Goal: Transaction & Acquisition: Purchase product/service

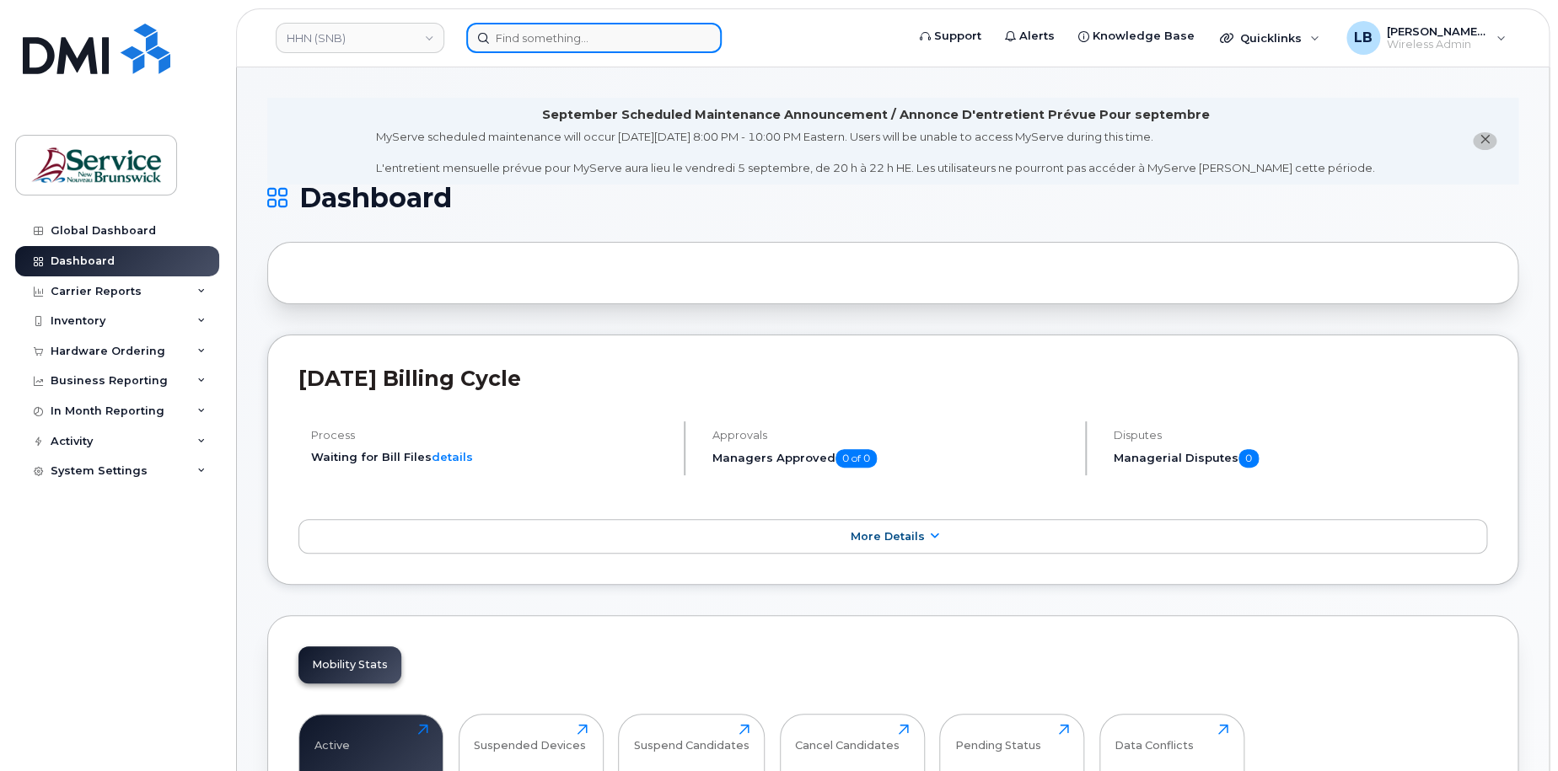
click at [581, 29] on input at bounding box center [593, 38] width 255 height 30
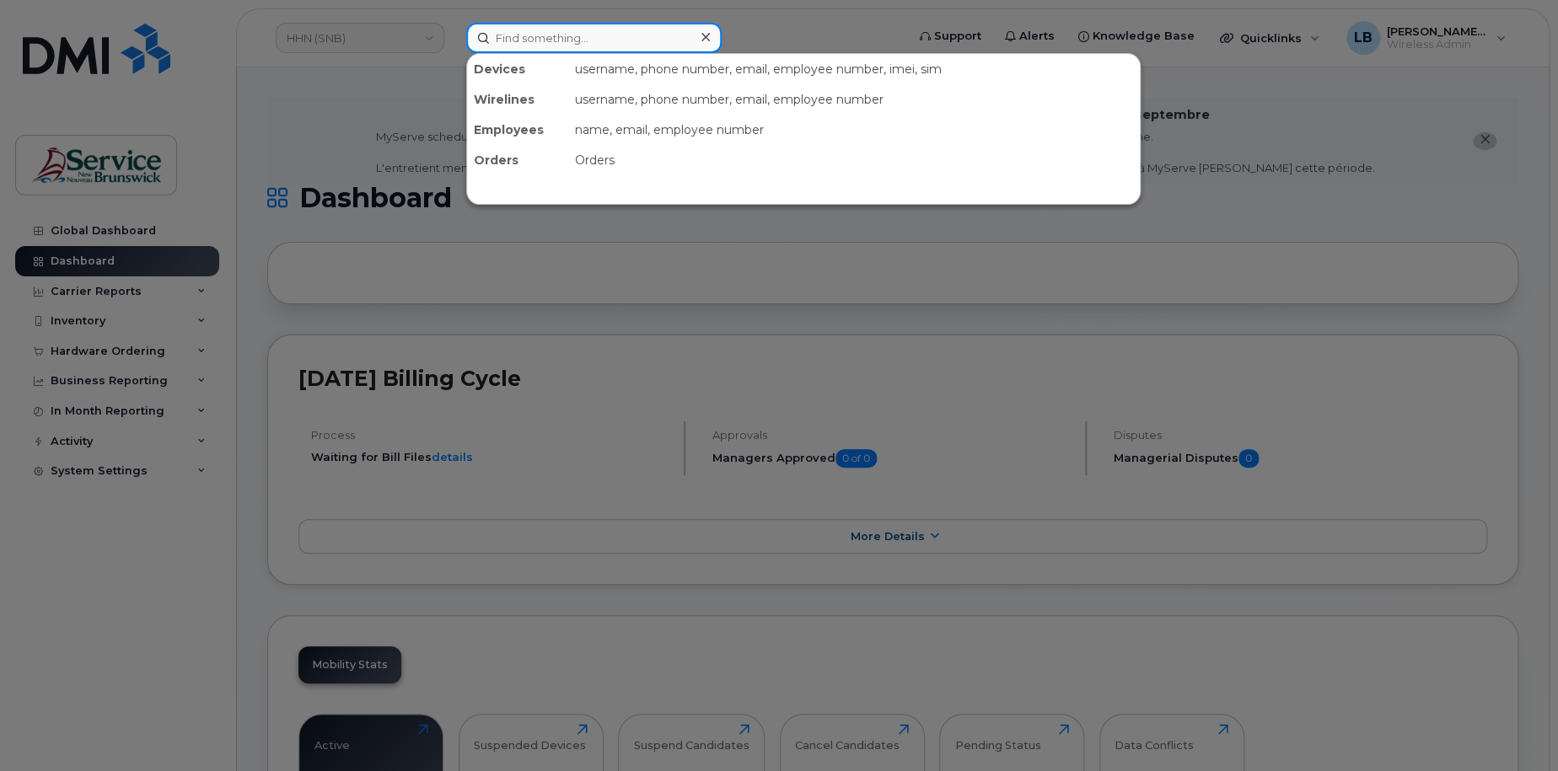
paste input "2998235"
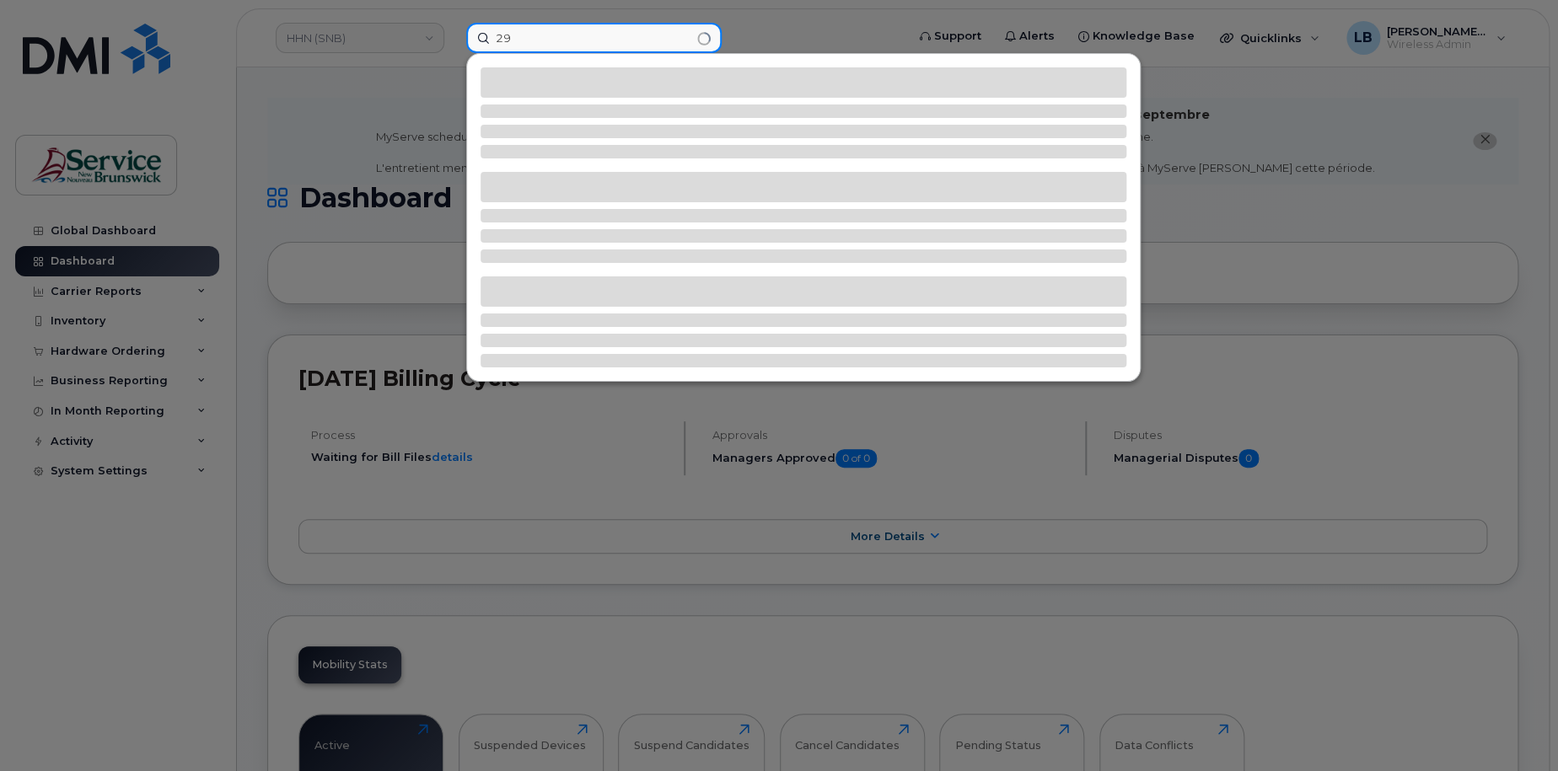
type input "2"
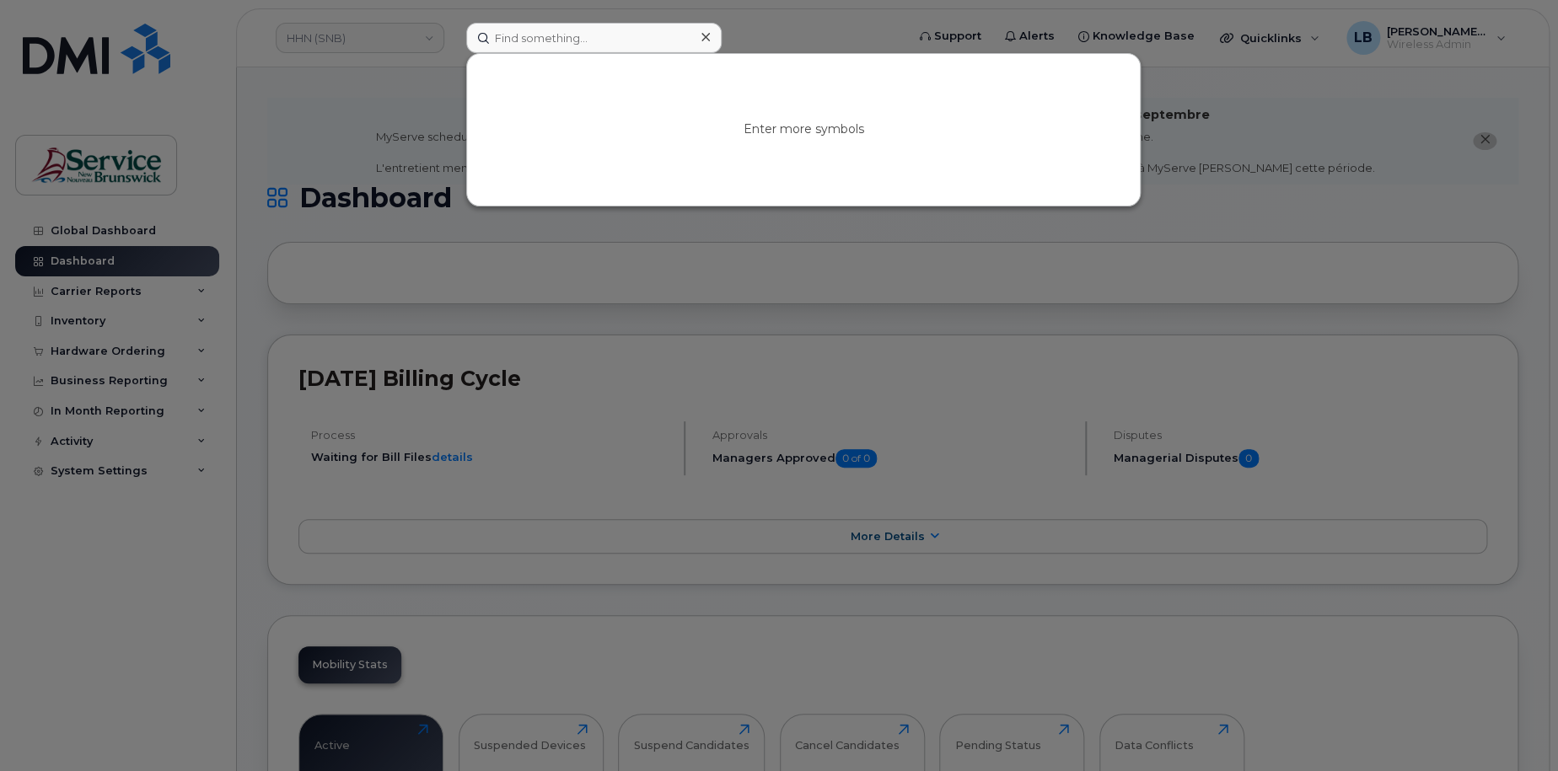
click at [1234, 72] on div at bounding box center [779, 385] width 1558 height 771
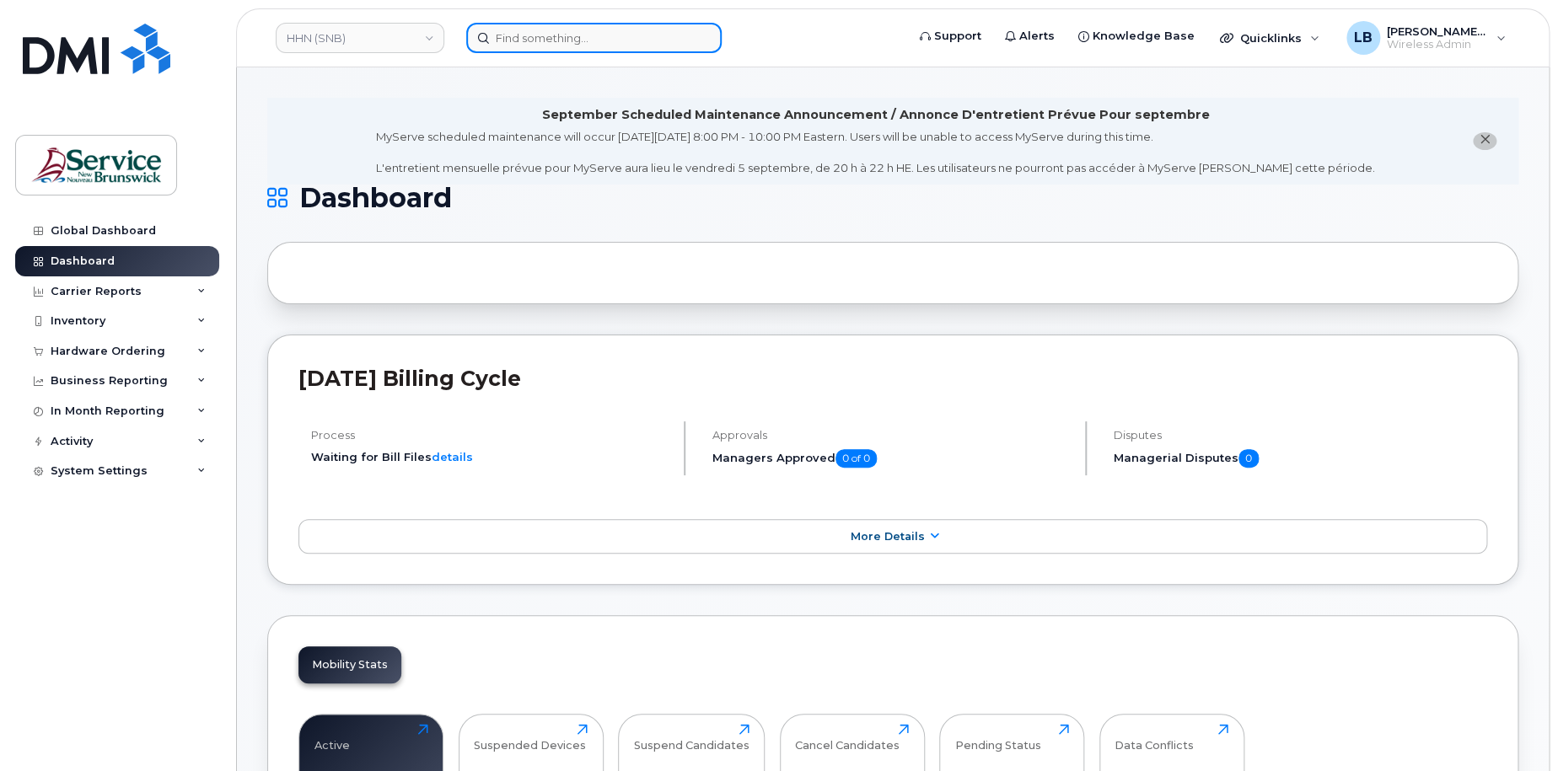
click at [669, 42] on input at bounding box center [593, 38] width 255 height 30
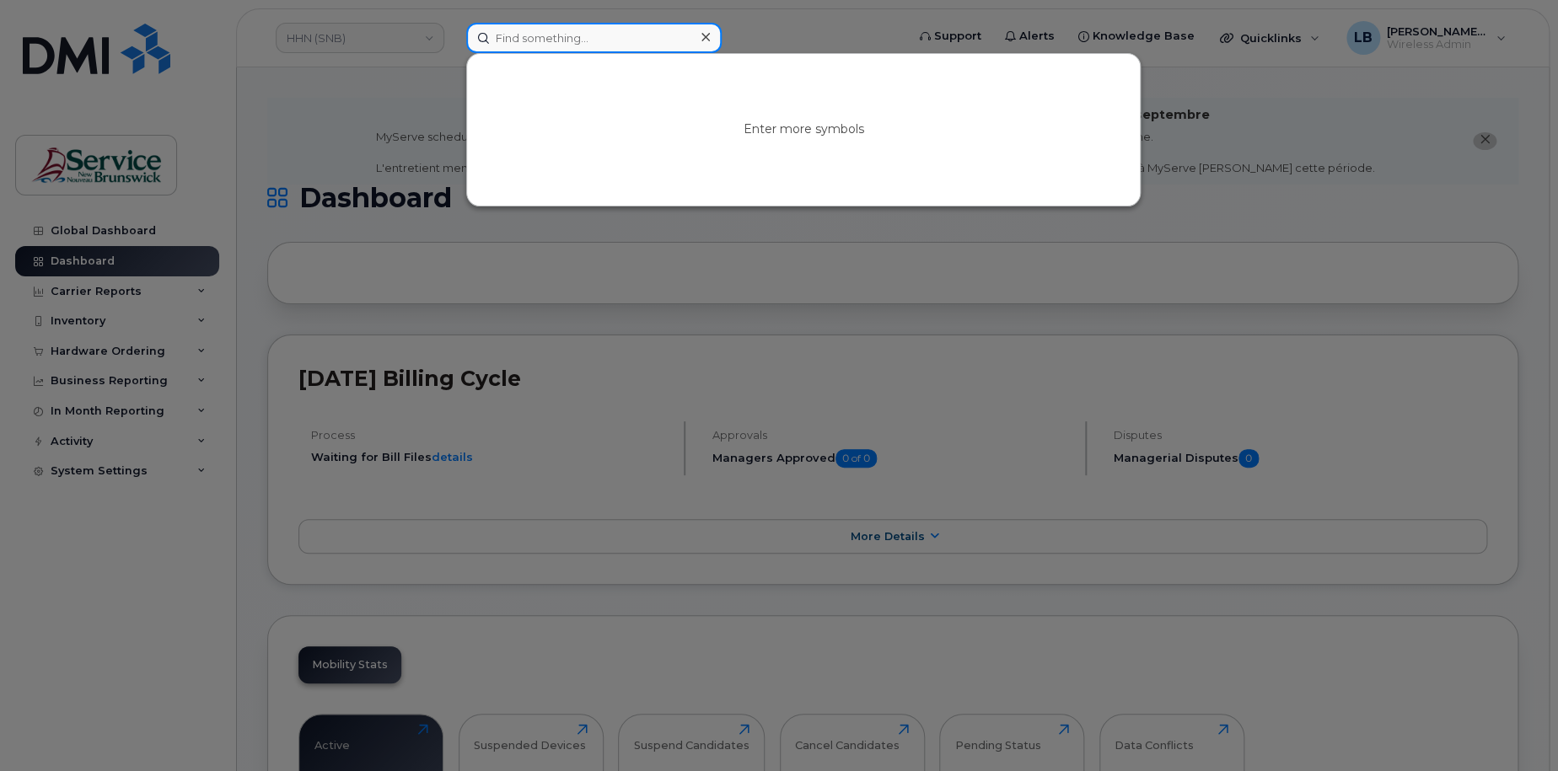
paste input "293507"
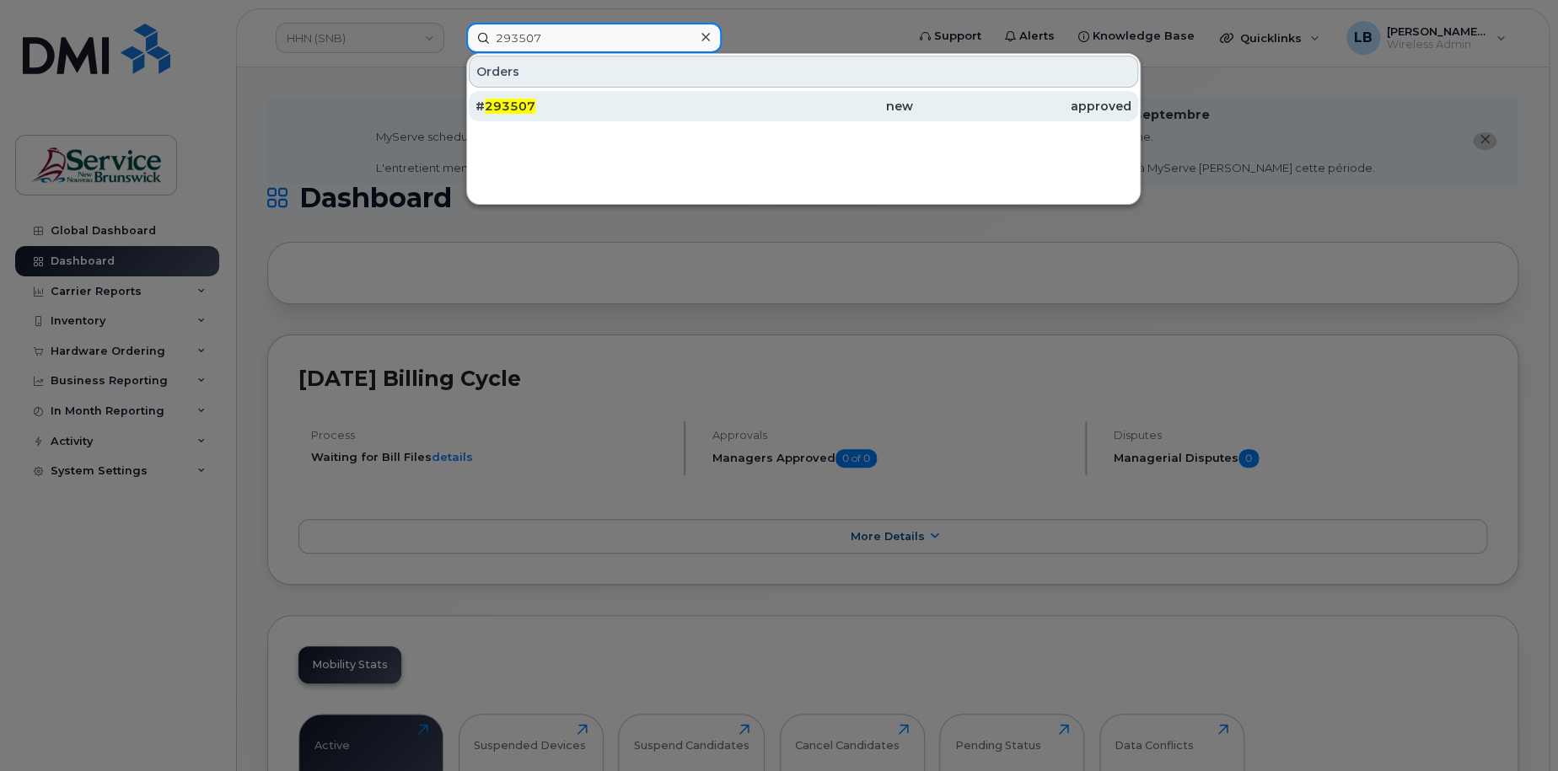
type input "293507"
click at [529, 99] on span "293507" at bounding box center [510, 106] width 51 height 15
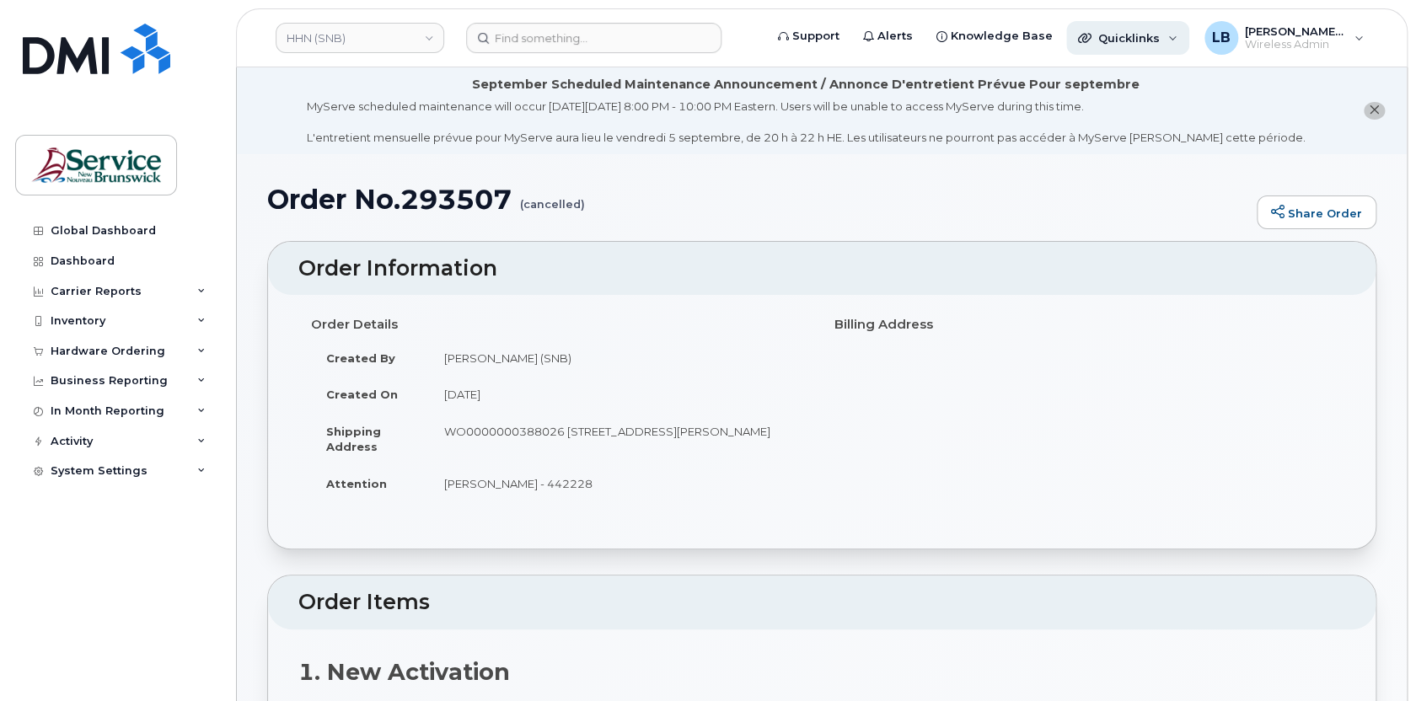
click at [1169, 42] on div "Quicklinks" at bounding box center [1128, 38] width 123 height 34
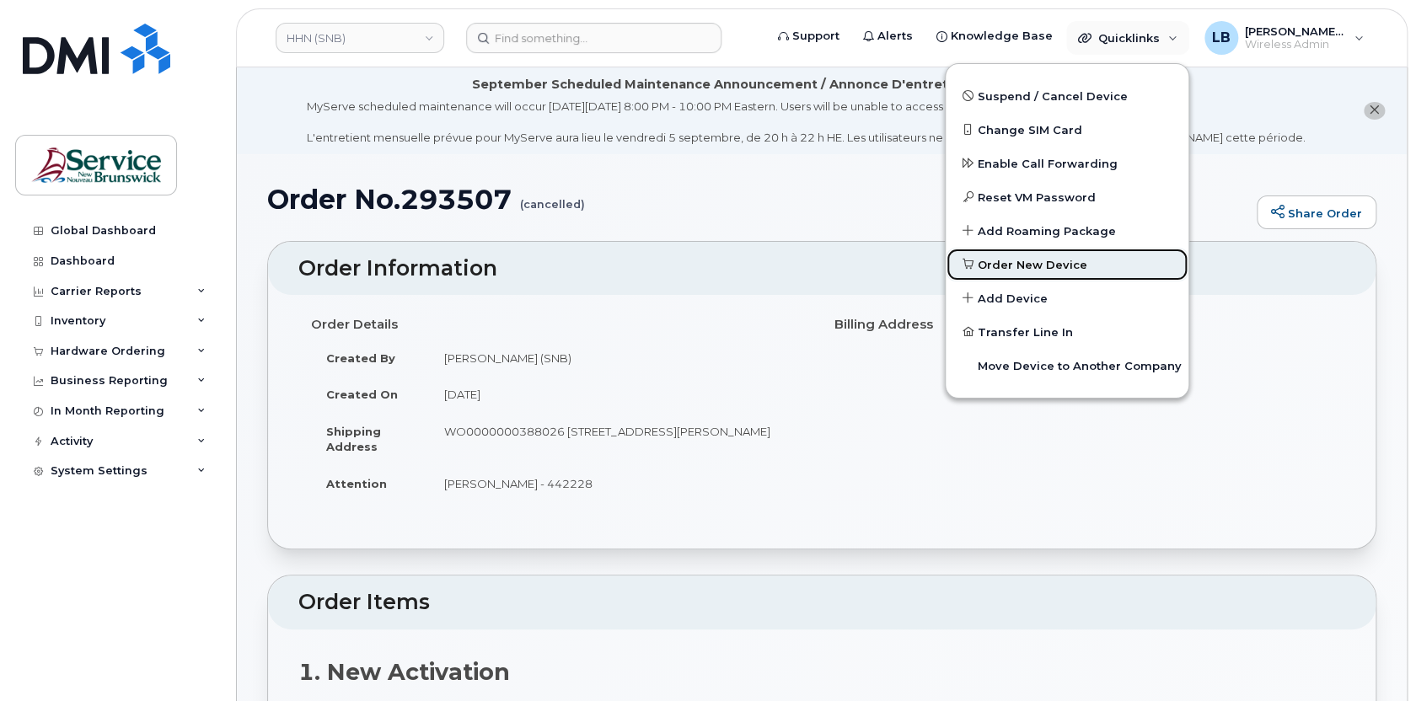
click at [1055, 271] on span "Order New Device" at bounding box center [1033, 265] width 110 height 17
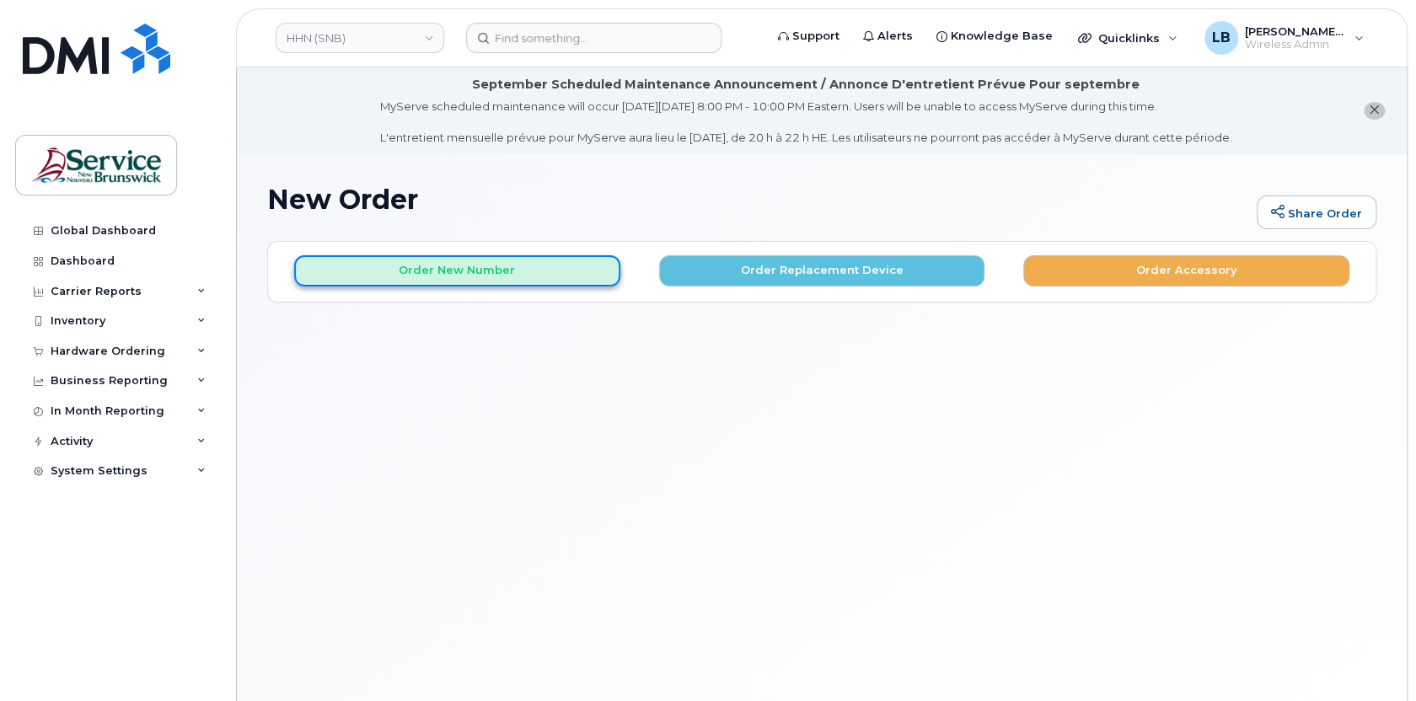
click at [461, 271] on button "Order New Number" at bounding box center [457, 270] width 326 height 31
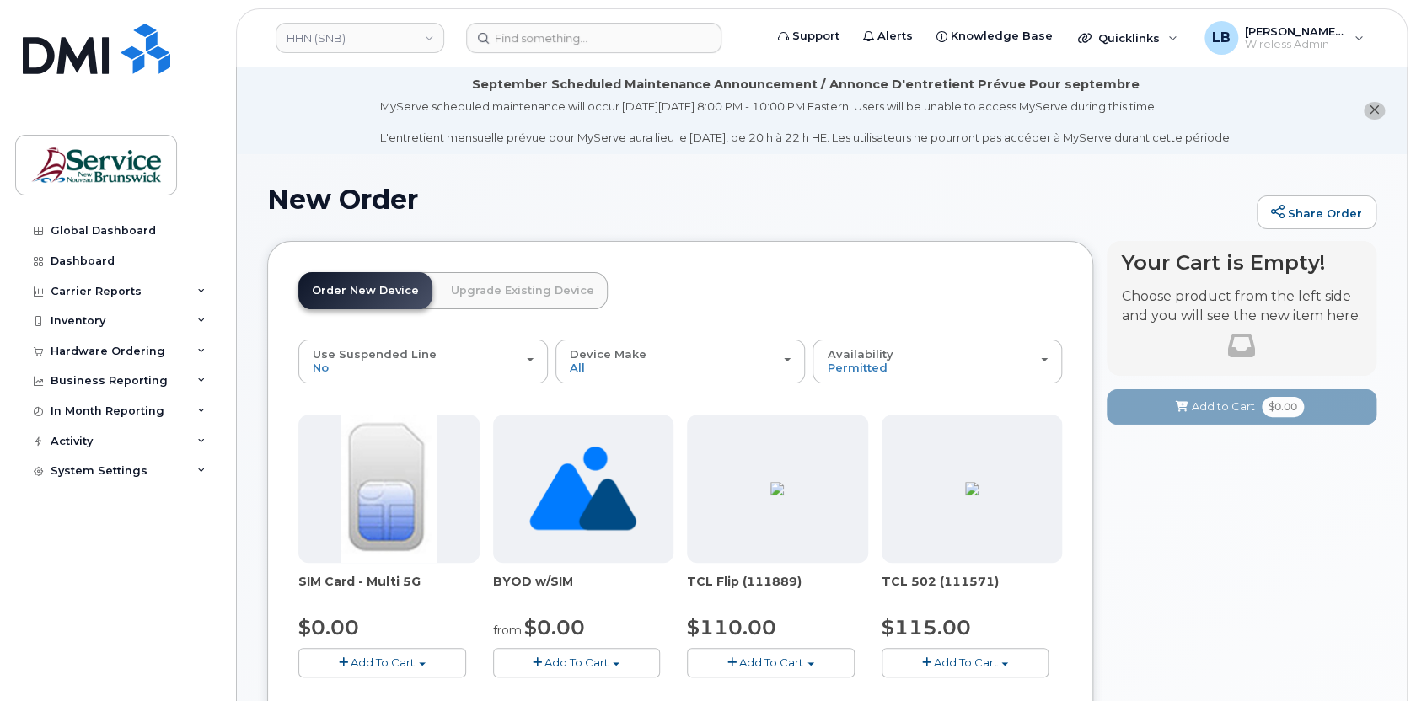
scroll to position [76, 0]
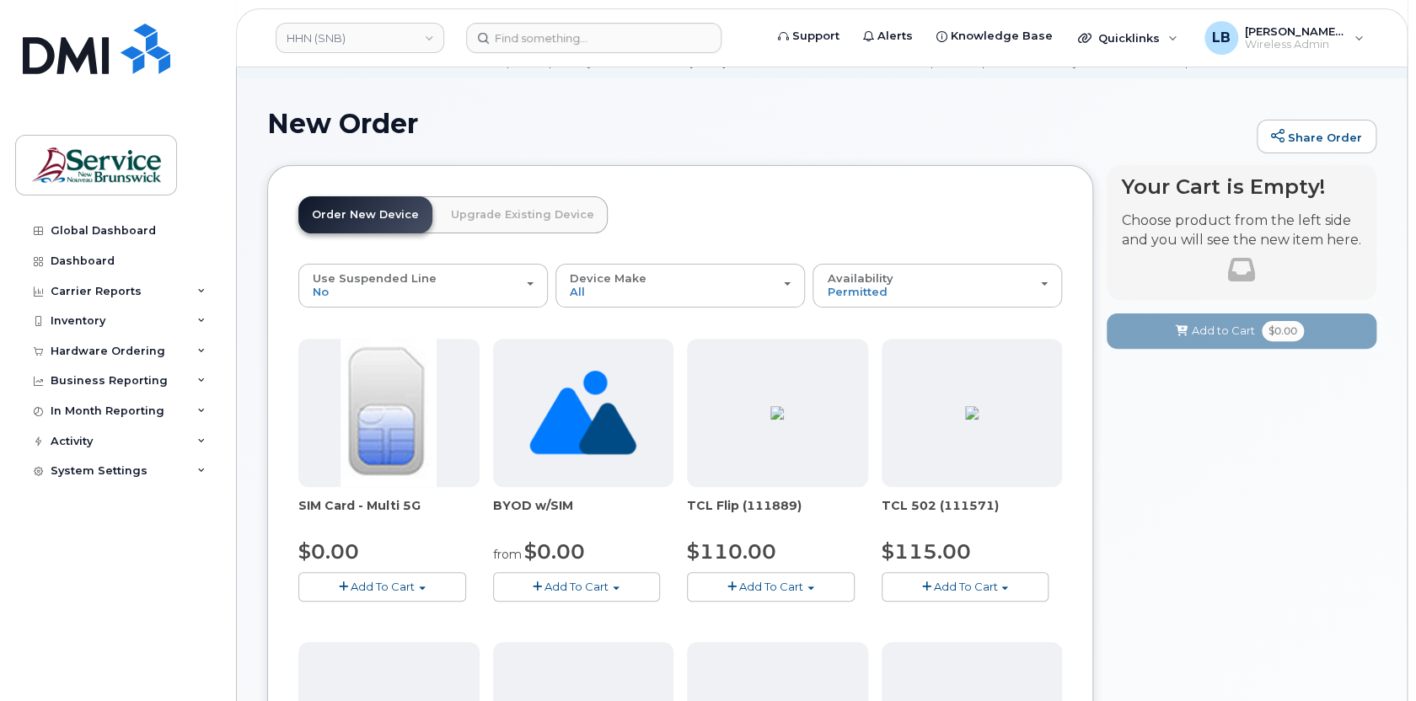
click at [571, 443] on img at bounding box center [582, 413] width 107 height 148
click at [590, 576] on button "Add To Cart" at bounding box center [577, 587] width 168 height 30
click at [605, 620] on link "$0.00 - New Activation" at bounding box center [584, 618] width 175 height 21
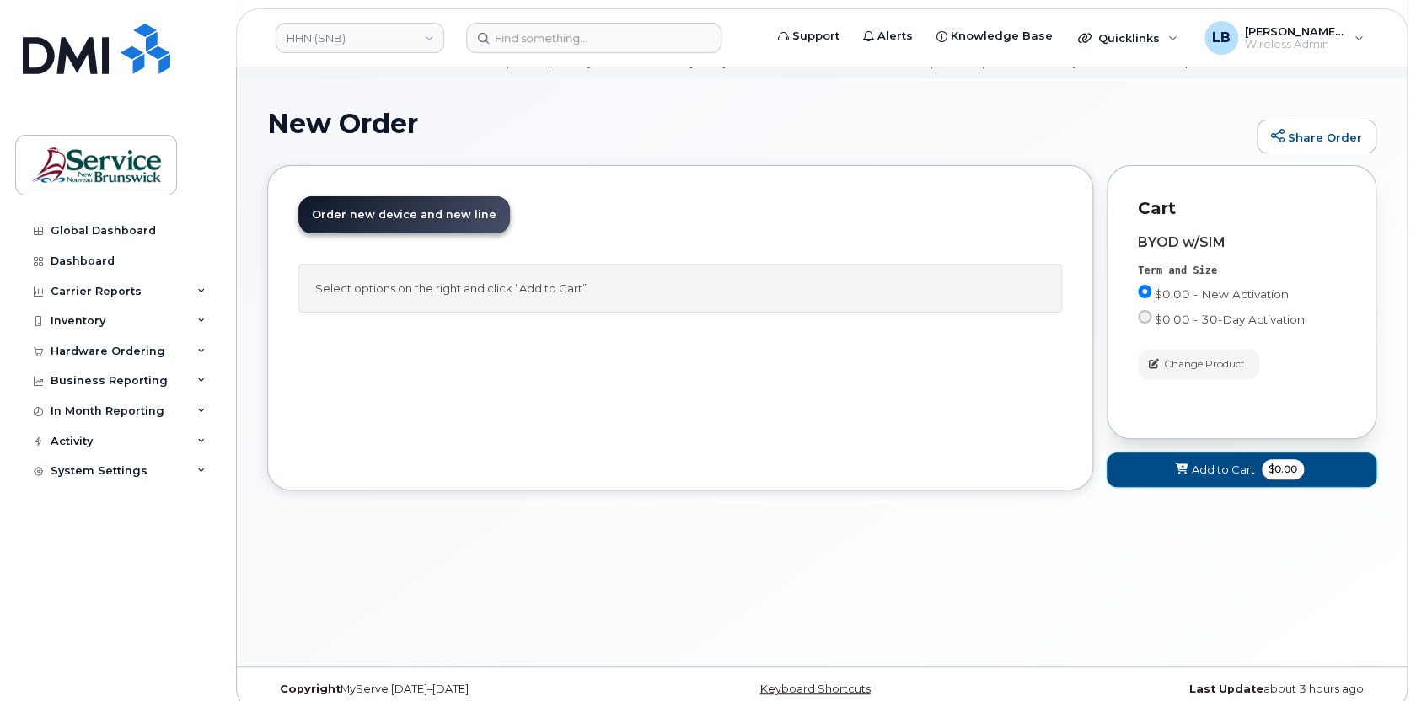
click at [1225, 476] on span "Add to Cart" at bounding box center [1223, 470] width 63 height 16
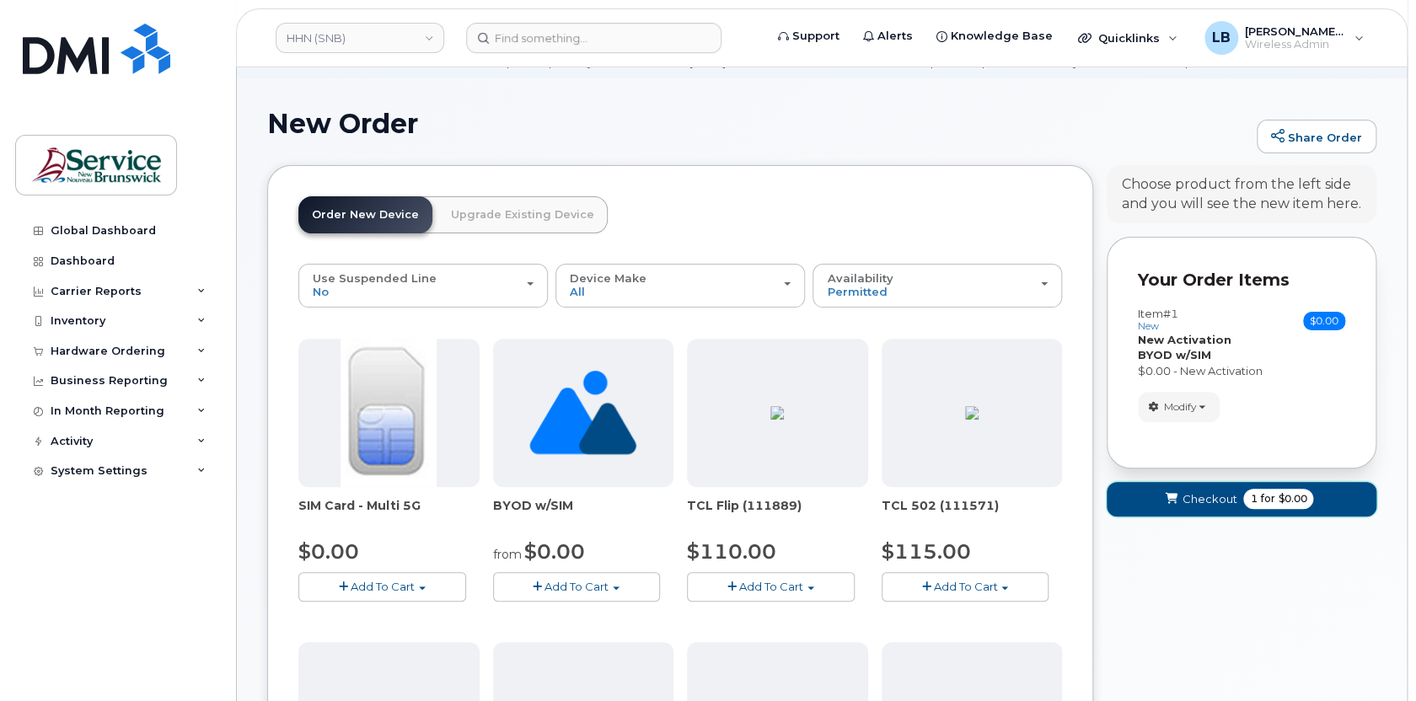
click at [1230, 503] on span "Checkout" at bounding box center [1209, 500] width 55 height 16
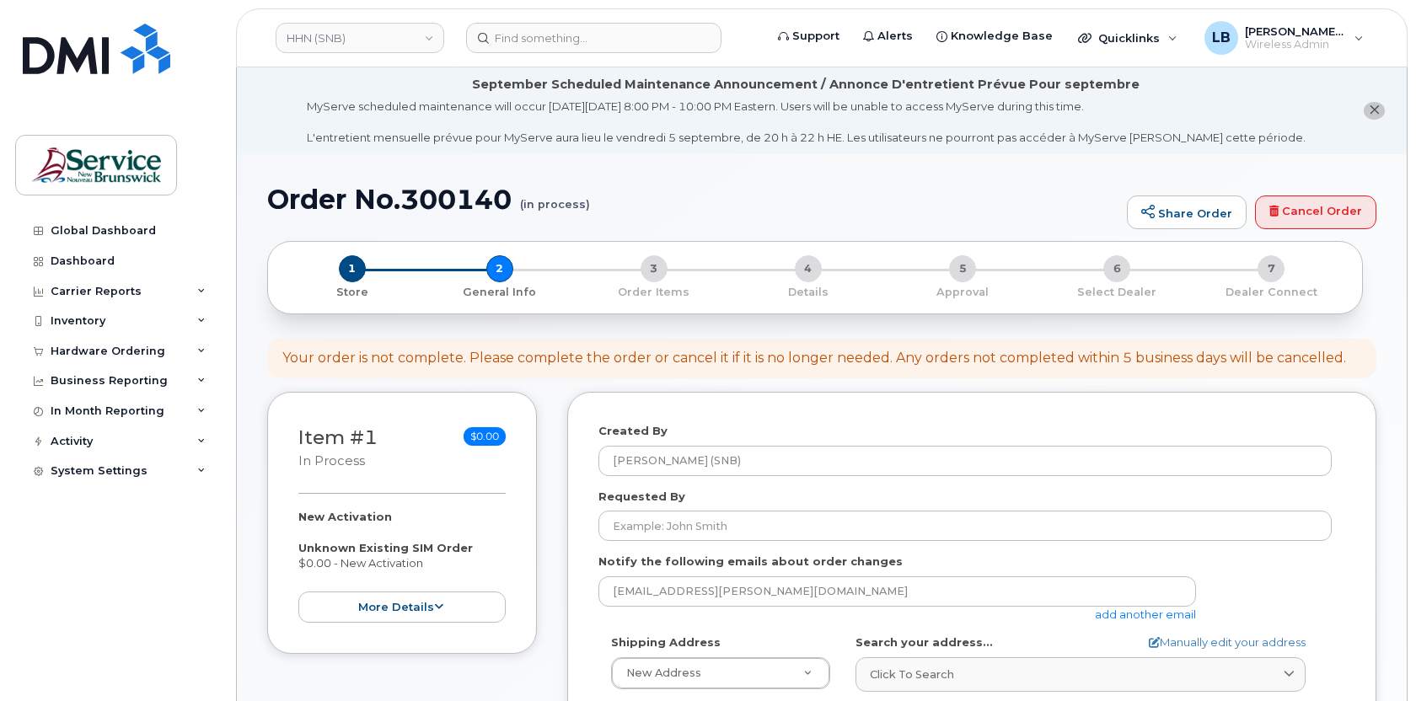
select select
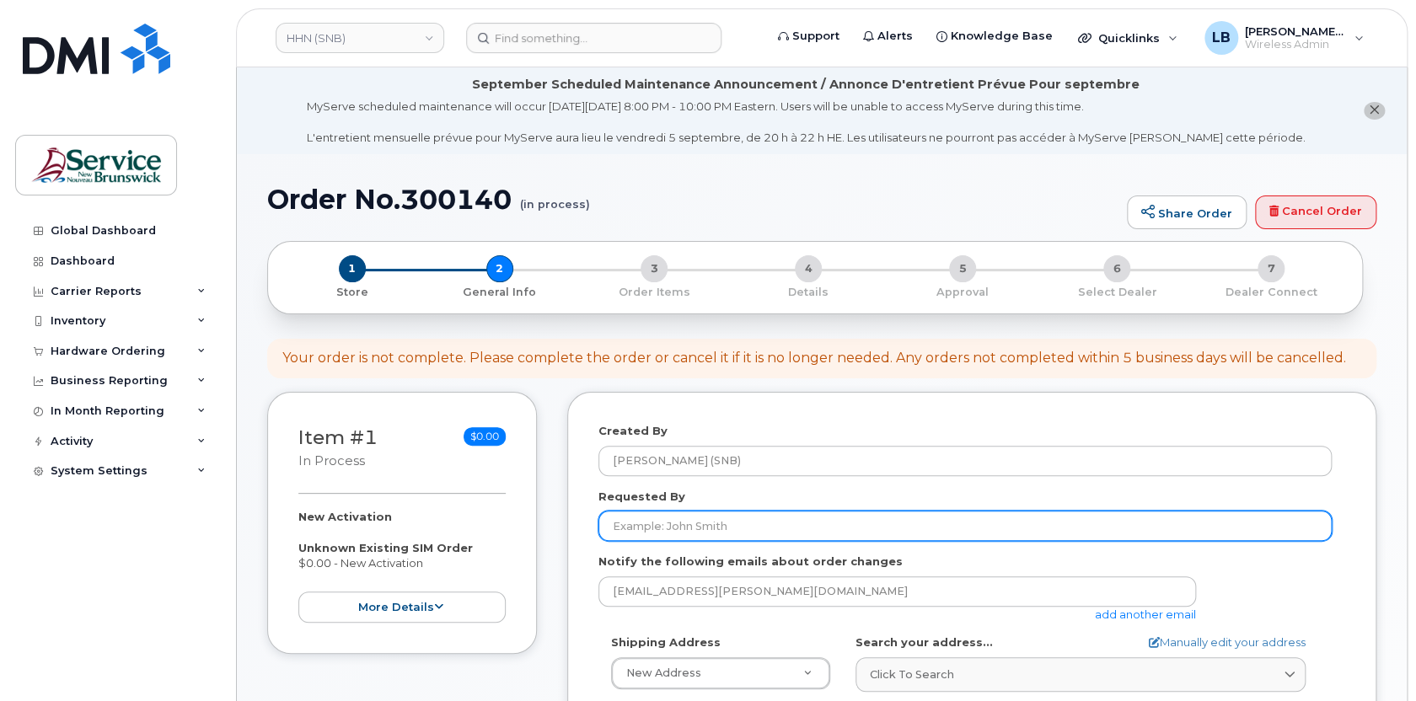
scroll to position [153, 0]
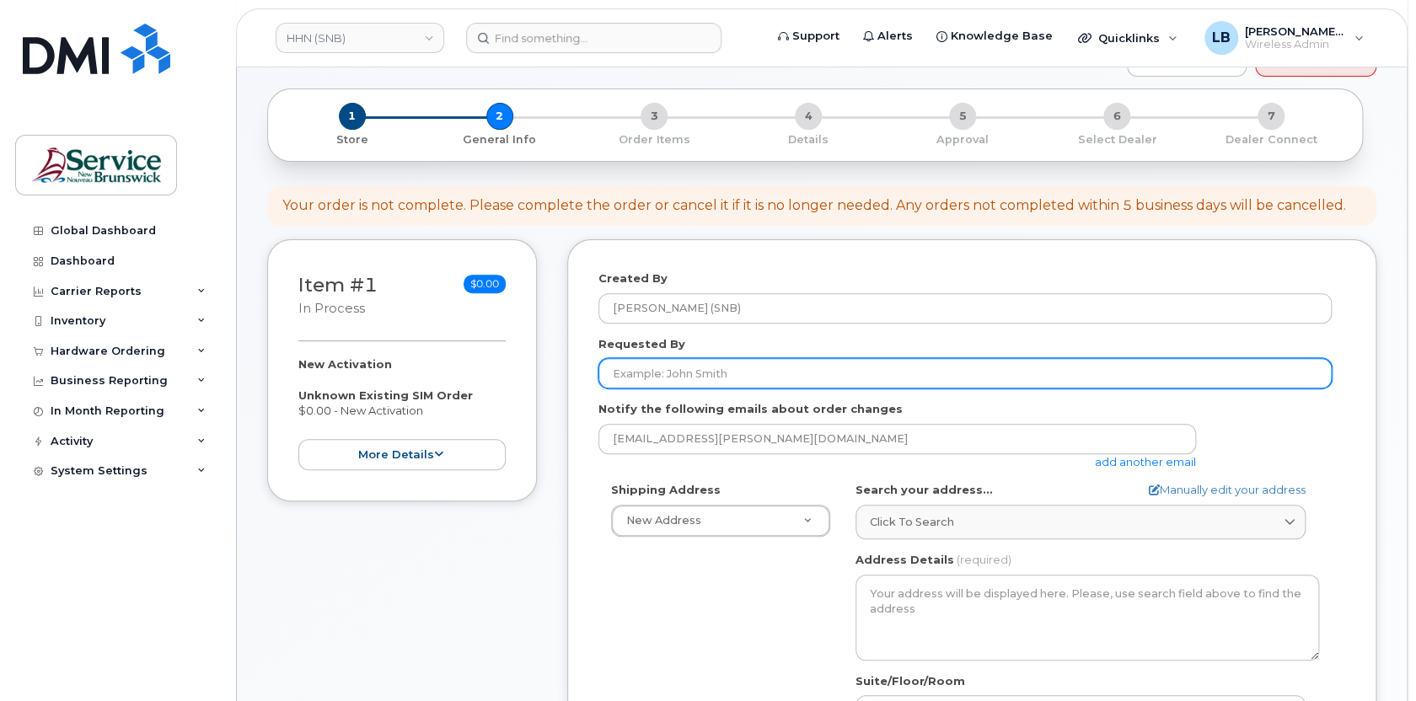
click at [754, 374] on input "Requested By" at bounding box center [966, 373] width 734 height 30
type input "[PERSON_NAME]"
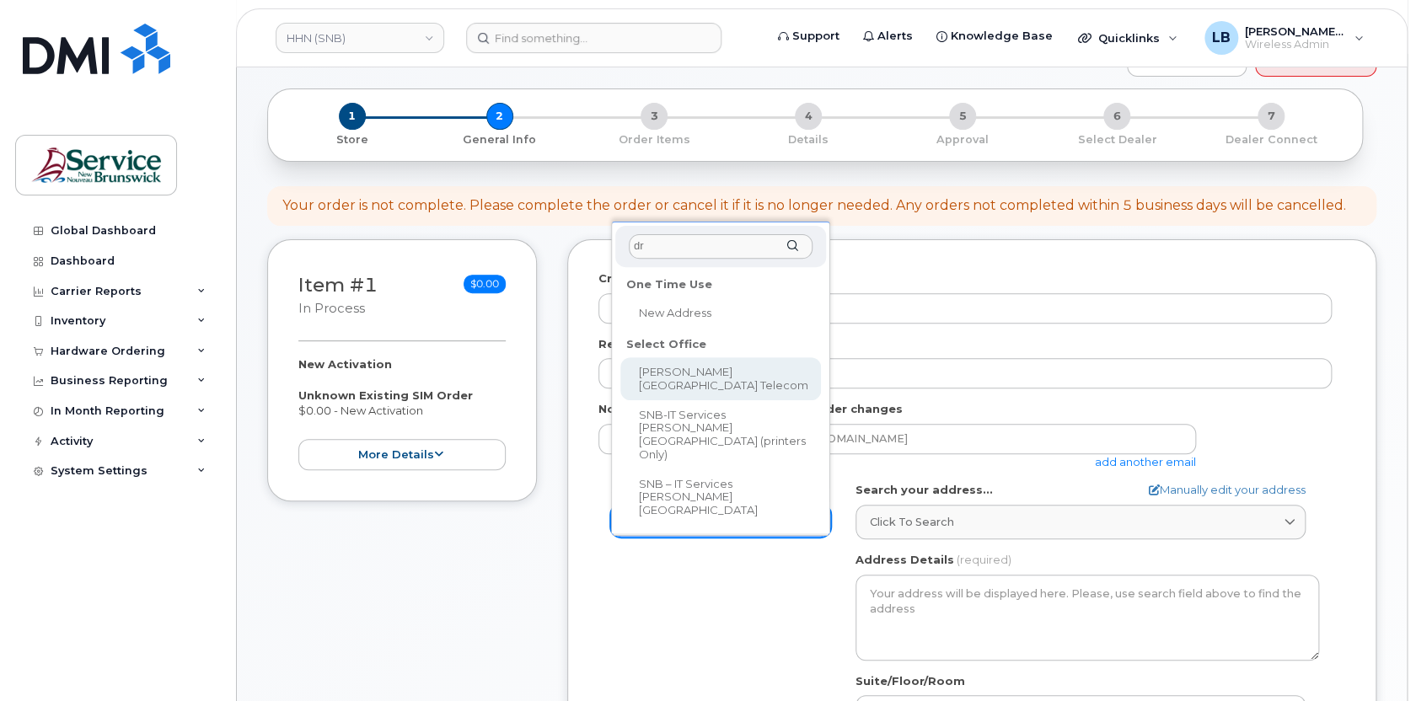
type input "dr"
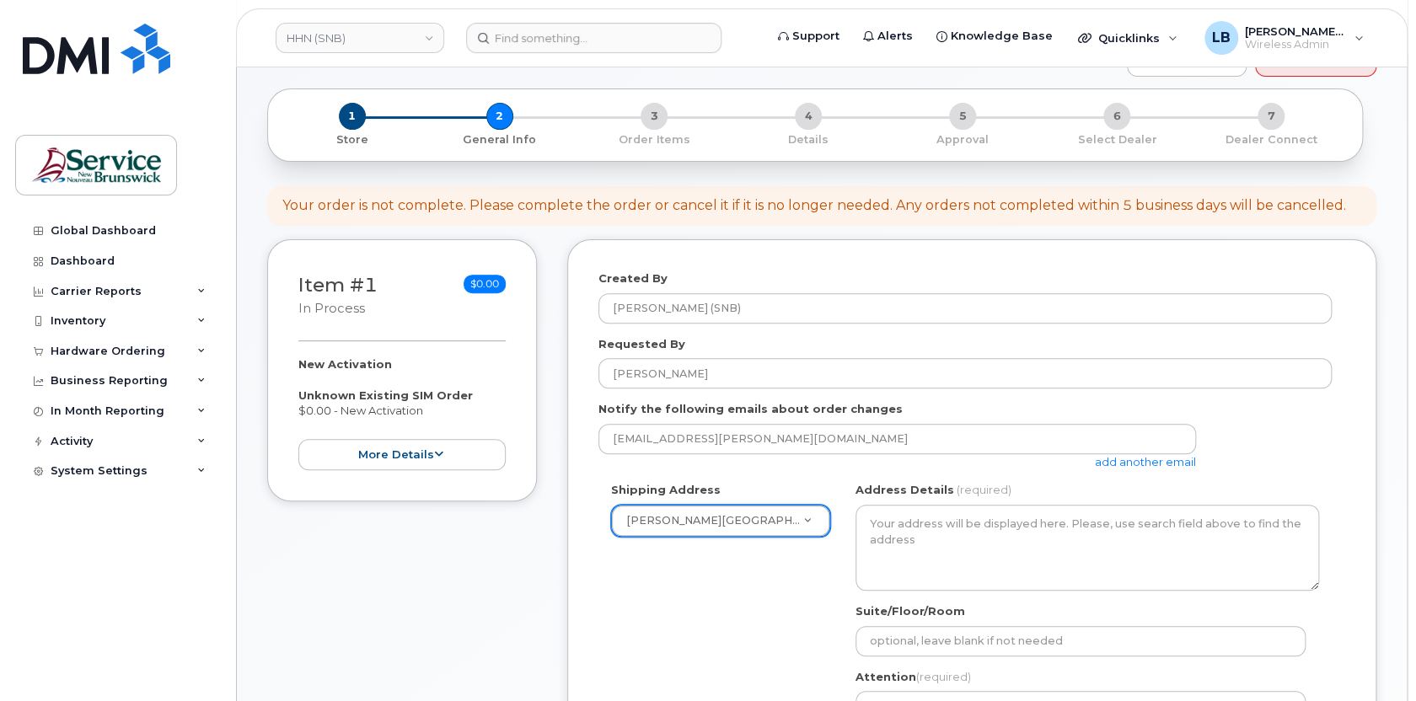
select select
type textarea "985 College Hill Rd Fredericton New Brunswick E3B 4J7"
type input "Steve Sullivan"
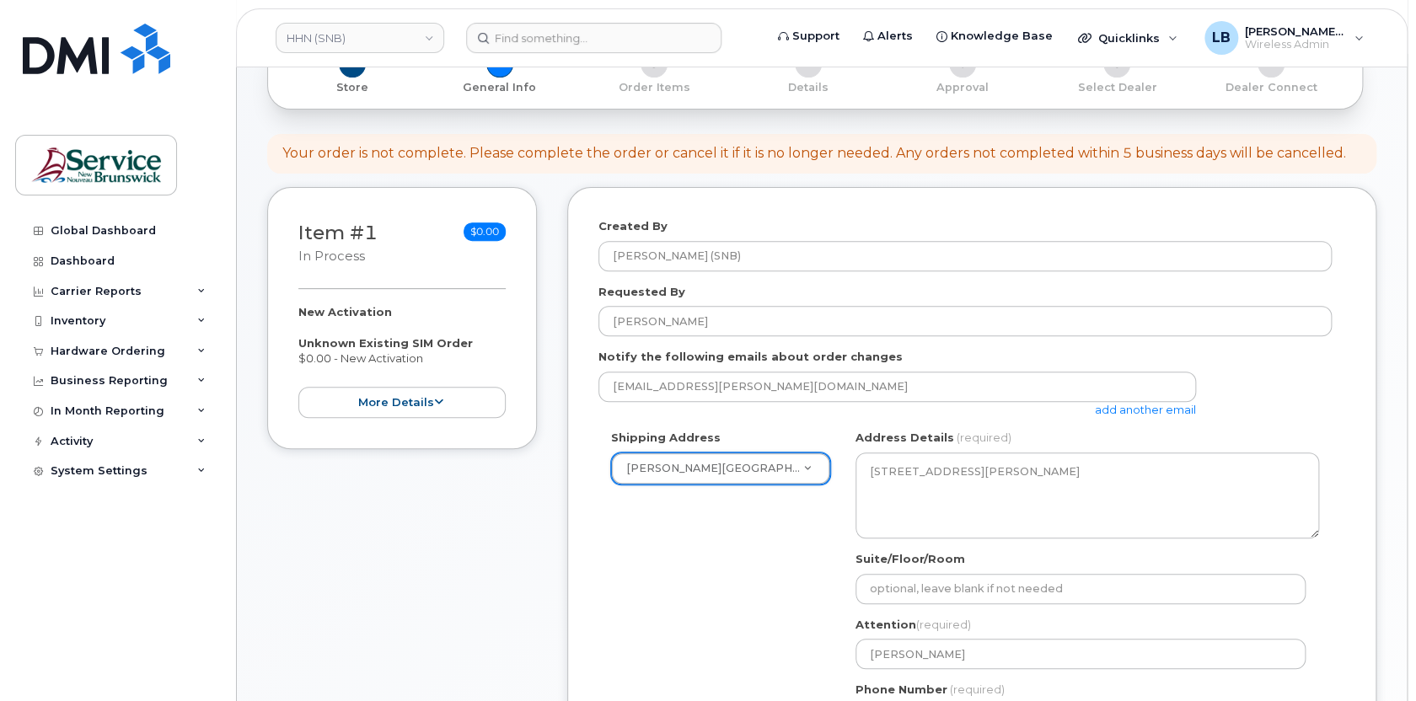
scroll to position [460, 0]
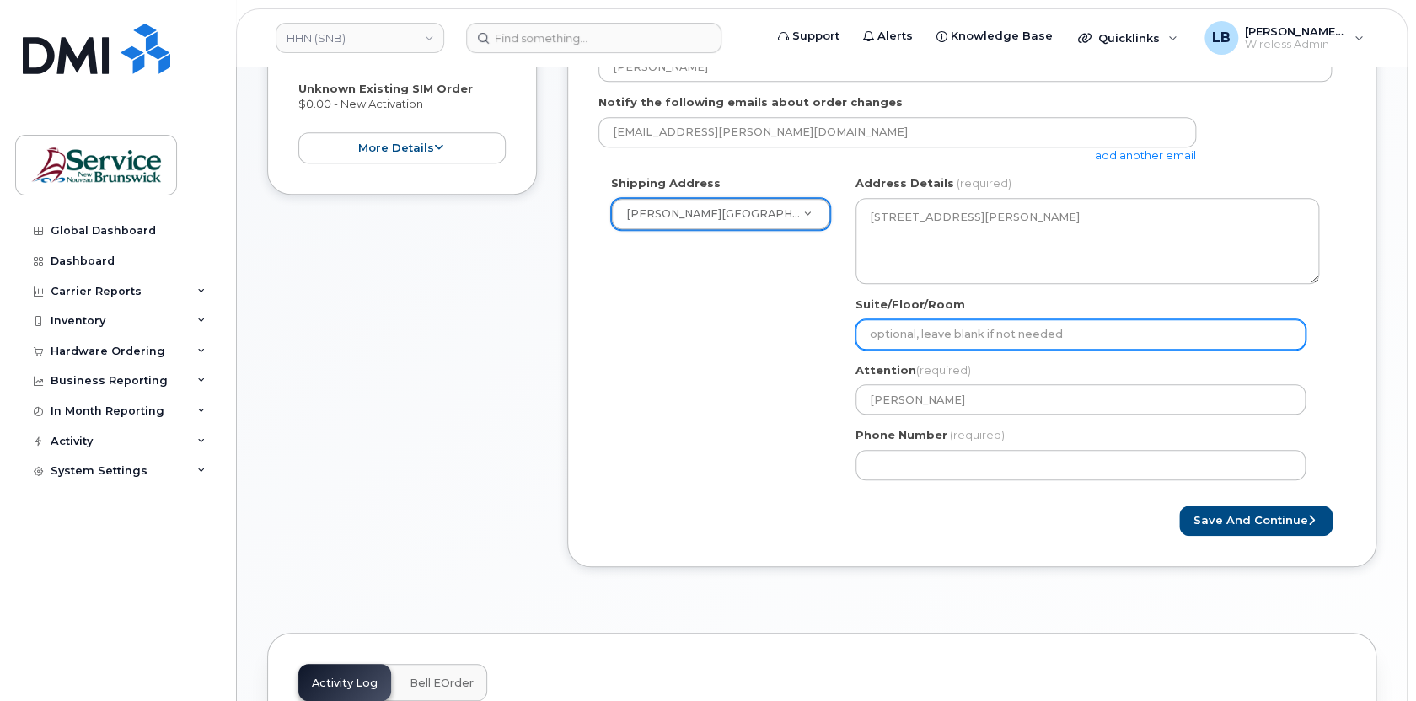
click at [1047, 334] on input "Suite/Floor/Room" at bounding box center [1081, 335] width 450 height 30
paste input "WO0000000477569"
select select
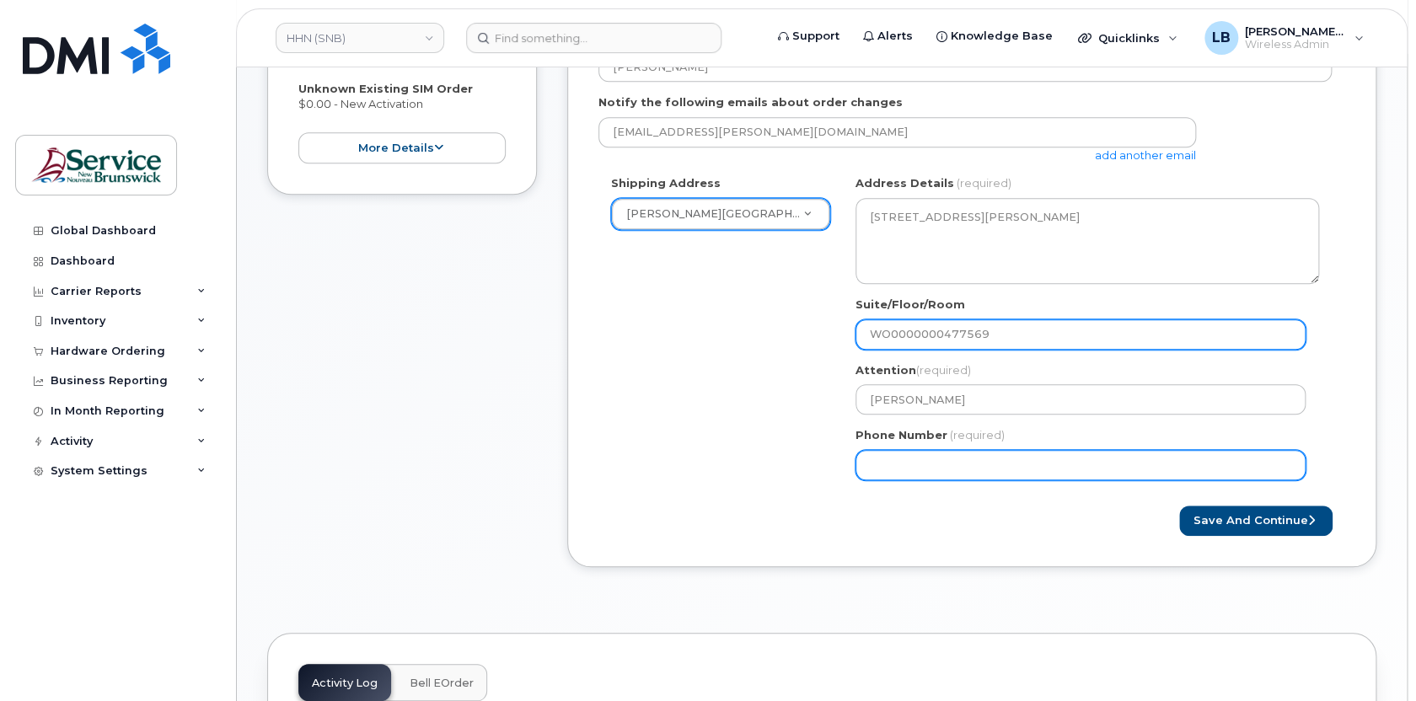
type input "WO0000000477569"
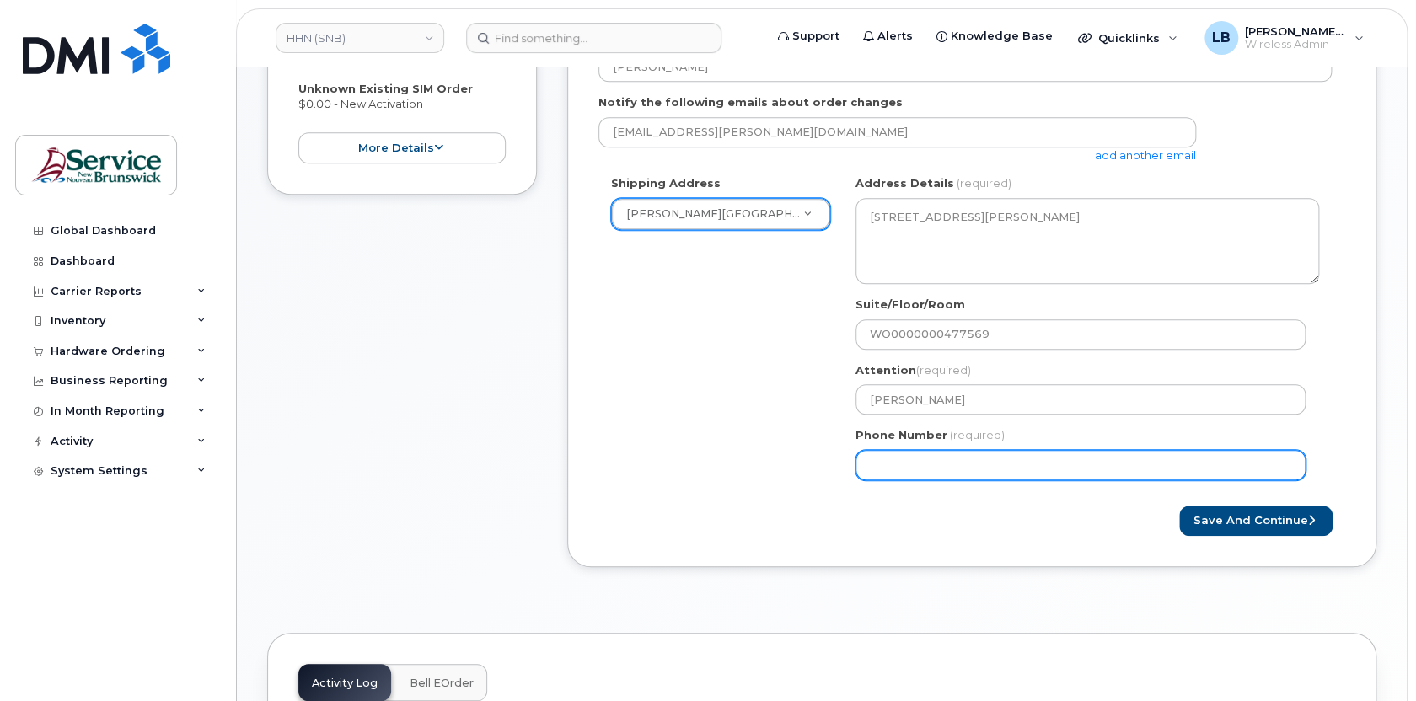
click at [1017, 467] on input "Phone Number" at bounding box center [1081, 465] width 450 height 30
select select
type input "506233396"
select select
type input "5062333965"
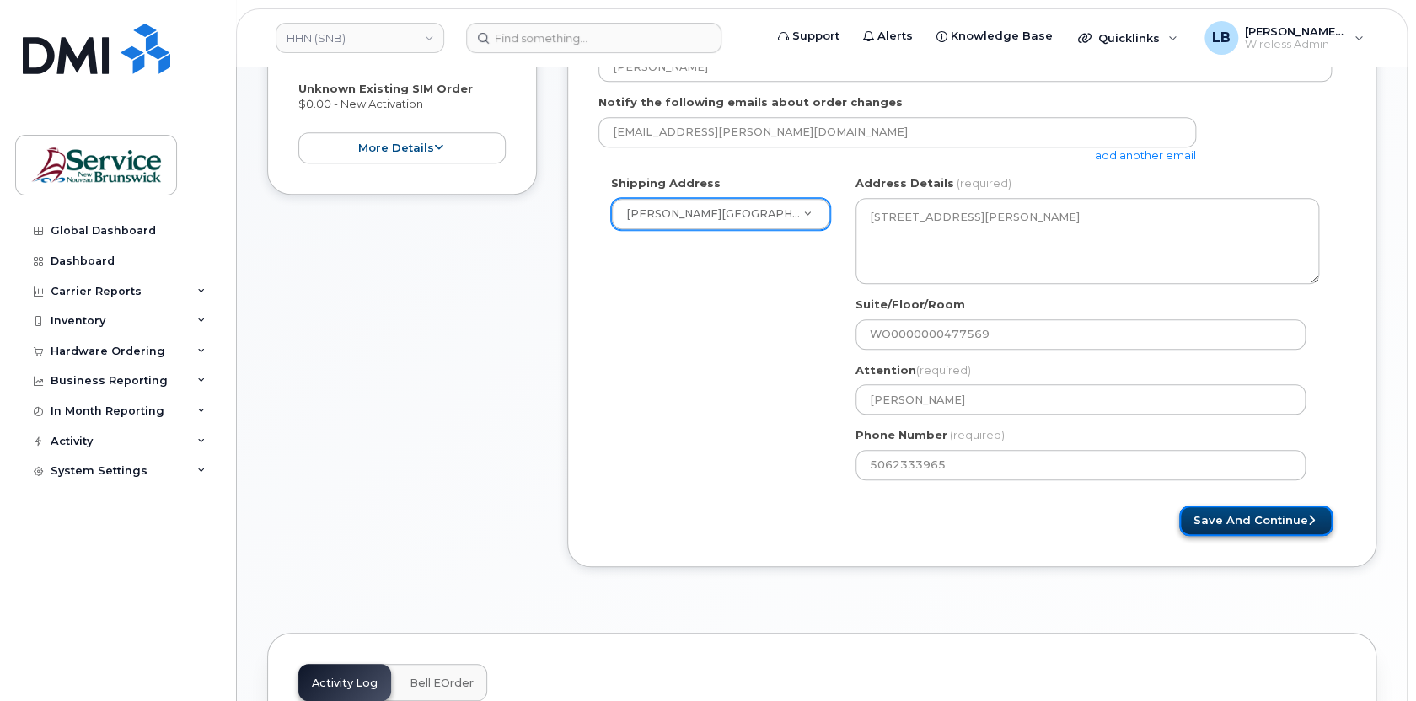
click at [1298, 513] on button "Save and Continue" at bounding box center [1256, 521] width 153 height 31
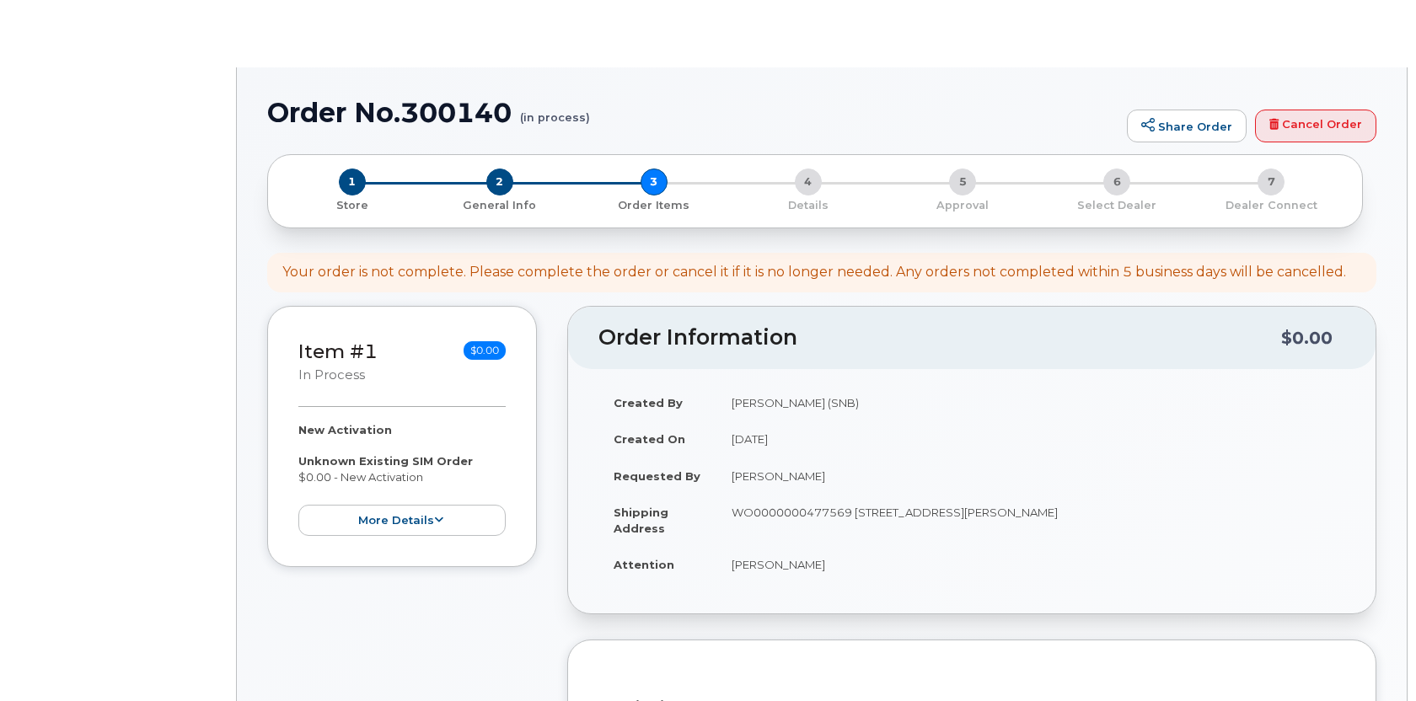
select select
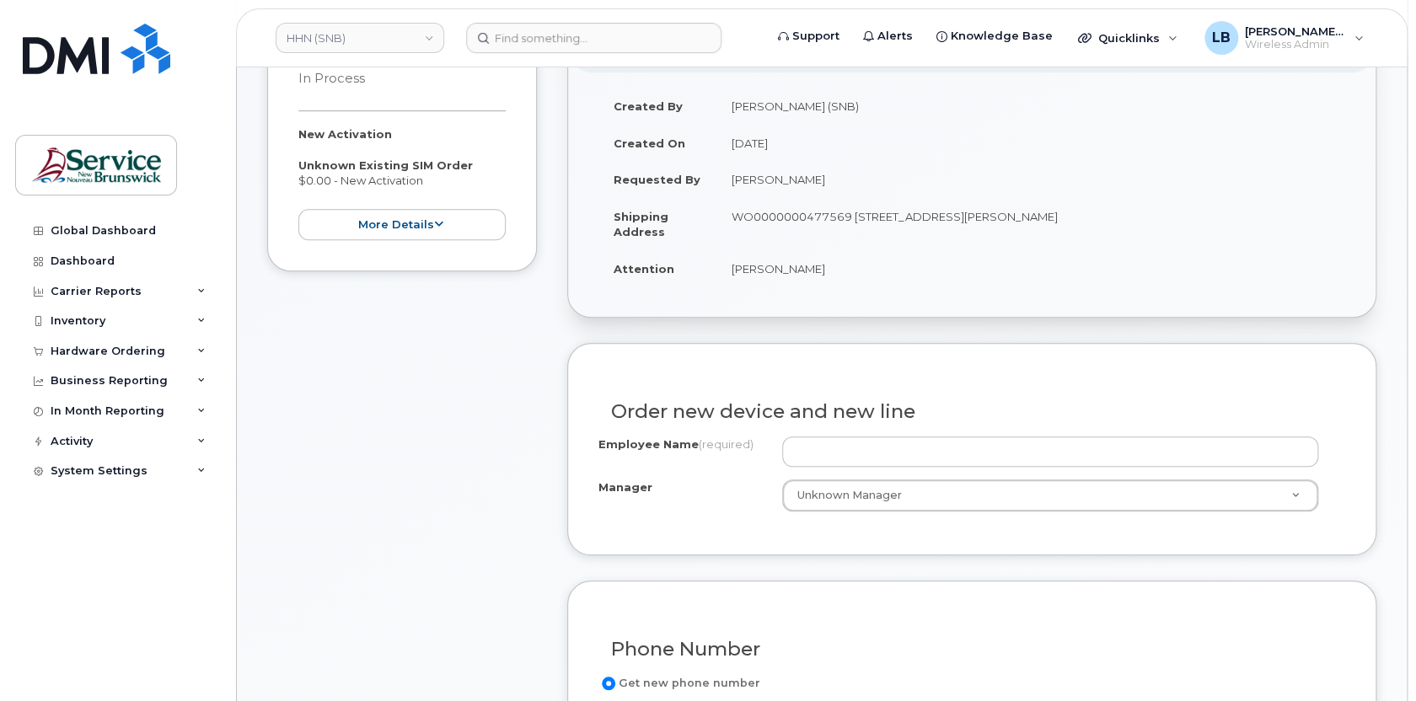
scroll to position [460, 0]
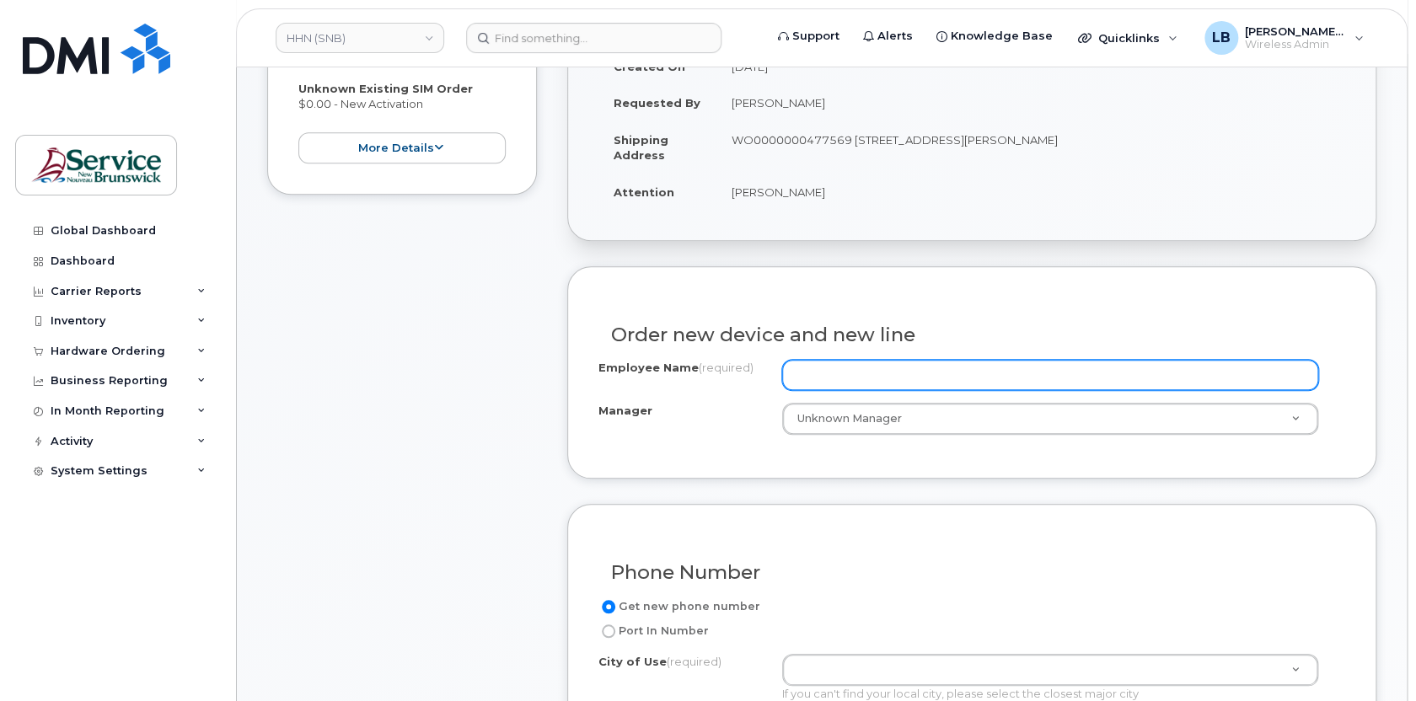
click at [880, 377] on input "Employee Name (required)" at bounding box center [1050, 375] width 537 height 30
paste input "[PERSON_NAME] [PERSON_NAME]"
click at [800, 372] on input "[PERSON_NAME] [PERSON_NAME]" at bounding box center [1050, 375] width 537 height 30
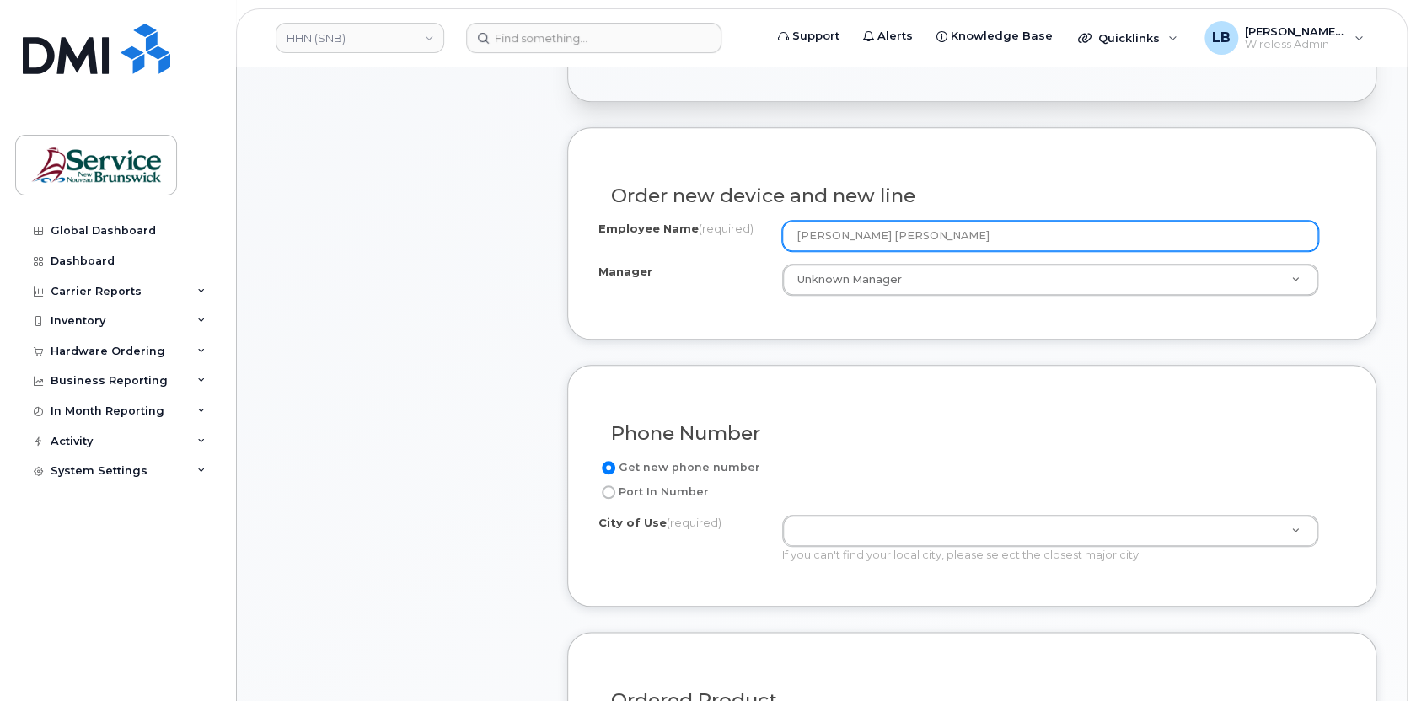
scroll to position [613, 0]
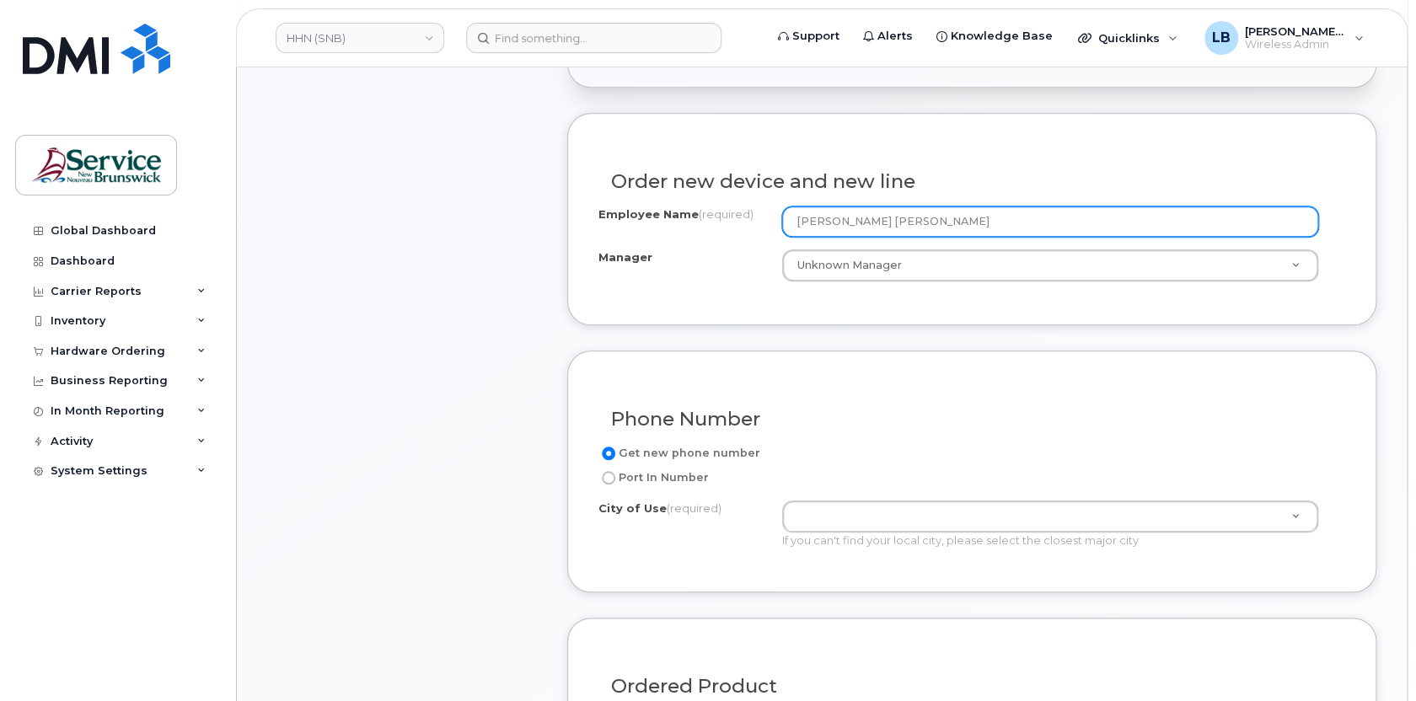
type input "[PERSON_NAME] [PERSON_NAME]"
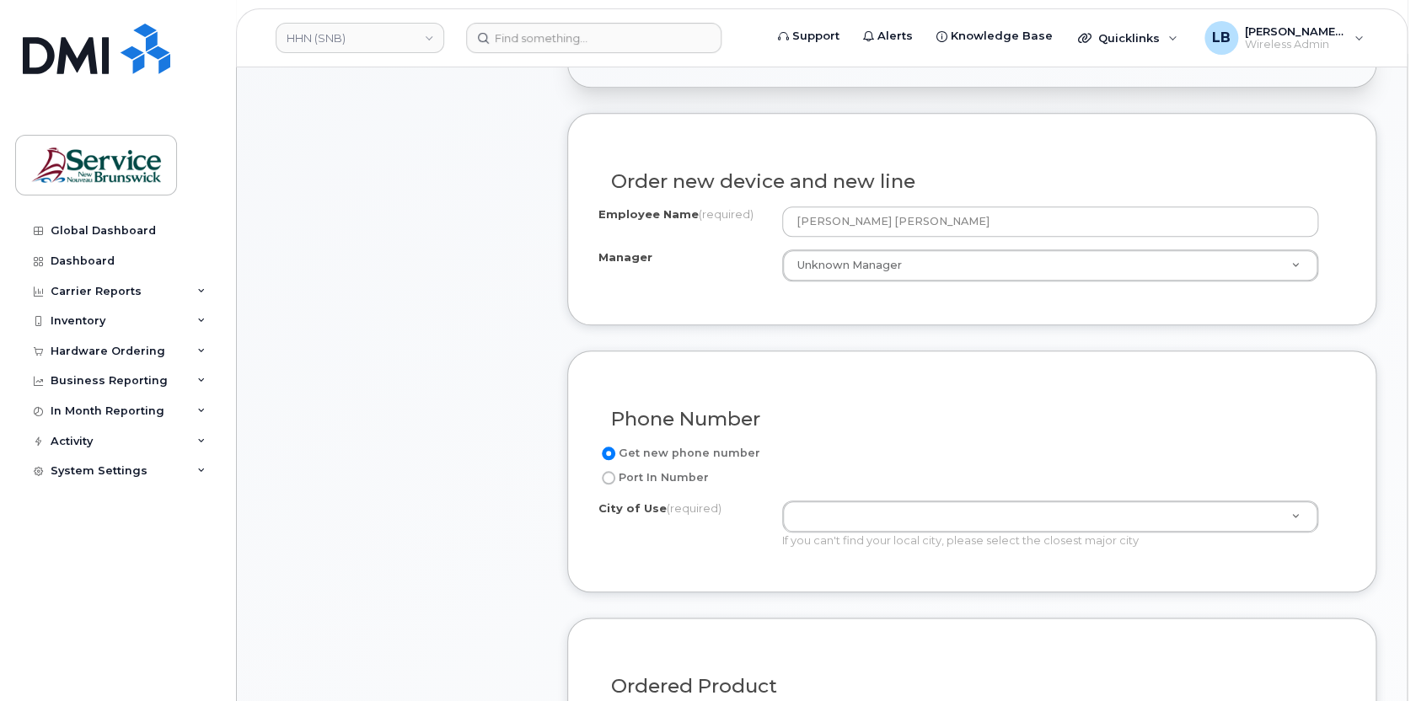
click at [674, 481] on label "Port In Number" at bounding box center [654, 478] width 110 height 20
click at [615, 481] on input "Port In Number" at bounding box center [608, 477] width 13 height 13
radio input "true"
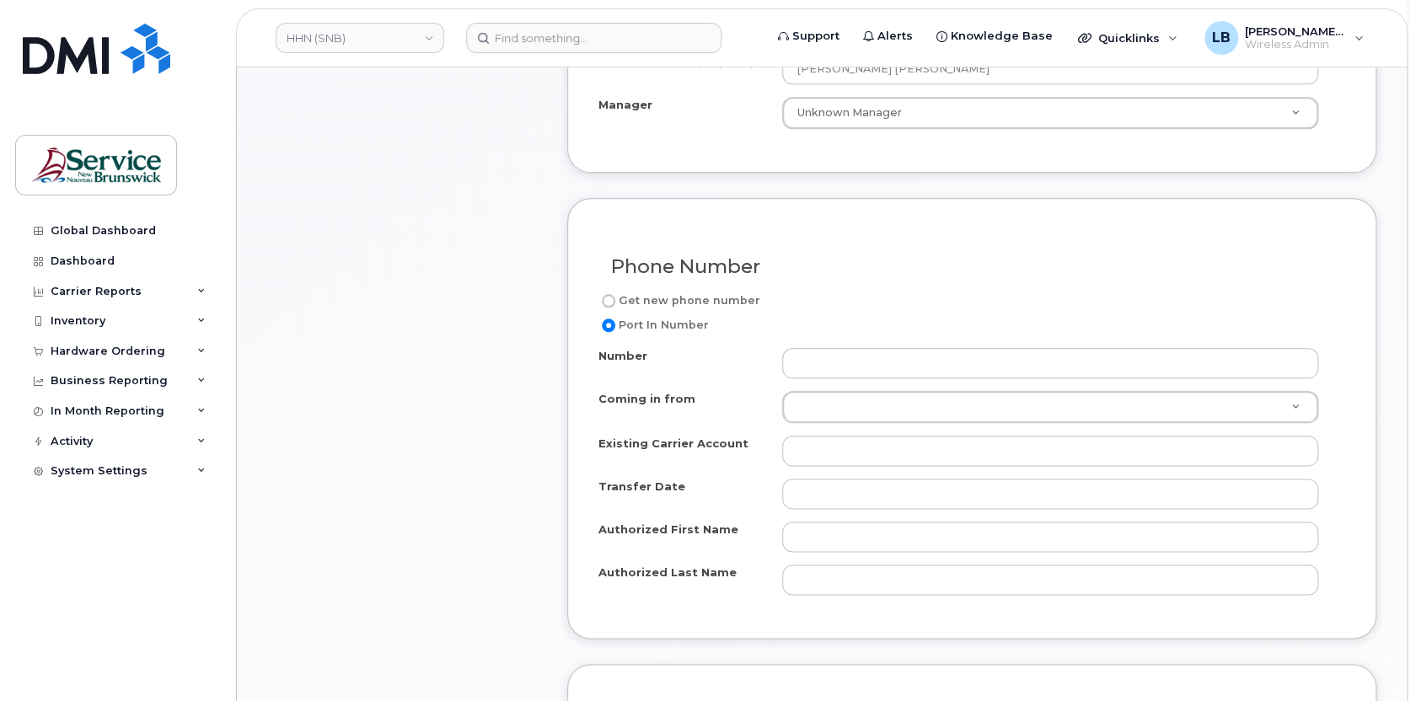
scroll to position [766, 0]
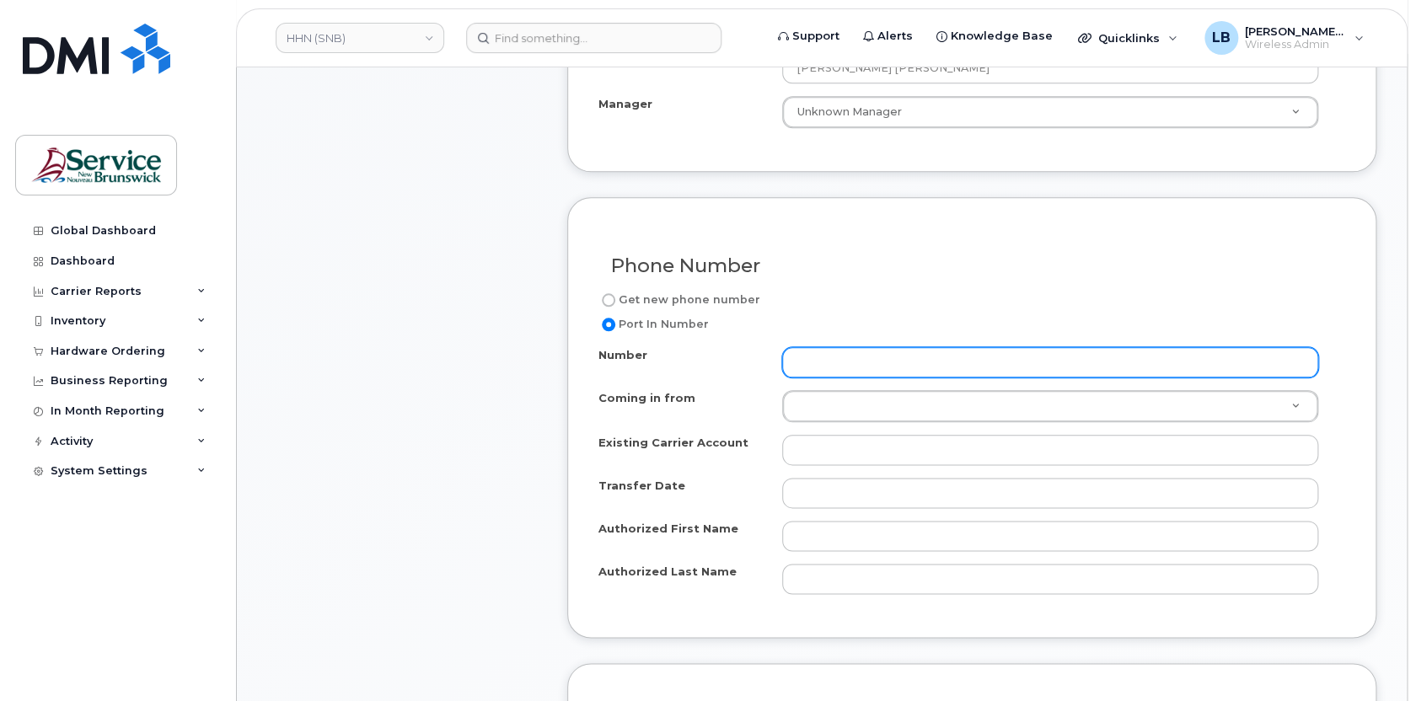
click at [870, 368] on input "Number" at bounding box center [1050, 362] width 537 height 30
paste input "5064474076"
drag, startPoint x: 889, startPoint y: 363, endPoint x: 821, endPoint y: 363, distance: 67.5
click at [821, 363] on input "5064474076" at bounding box center [1050, 362] width 537 height 30
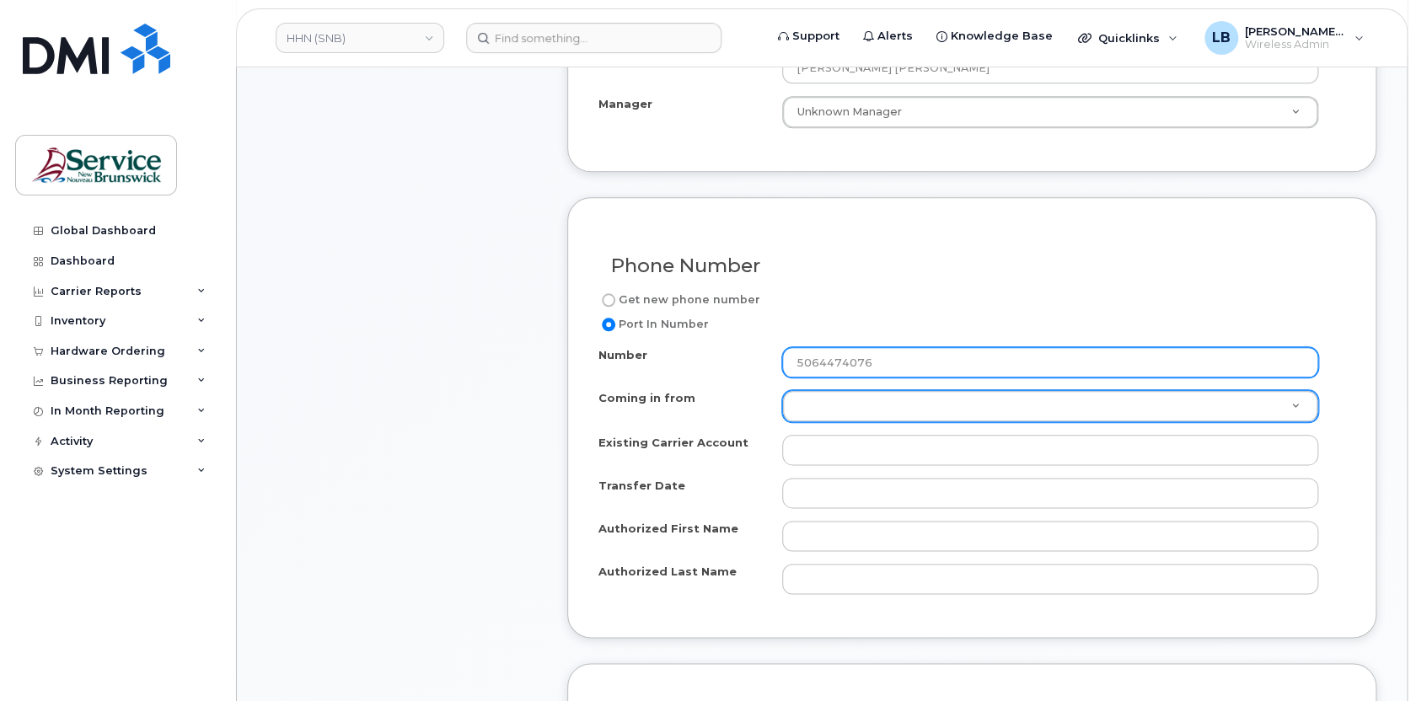
paste input "52-5193"
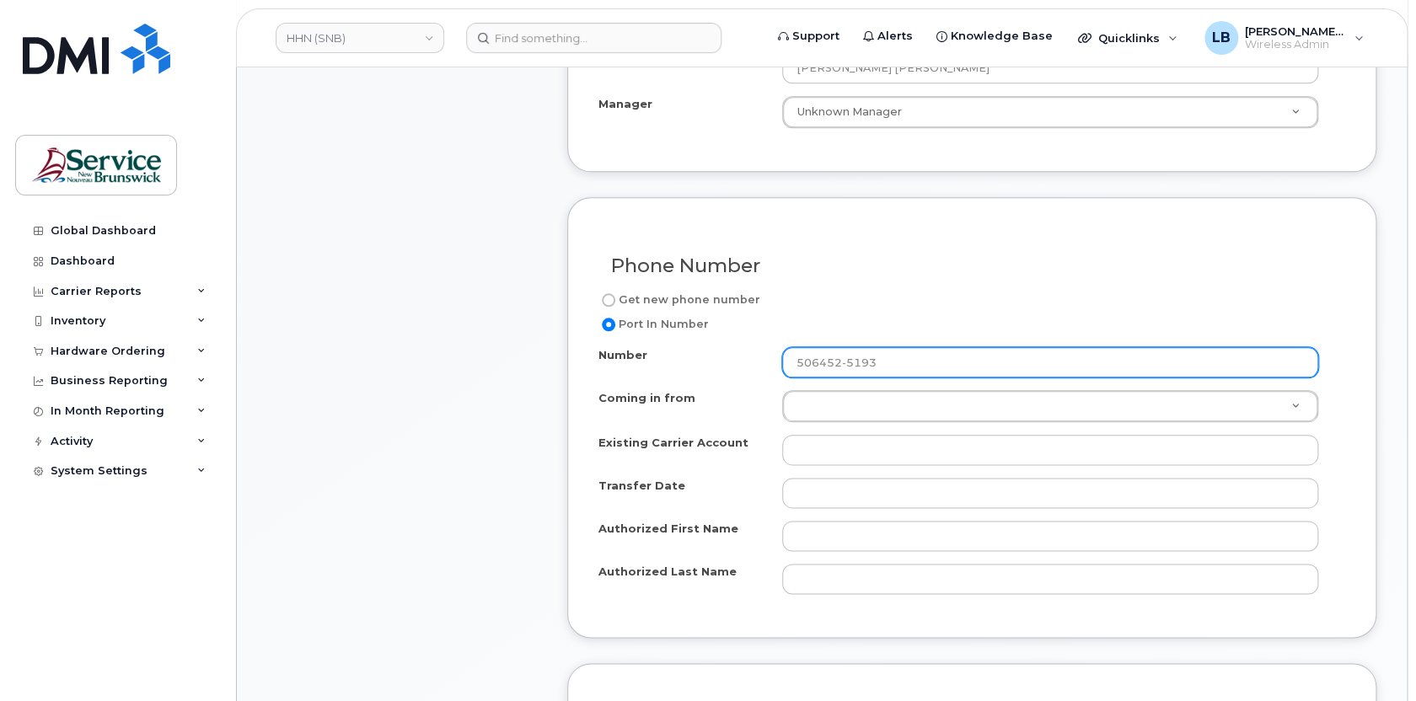
click at [847, 361] on input "506452-5193" at bounding box center [1050, 362] width 537 height 30
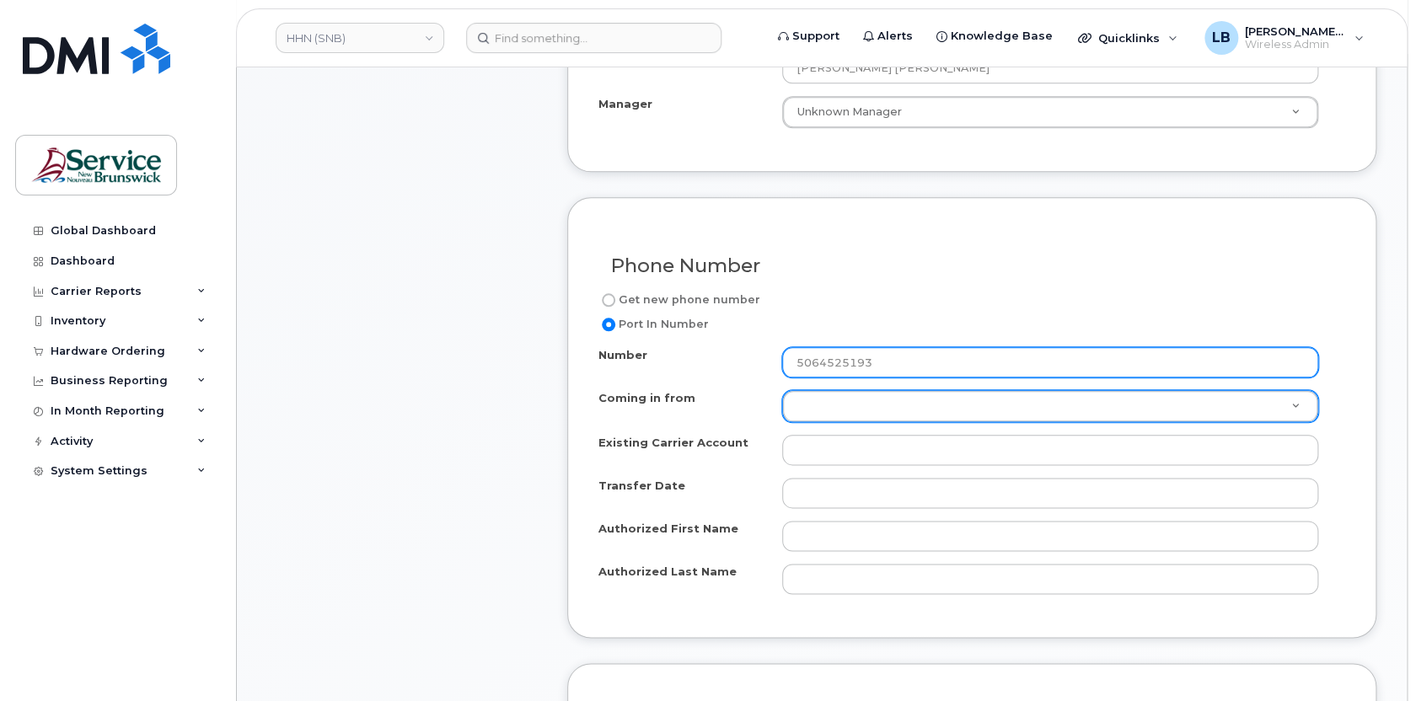
type input "5064525193"
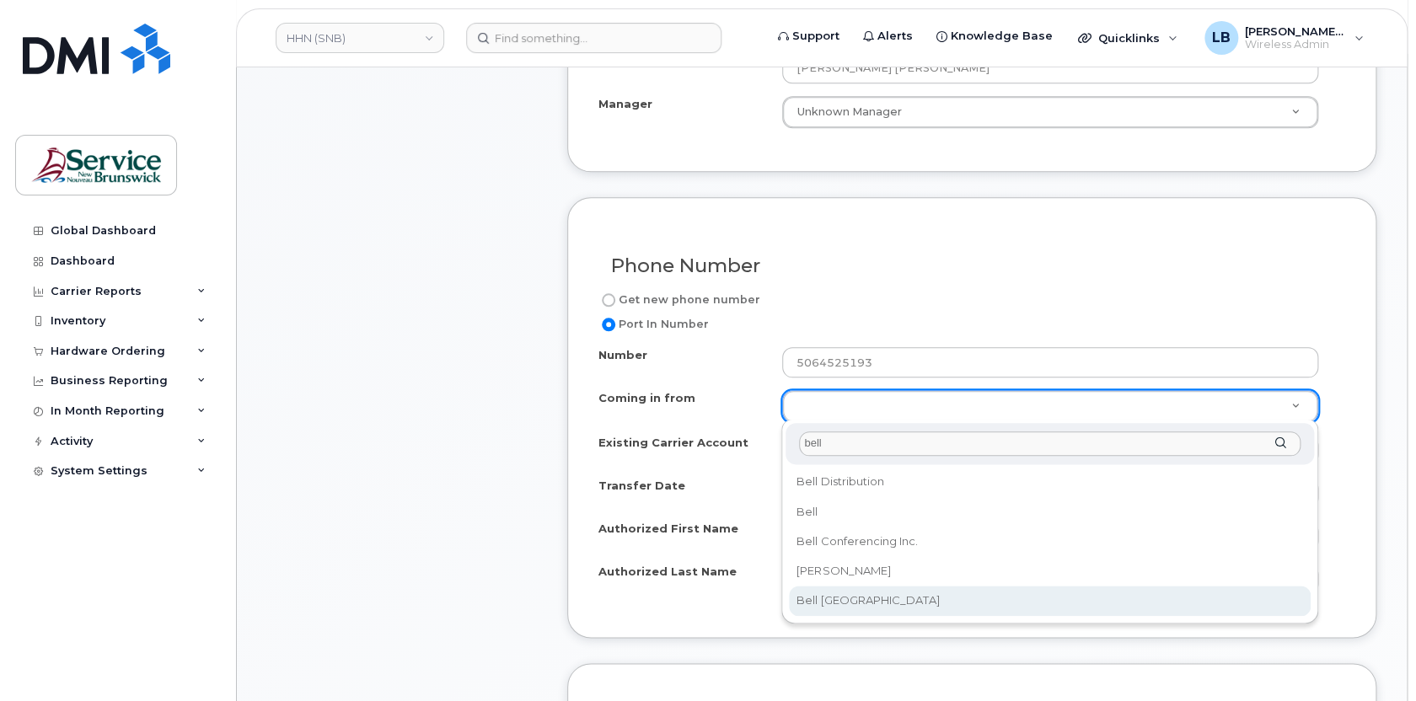
type input "bell"
select select "Bell [GEOGRAPHIC_DATA]"
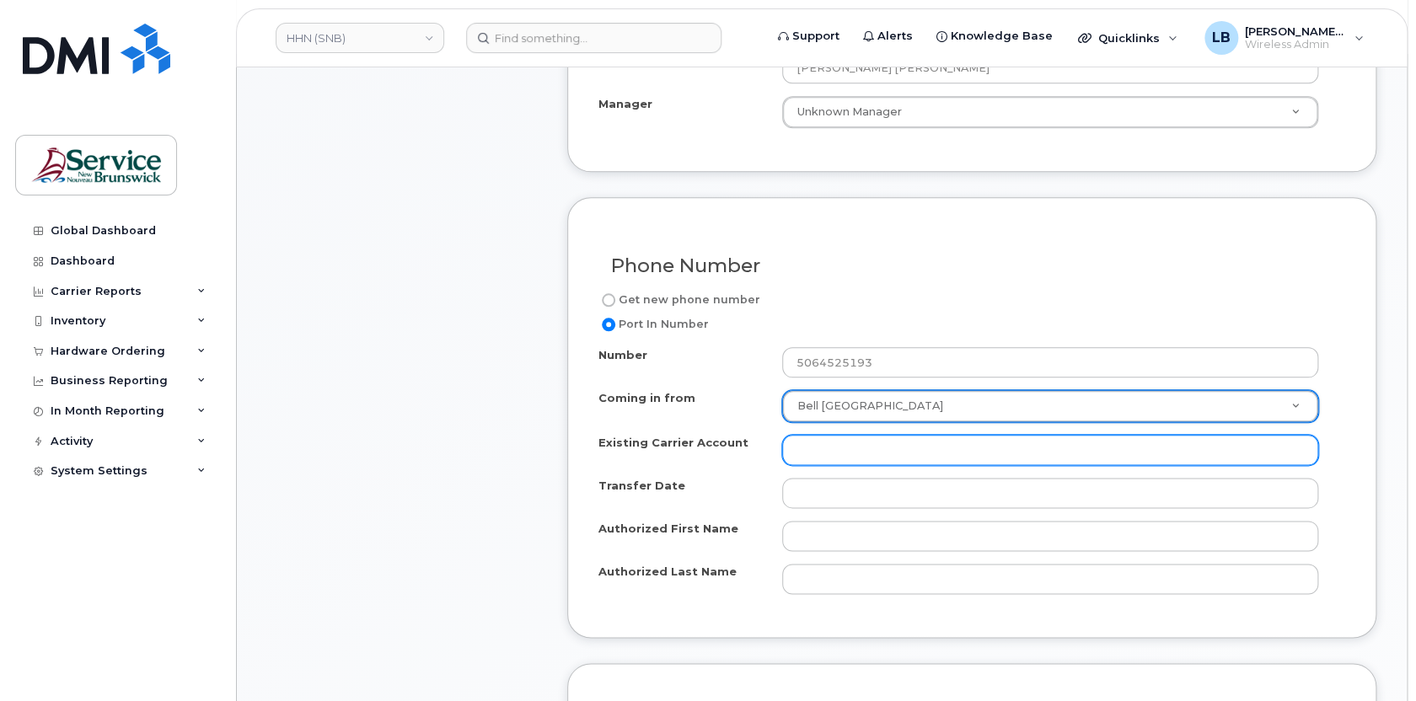
click at [905, 443] on input "Existing Carrier Account" at bounding box center [1050, 450] width 537 height 30
paste input "1845835"
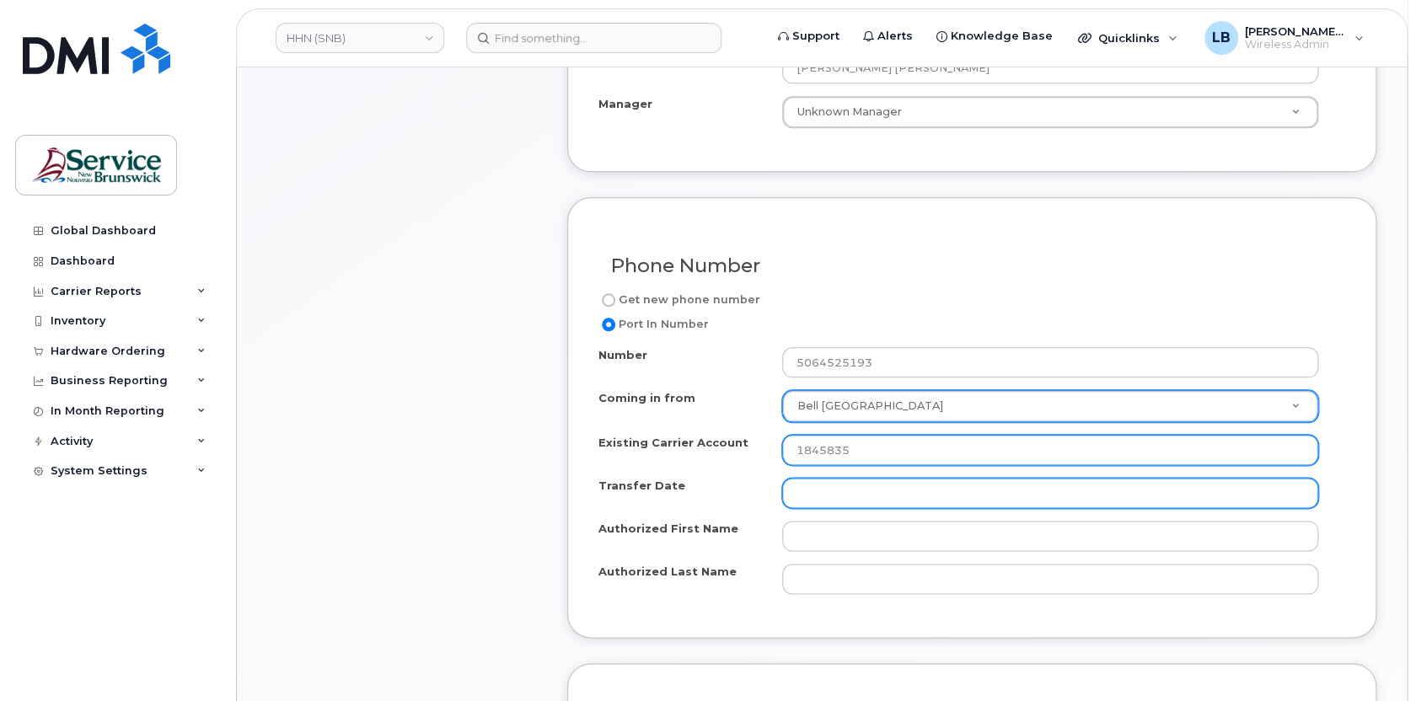
type input "1845835"
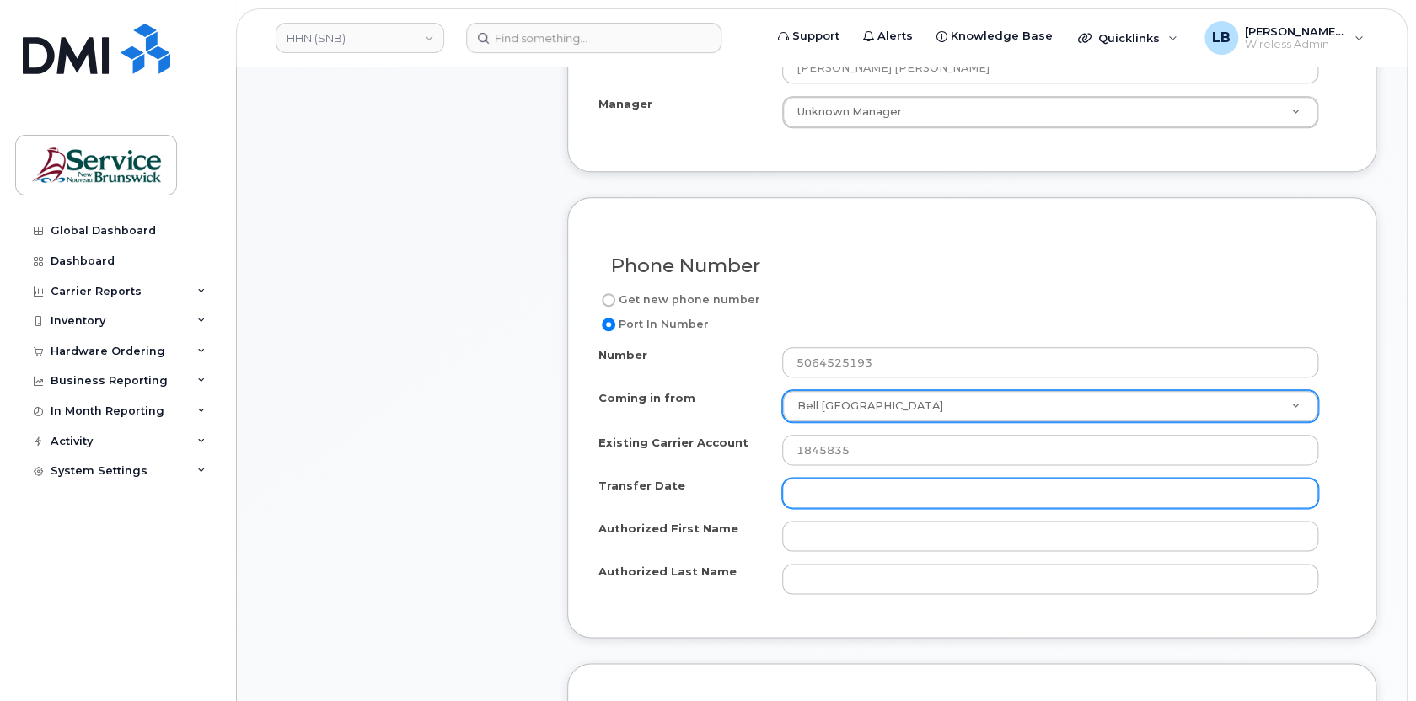
drag, startPoint x: 892, startPoint y: 493, endPoint x: 884, endPoint y: 496, distance: 8.8
click at [890, 493] on input "Transfer Date" at bounding box center [1050, 493] width 537 height 30
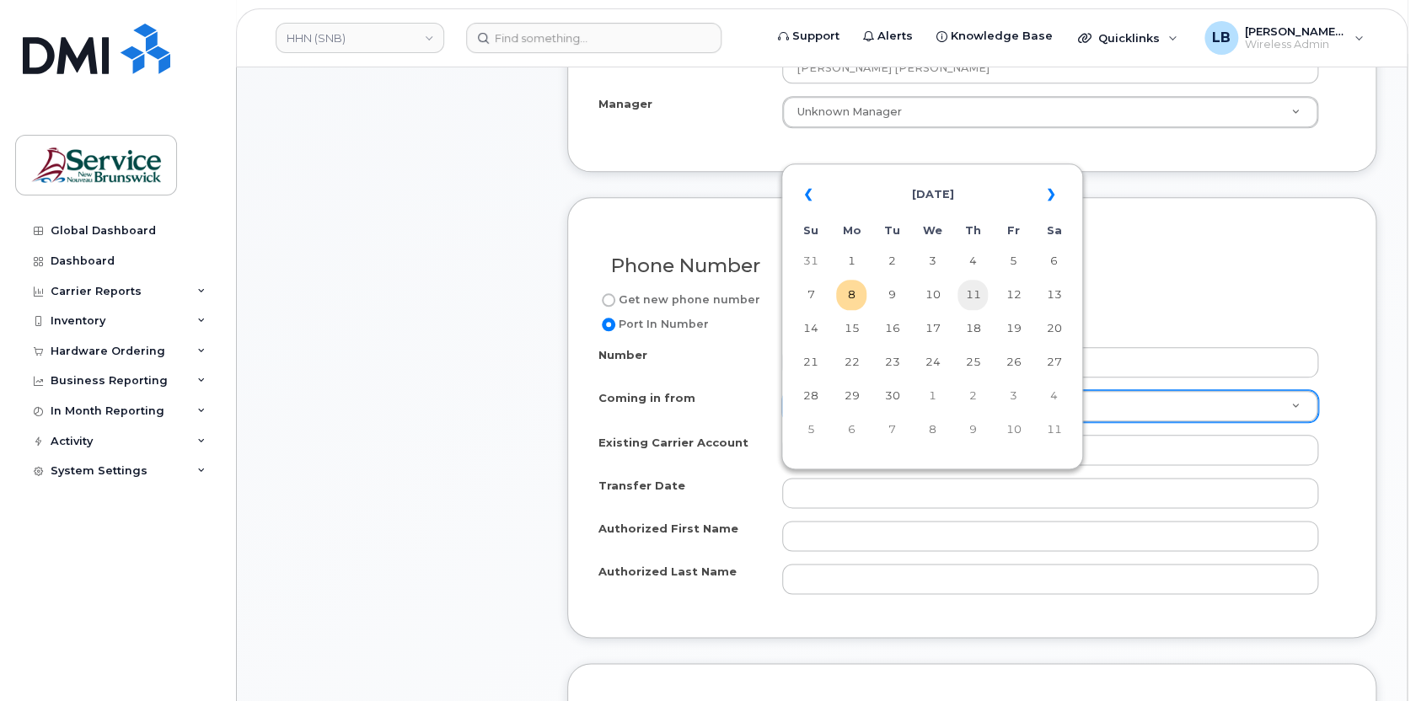
click at [967, 299] on td "11" at bounding box center [973, 295] width 30 height 30
type input "2025-09-11"
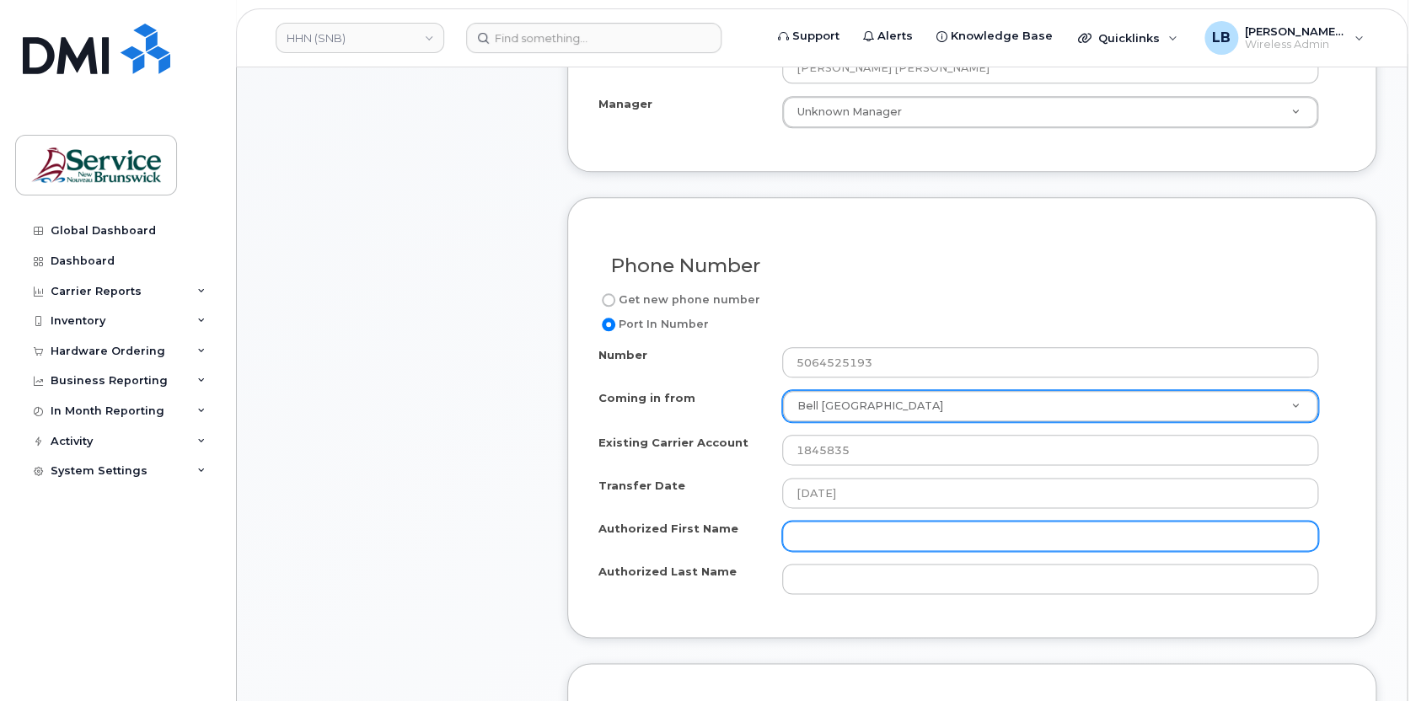
click at [861, 537] on input "Authorized First Name" at bounding box center [1050, 536] width 537 height 30
type input "Ben"
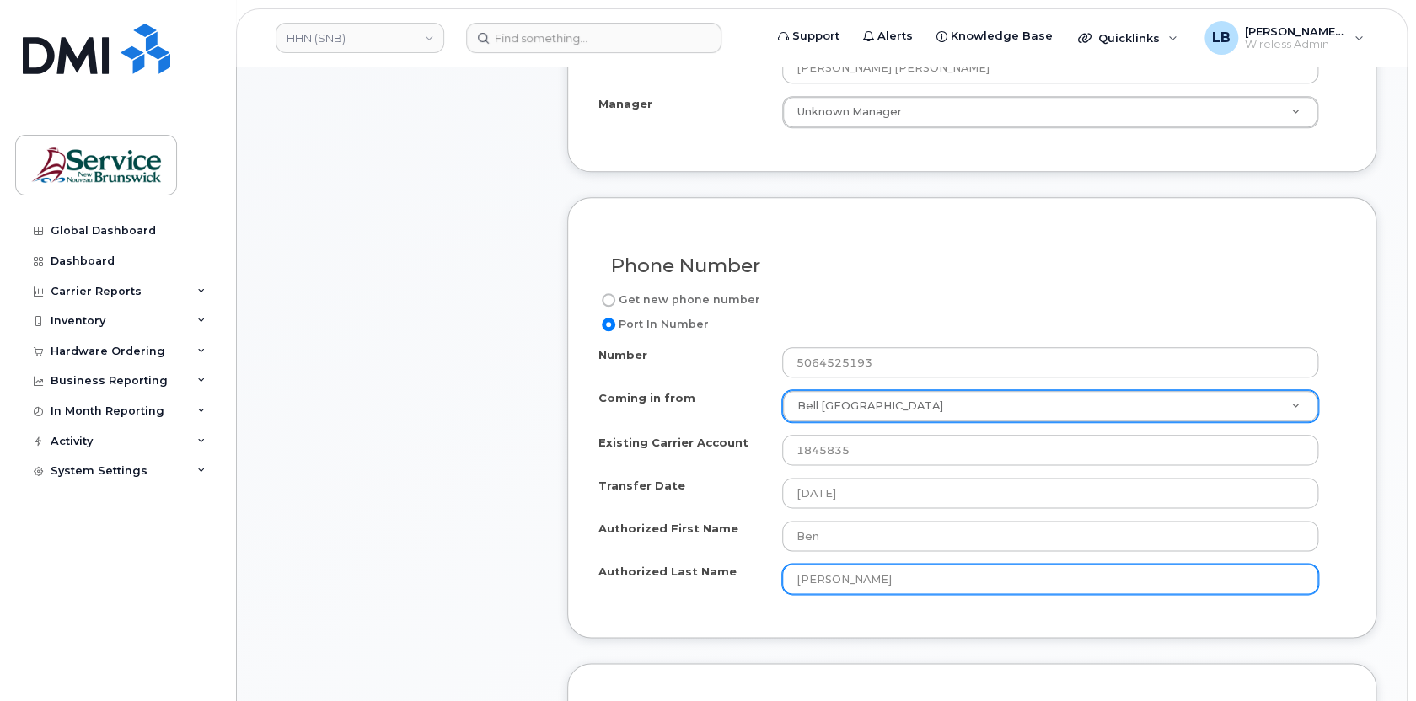
type input "LeBlanc"
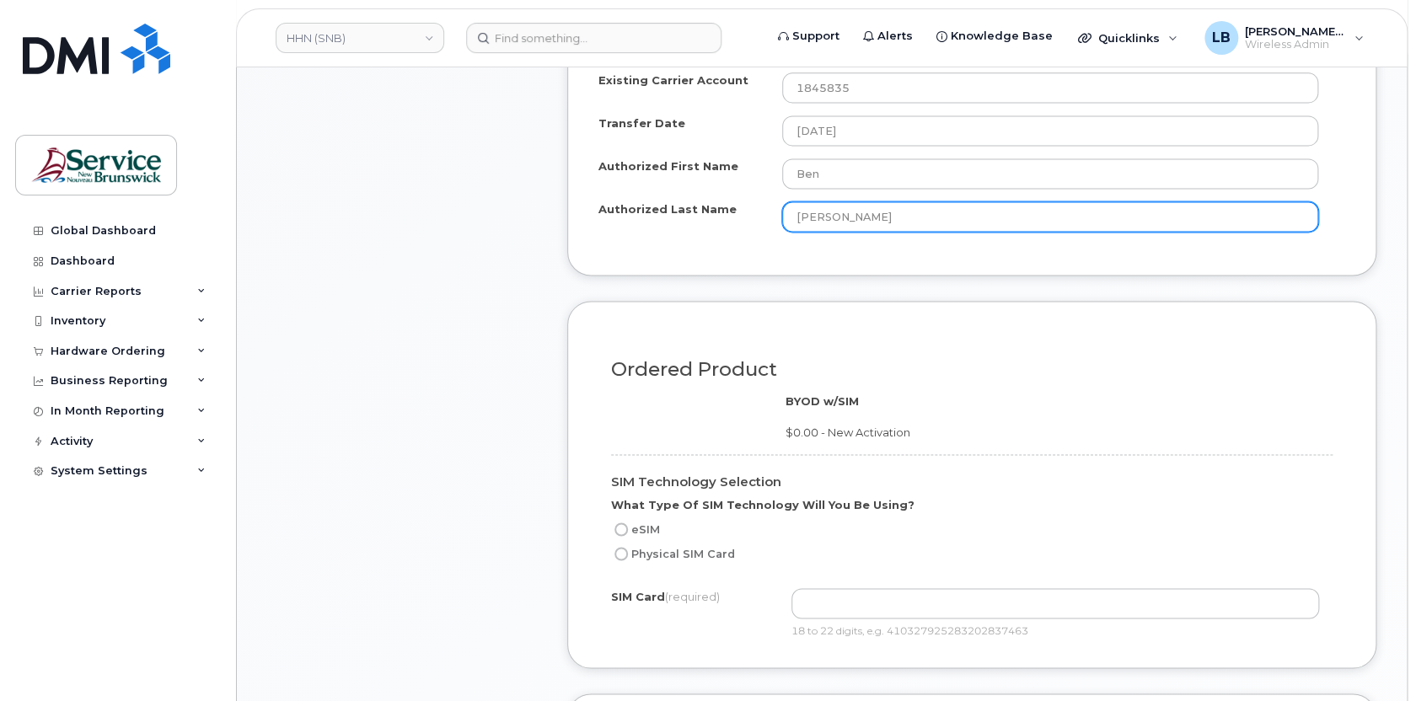
scroll to position [1303, 0]
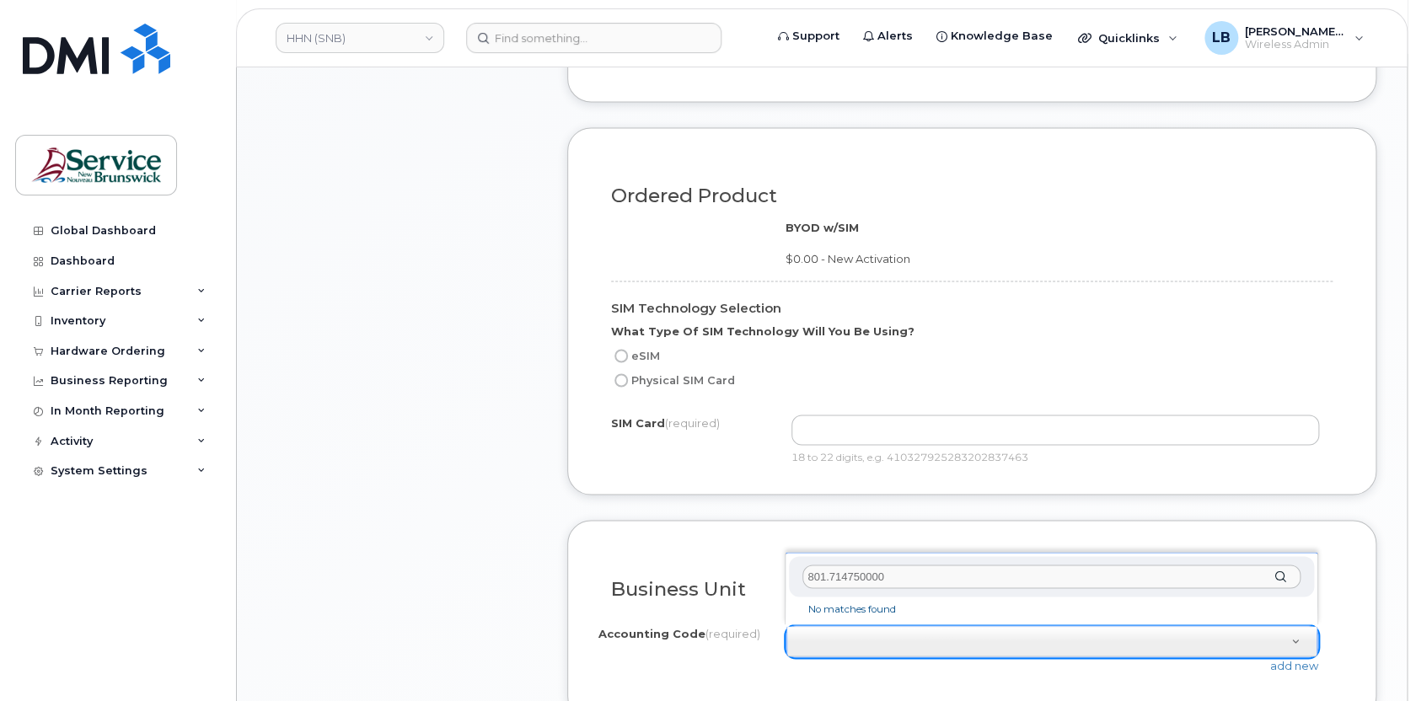
click at [823, 572] on input "801.714750000" at bounding box center [1052, 577] width 498 height 24
type input "8011.714750000"
drag, startPoint x: 940, startPoint y: 569, endPoint x: 723, endPoint y: 558, distance: 217.0
click at [723, 558] on body "HHN (SNB) Support Alerts Knowledge Base Quicklinks Suspend / Cancel Device Chan…" at bounding box center [708, 200] width 1416 height 3006
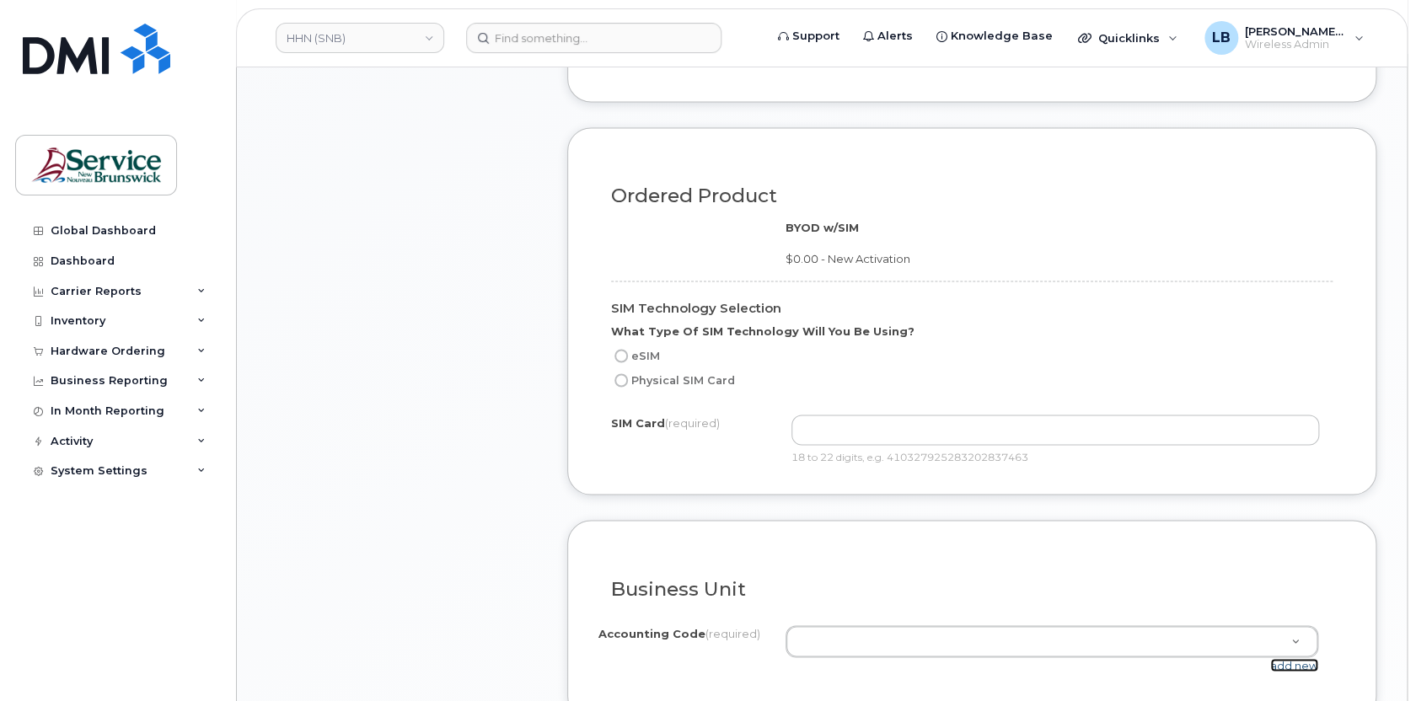
click at [1308, 660] on link "add new" at bounding box center [1295, 664] width 48 height 13
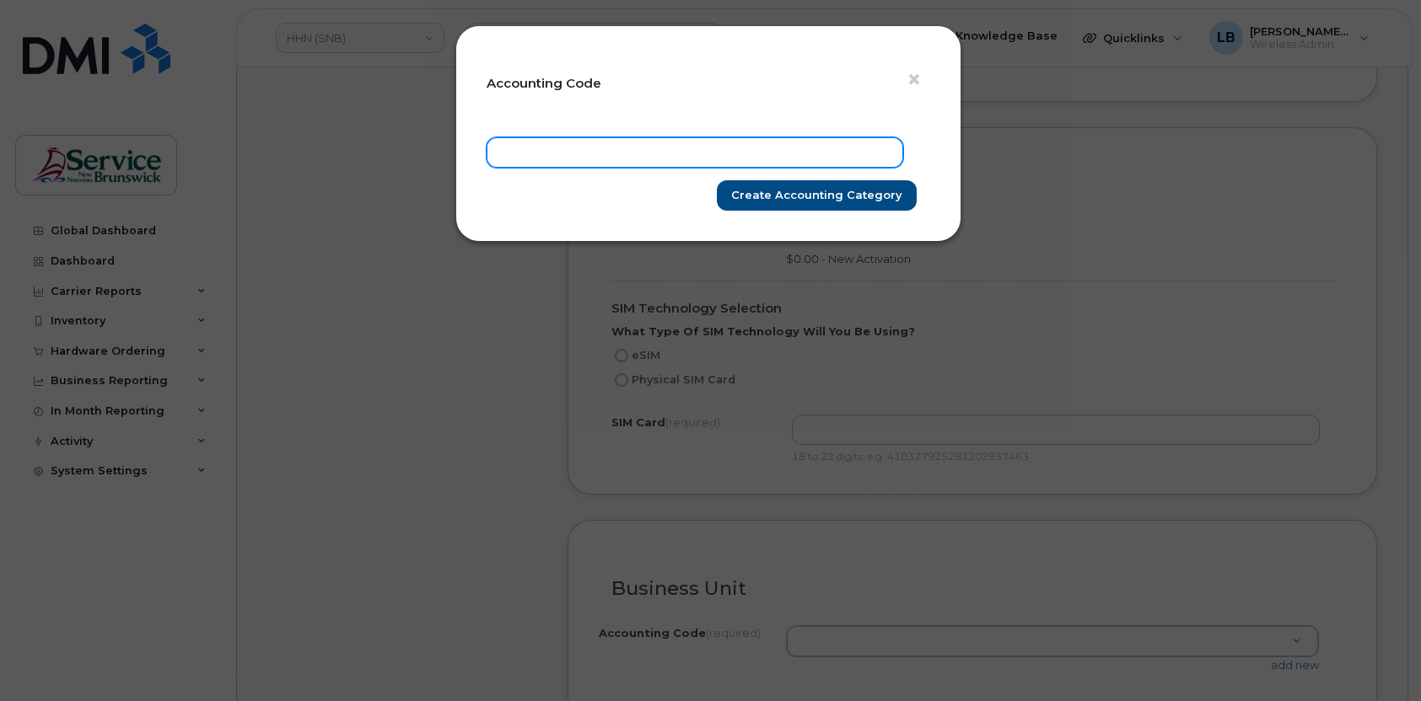
click at [674, 162] on input "text" at bounding box center [694, 152] width 417 height 30
paste input "8011.714750000"
type input "8011.714750000"
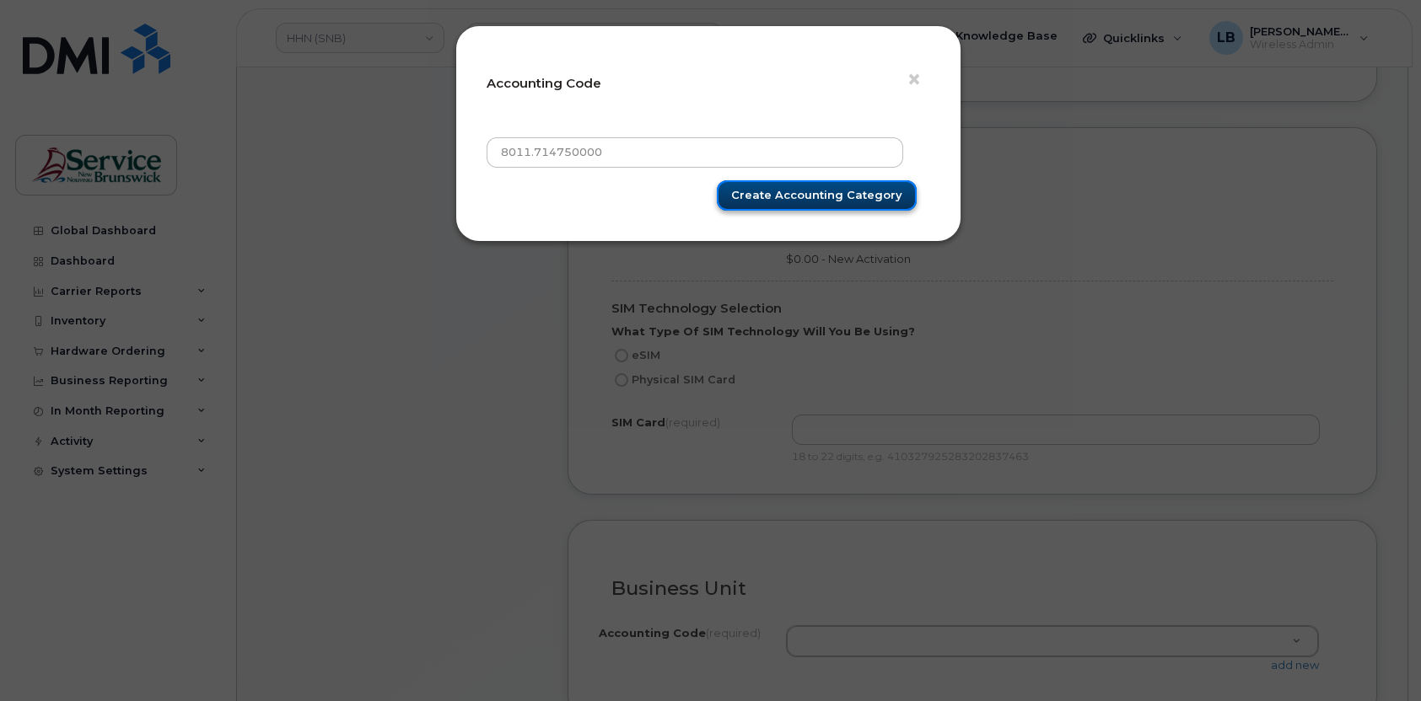
click at [752, 196] on input "Create Accounting category" at bounding box center [817, 195] width 200 height 31
type input "Create Accounting category"
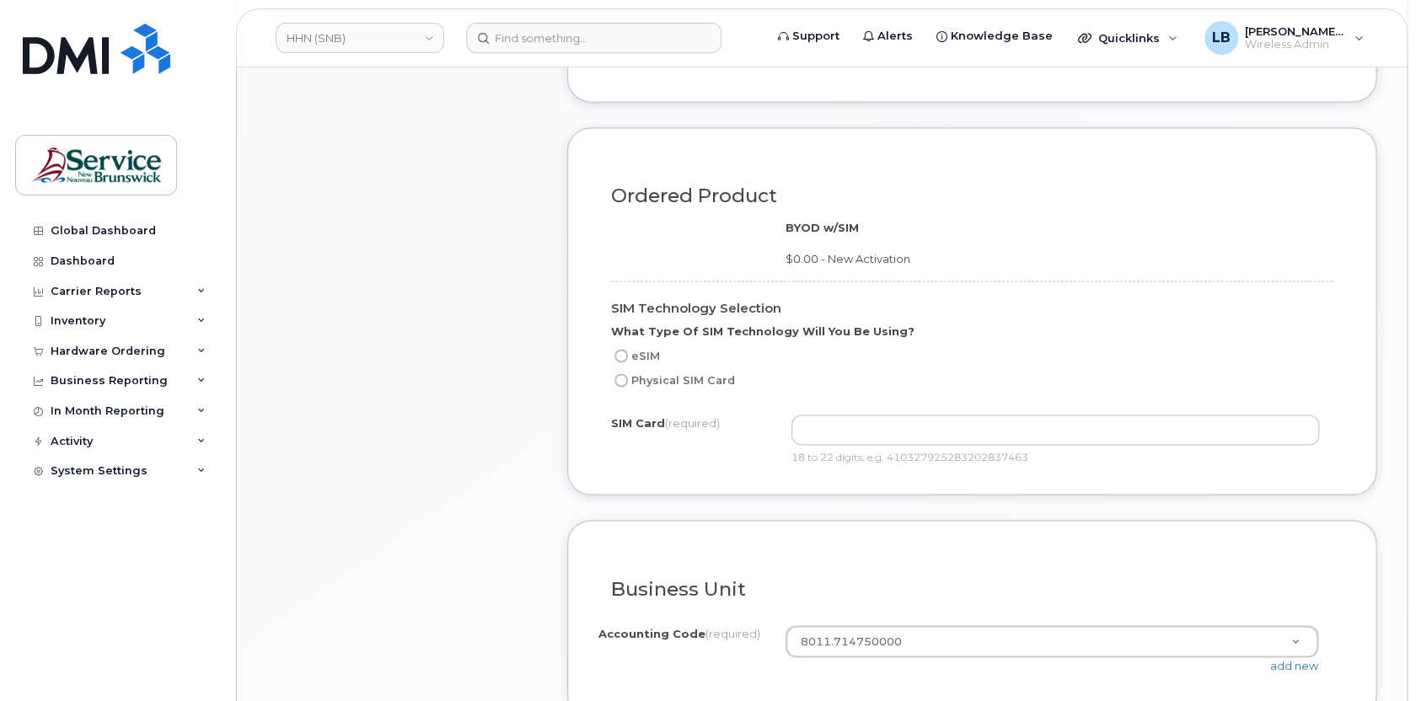
click at [621, 354] on input "eSIM" at bounding box center [621, 355] width 13 height 13
radio input "true"
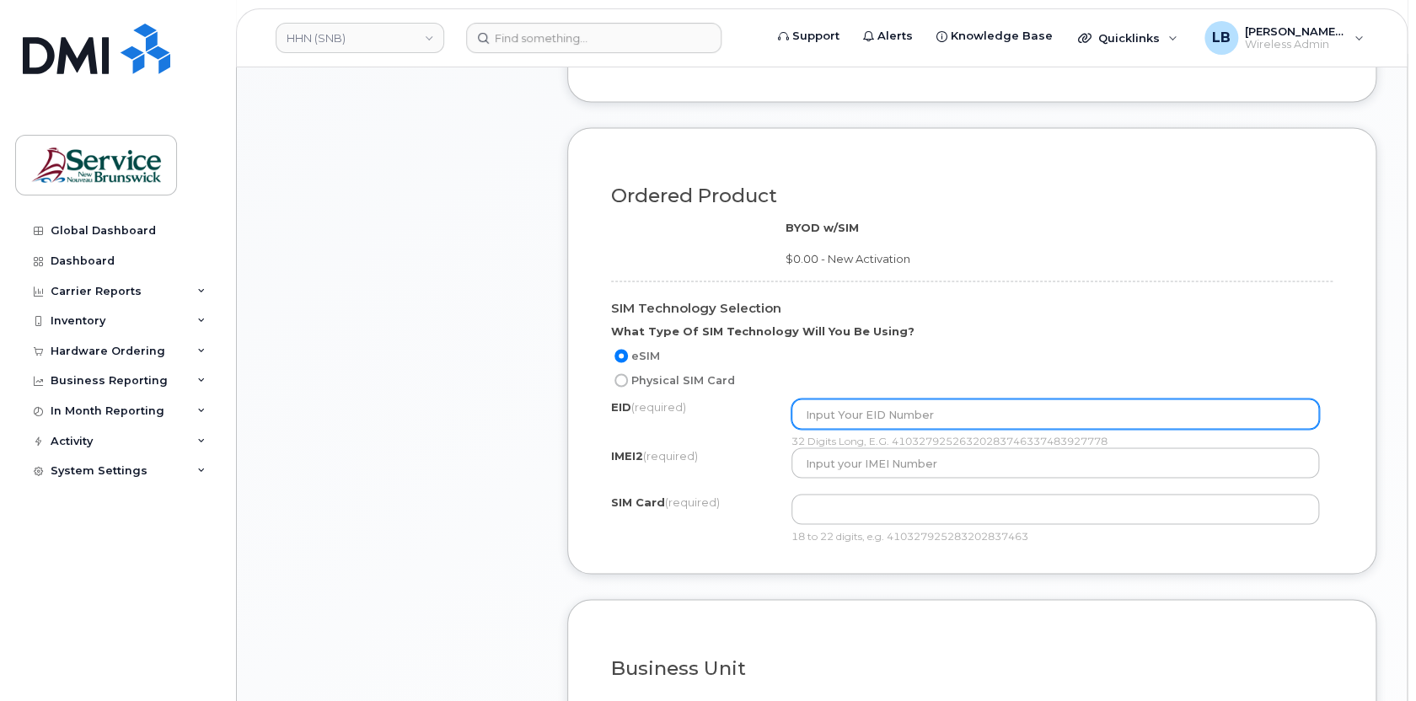
click at [910, 412] on input "text" at bounding box center [1056, 414] width 528 height 30
paste input "89043052010008887024034621109140"
type input "89043052010008887024034621109140"
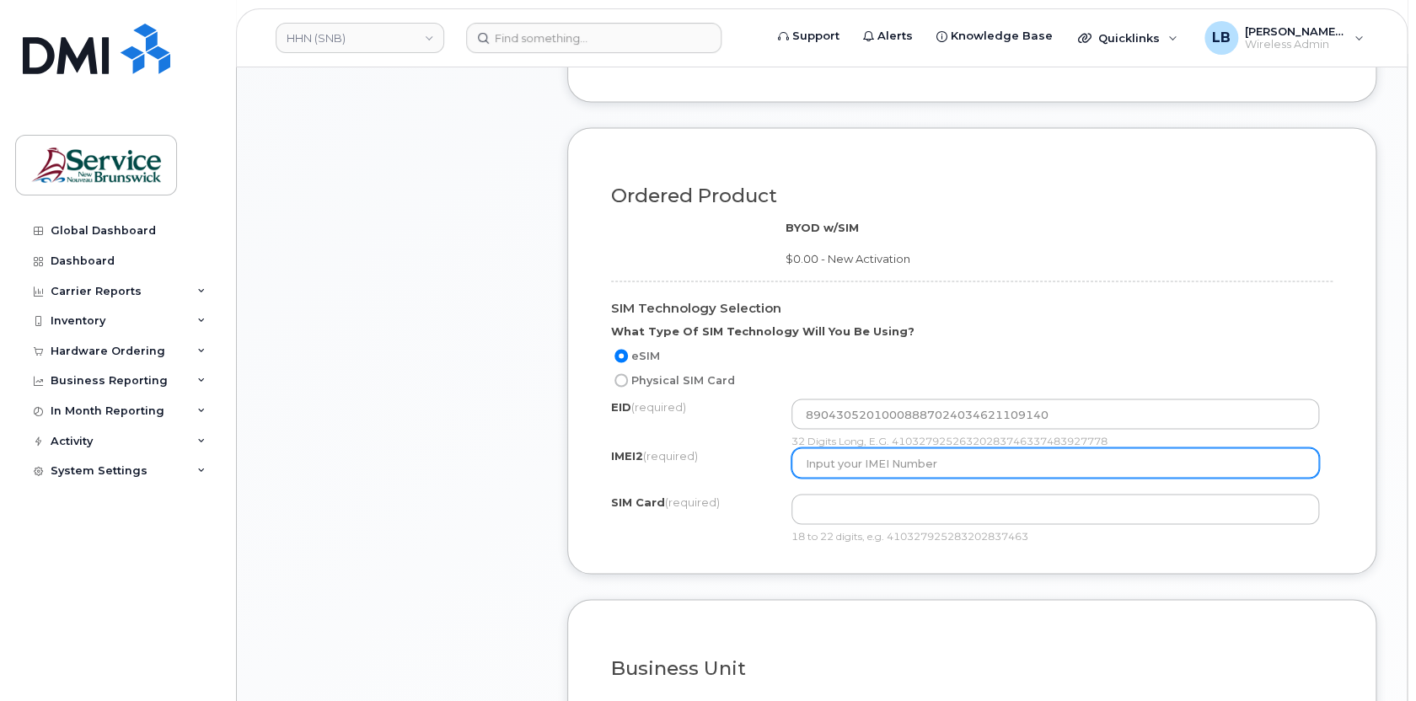
click at [877, 465] on input "text" at bounding box center [1056, 463] width 528 height 30
paste input "350515300559963"
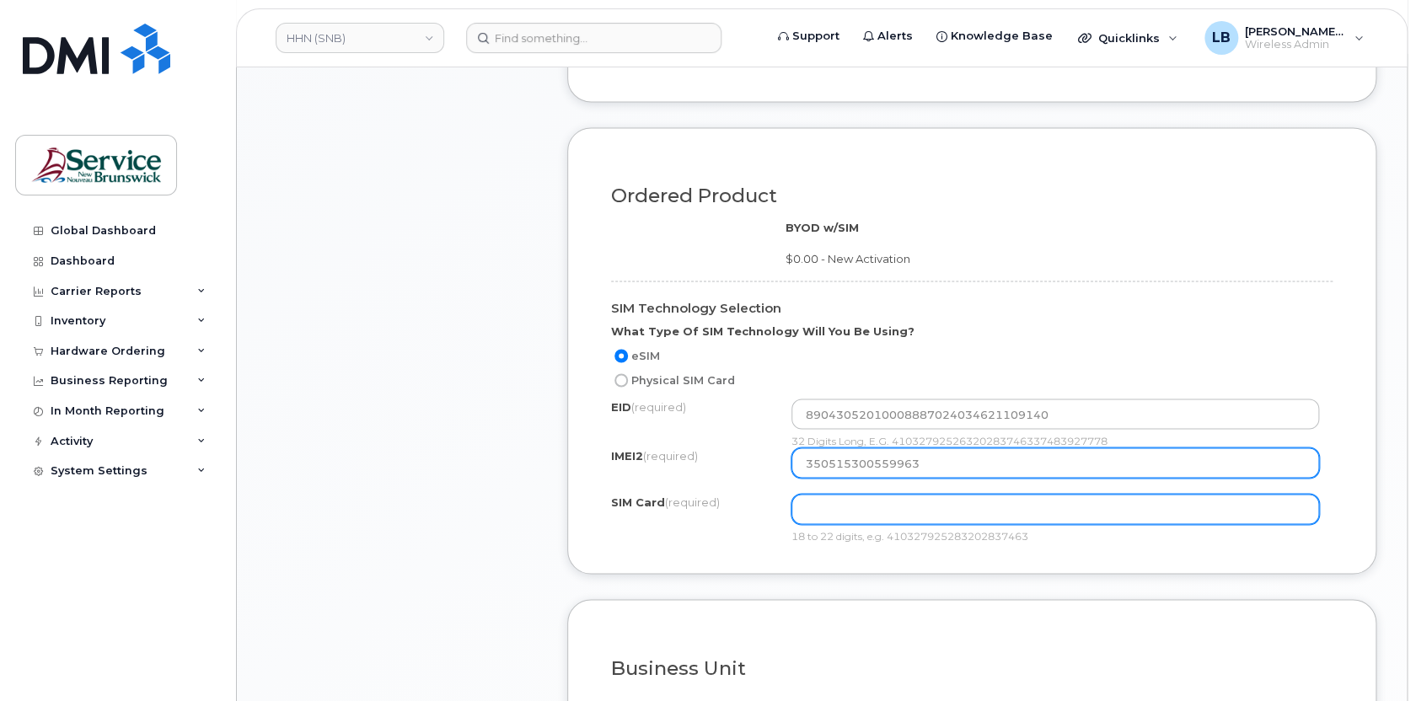
type input "350515300559963"
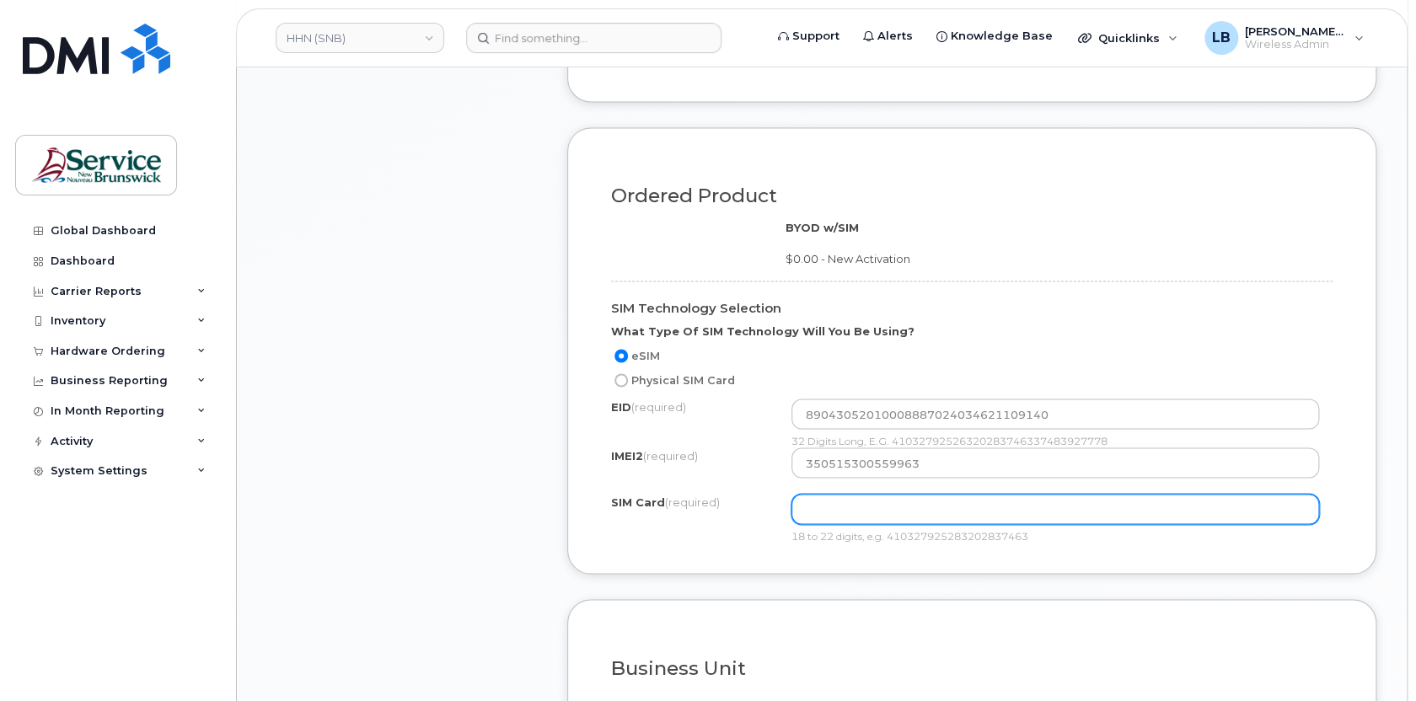
click at [879, 505] on input "text" at bounding box center [1056, 509] width 528 height 30
click at [834, 504] on input "89302610207419365058" at bounding box center [1056, 509] width 528 height 30
click at [865, 504] on input "89302610207419365058" at bounding box center [1056, 509] width 528 height 30
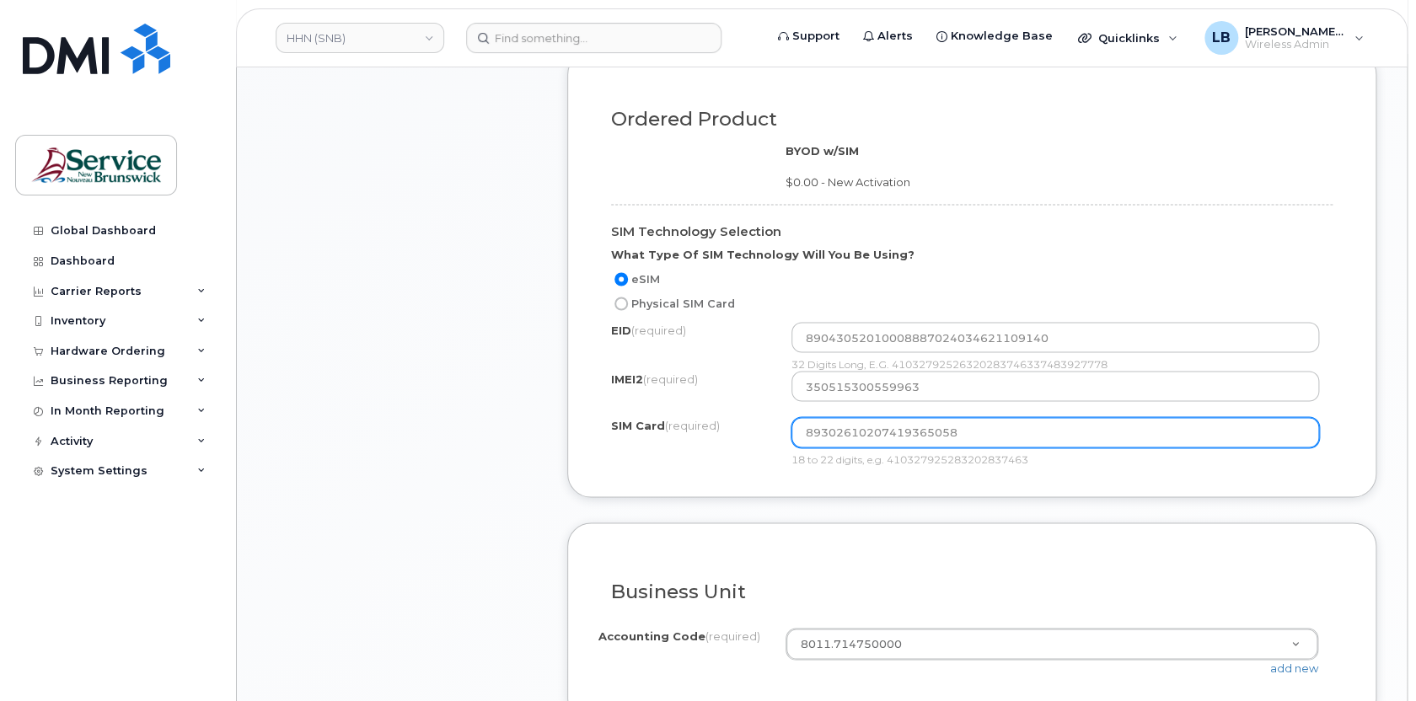
scroll to position [1610, 0]
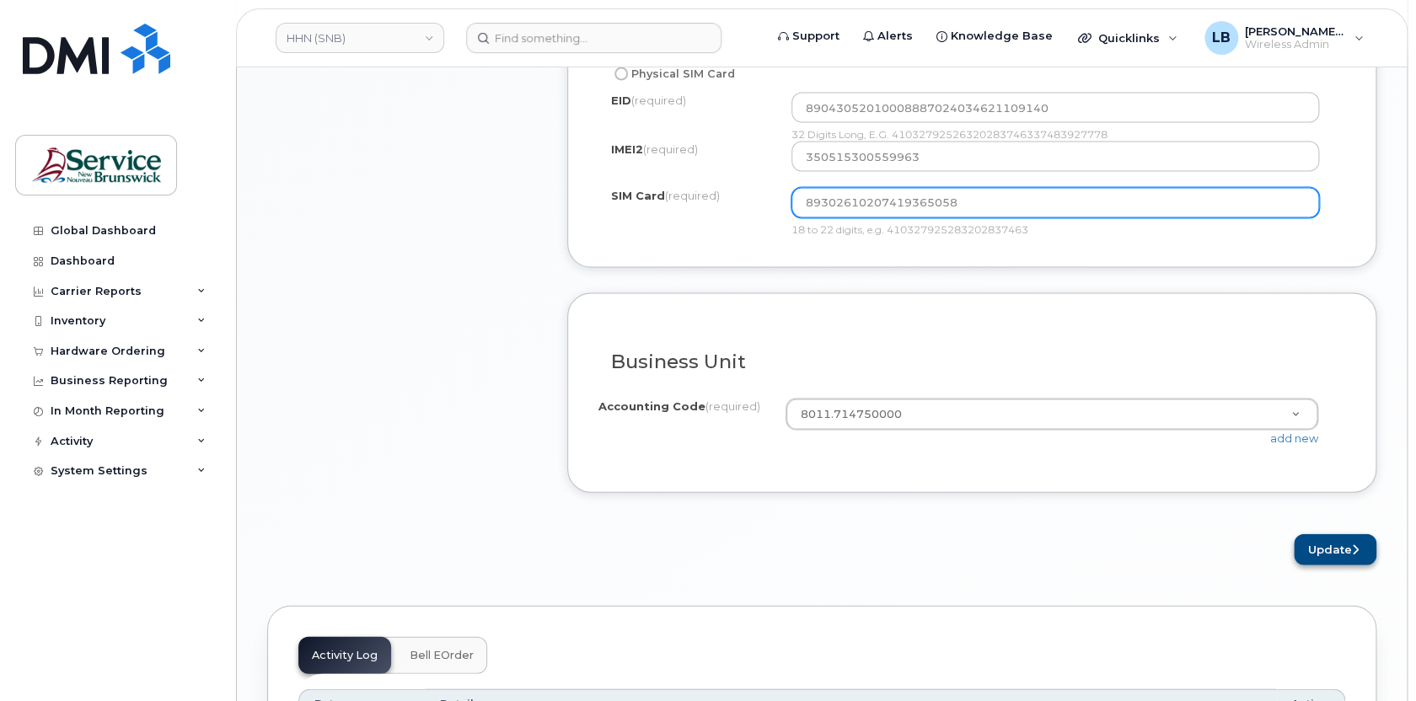
type input "89302610207419365058"
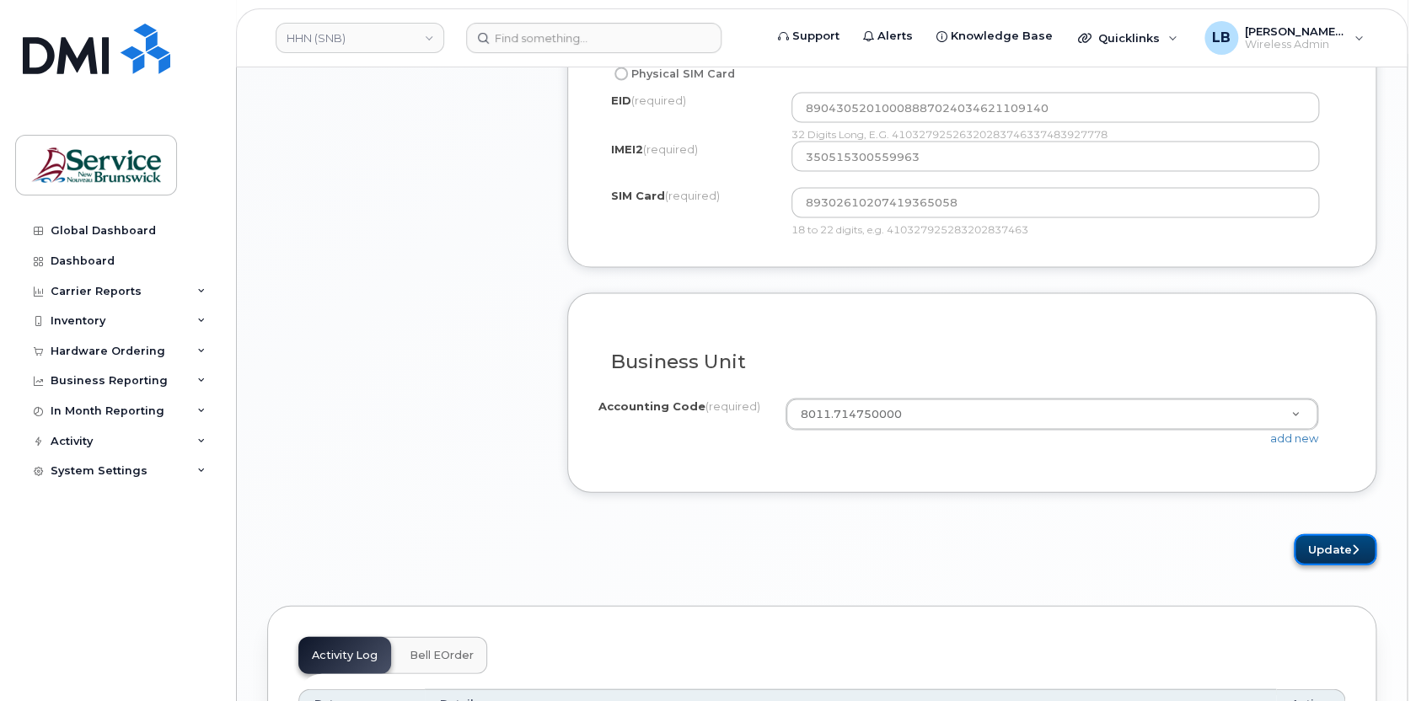
click at [1309, 544] on button "Update" at bounding box center [1335, 549] width 83 height 31
click at [1085, 465] on div "Business Unit I know the accounting codes Accounting Code (required) 8011.71475…" at bounding box center [971, 393] width 809 height 200
click at [1282, 436] on link "add new" at bounding box center [1295, 437] width 48 height 13
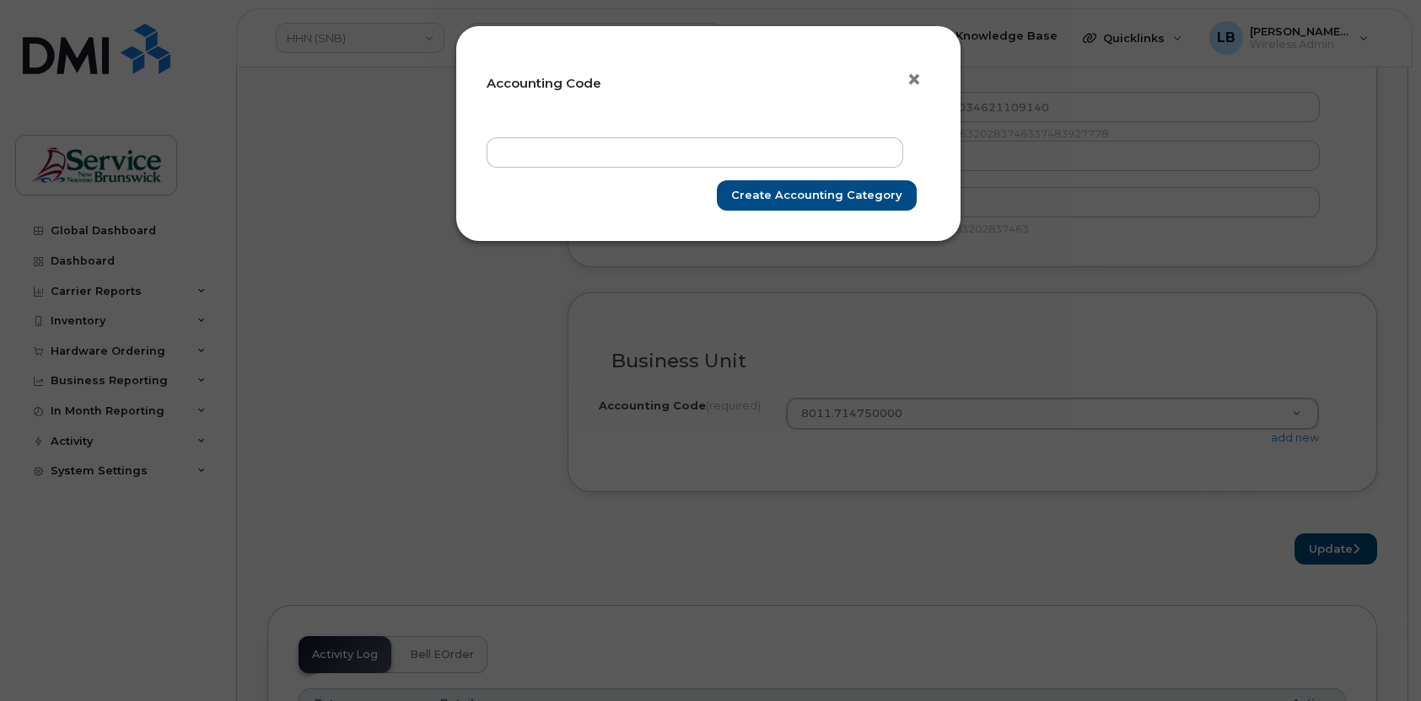
click at [914, 78] on span "×" at bounding box center [913, 79] width 15 height 31
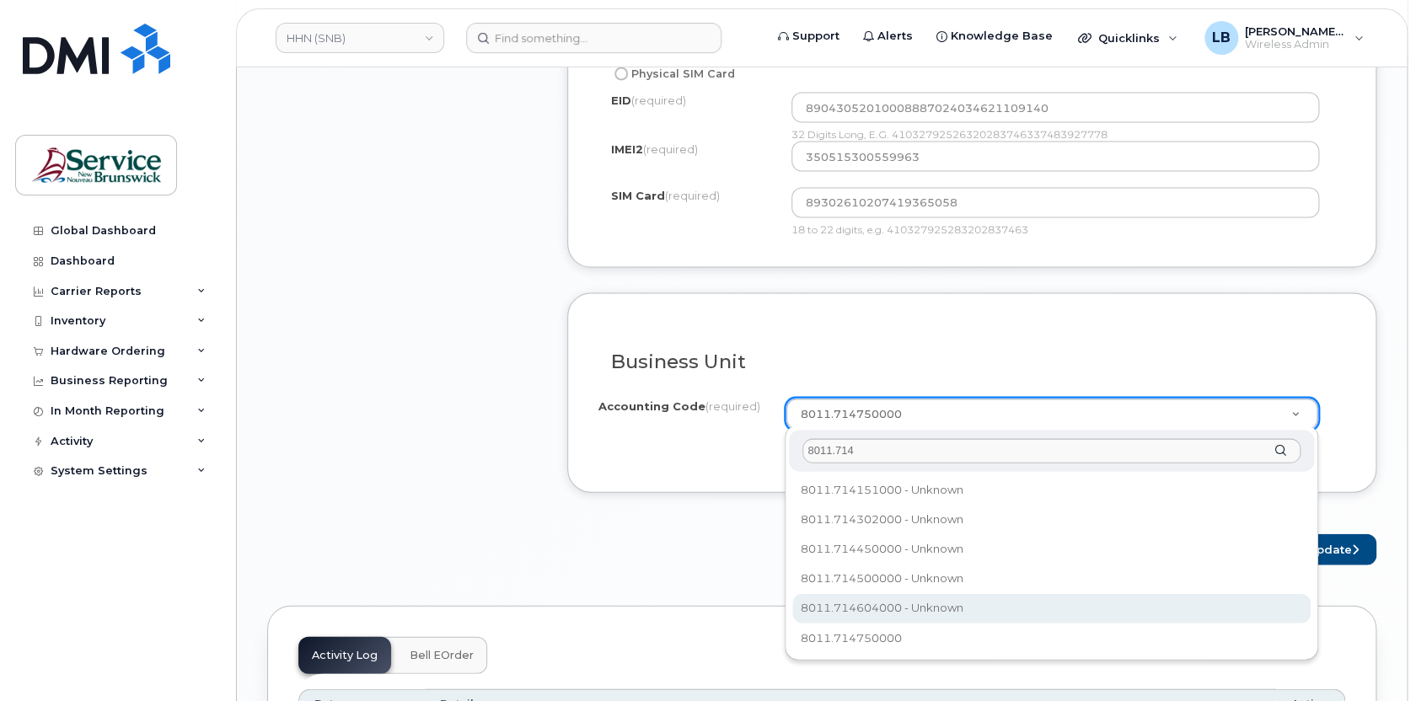
type input "8011.714"
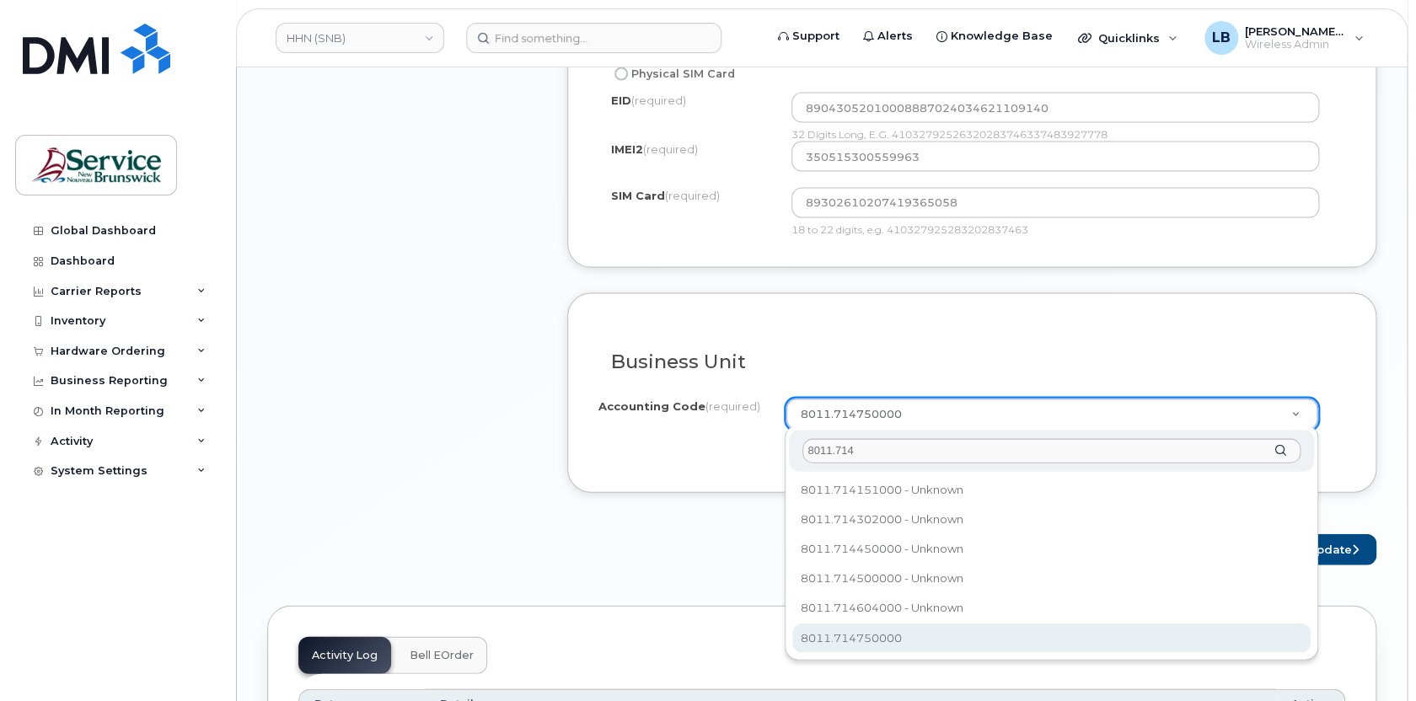
select select "8011.714750000"
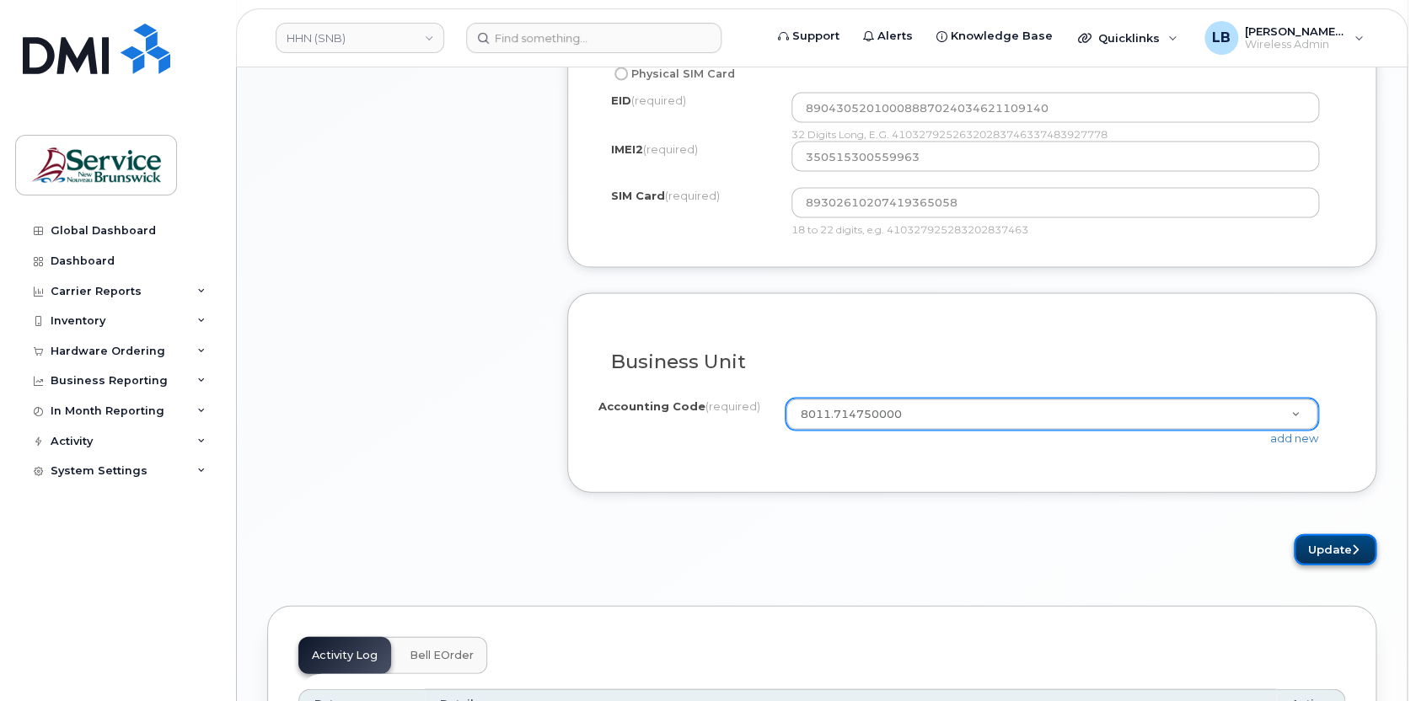
click at [1335, 546] on button "Update" at bounding box center [1335, 549] width 83 height 31
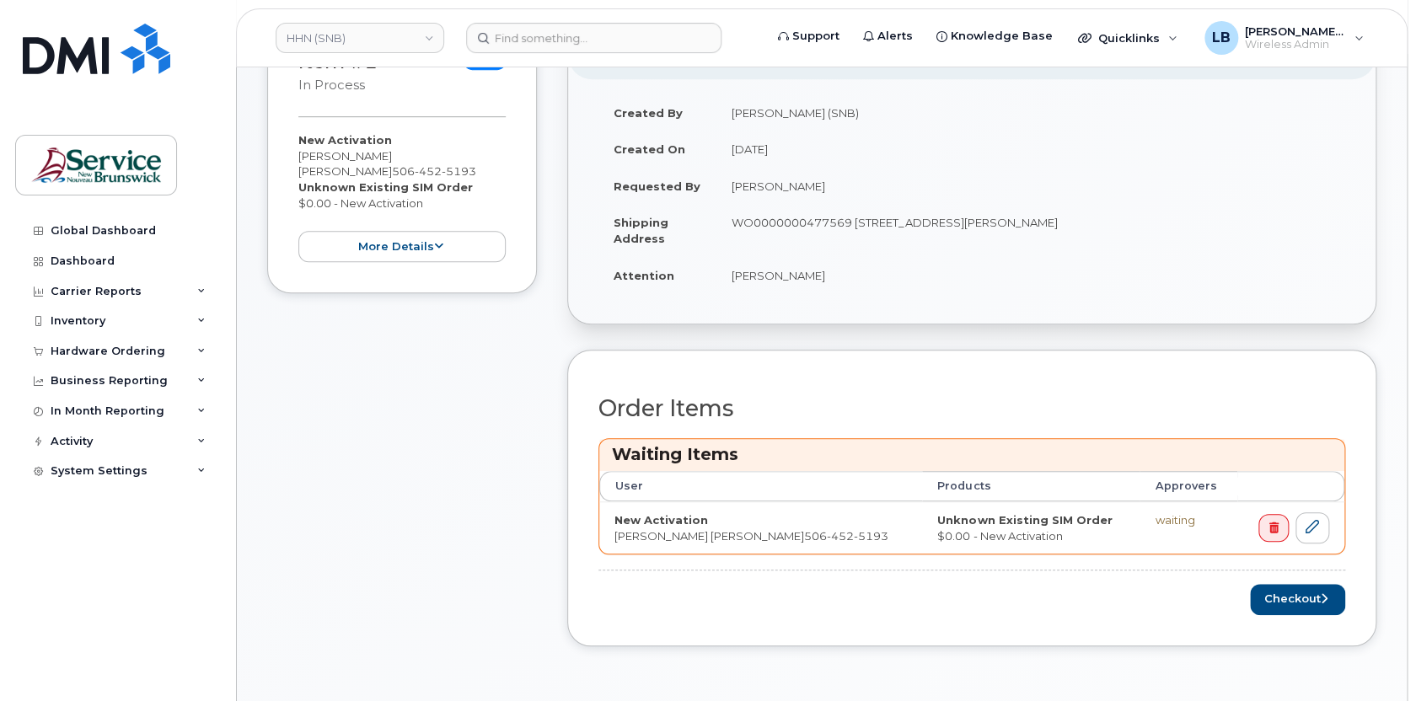
scroll to position [460, 0]
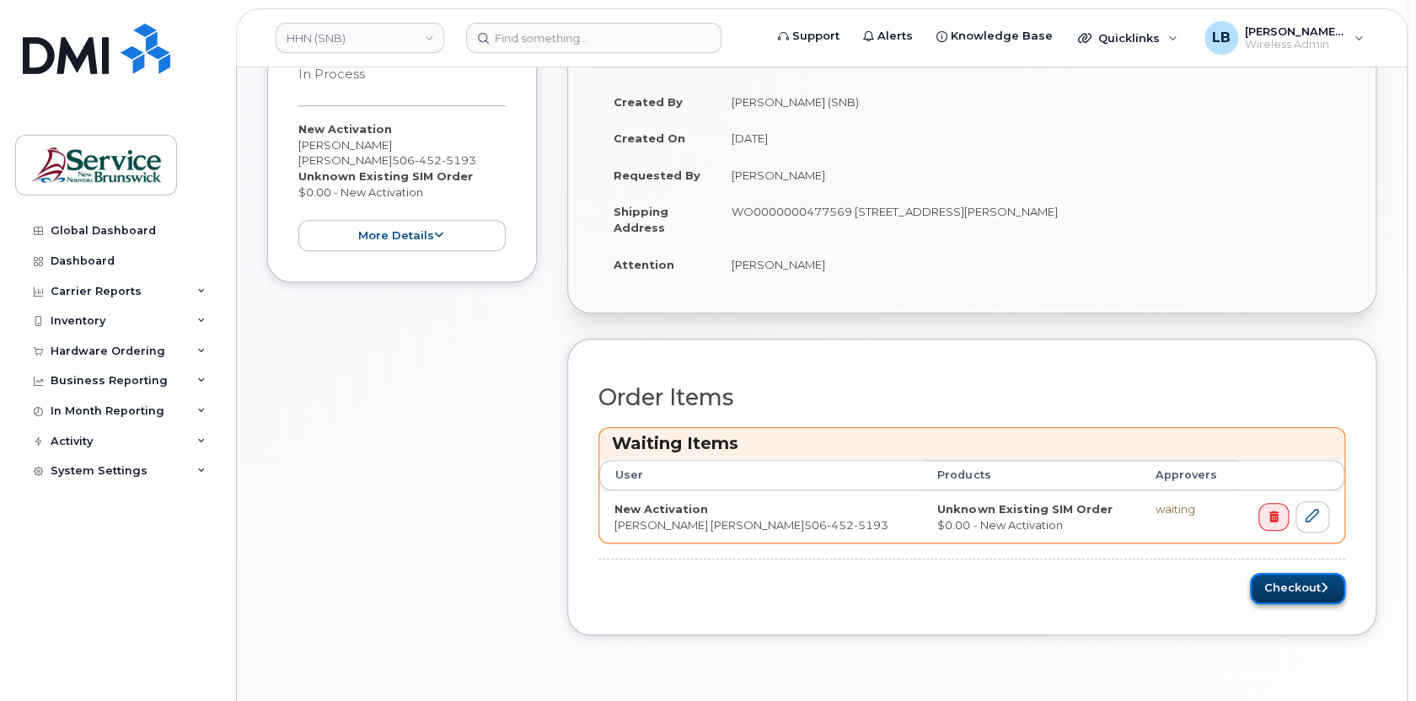
click at [1287, 586] on button "Checkout" at bounding box center [1297, 588] width 95 height 31
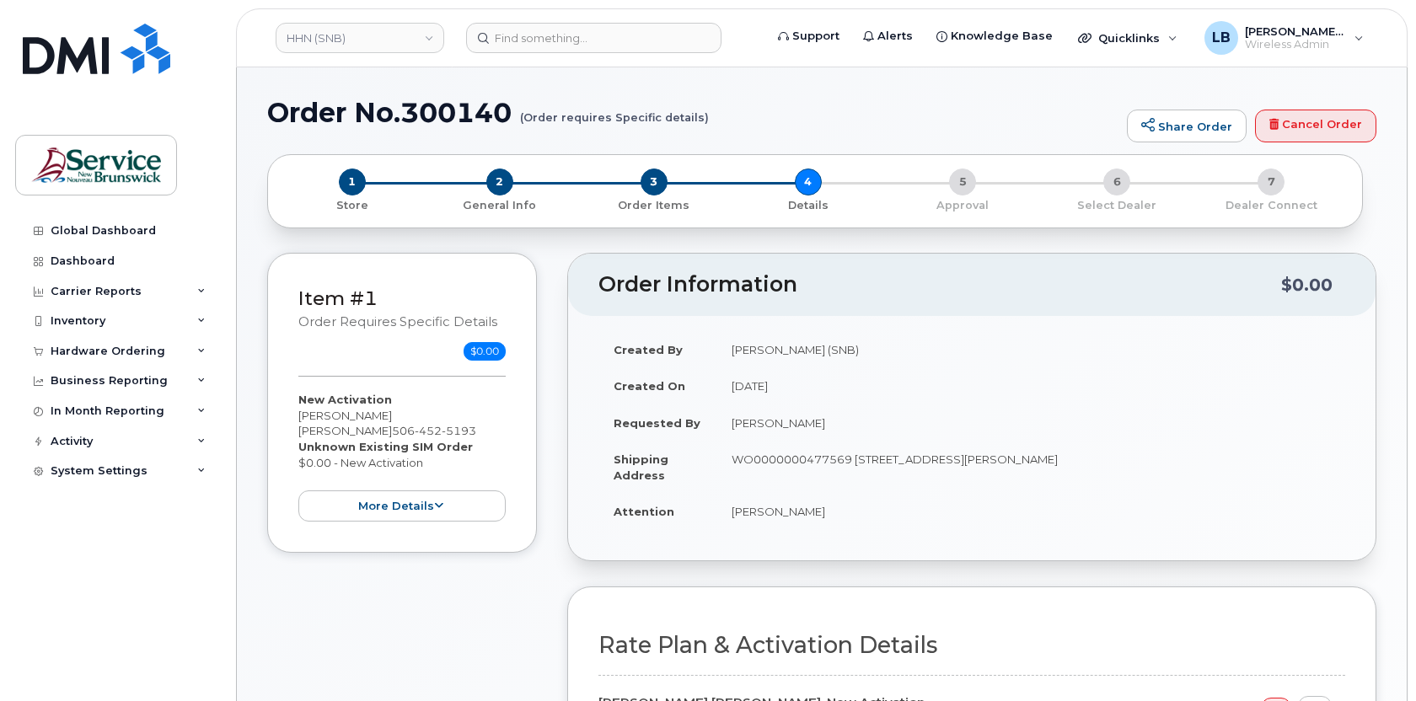
select select
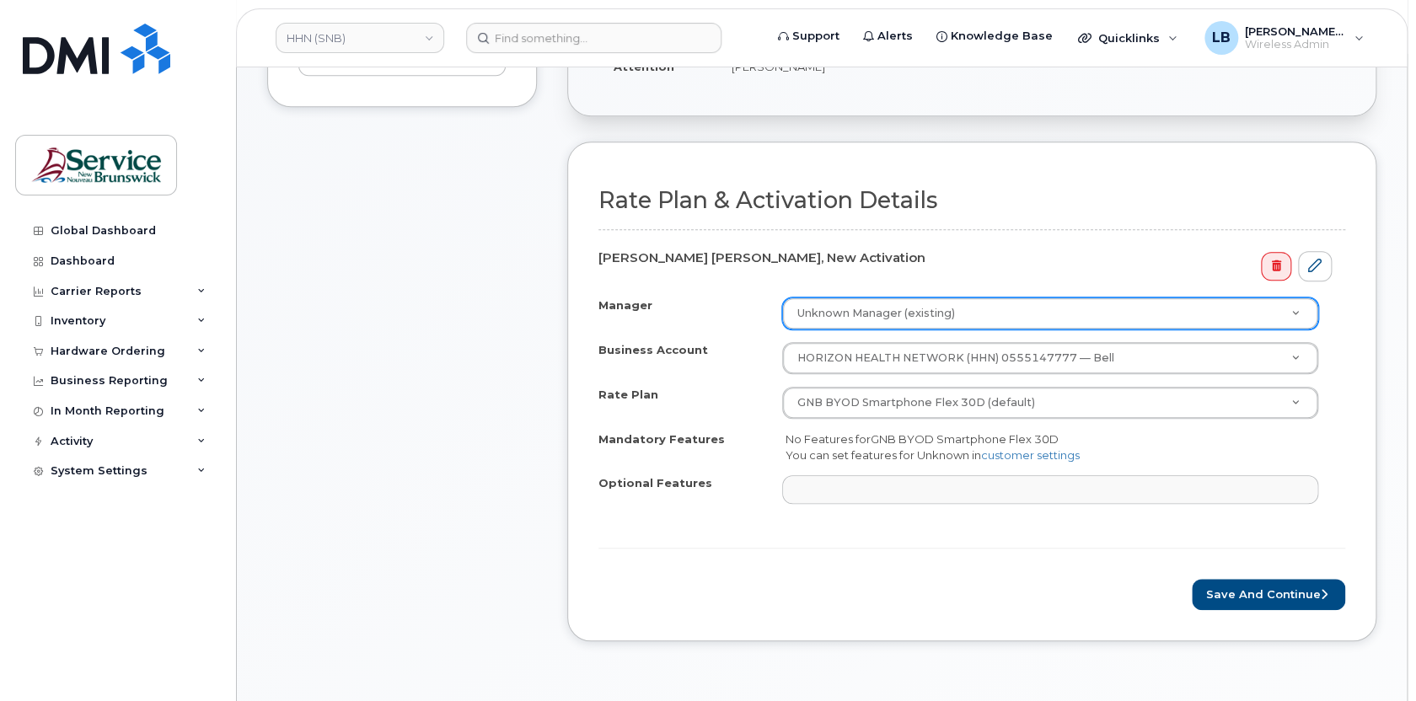
scroll to position [536, 0]
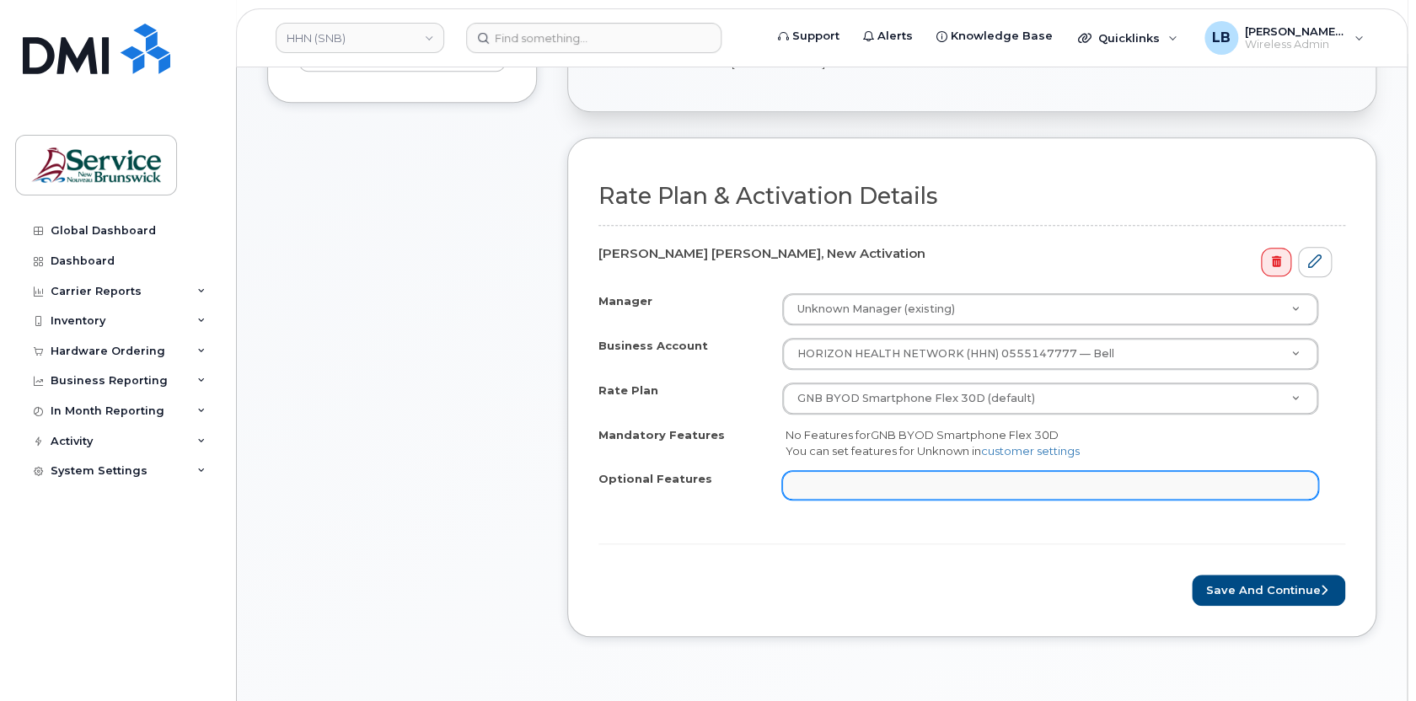
click at [1234, 499] on ul at bounding box center [1050, 485] width 535 height 27
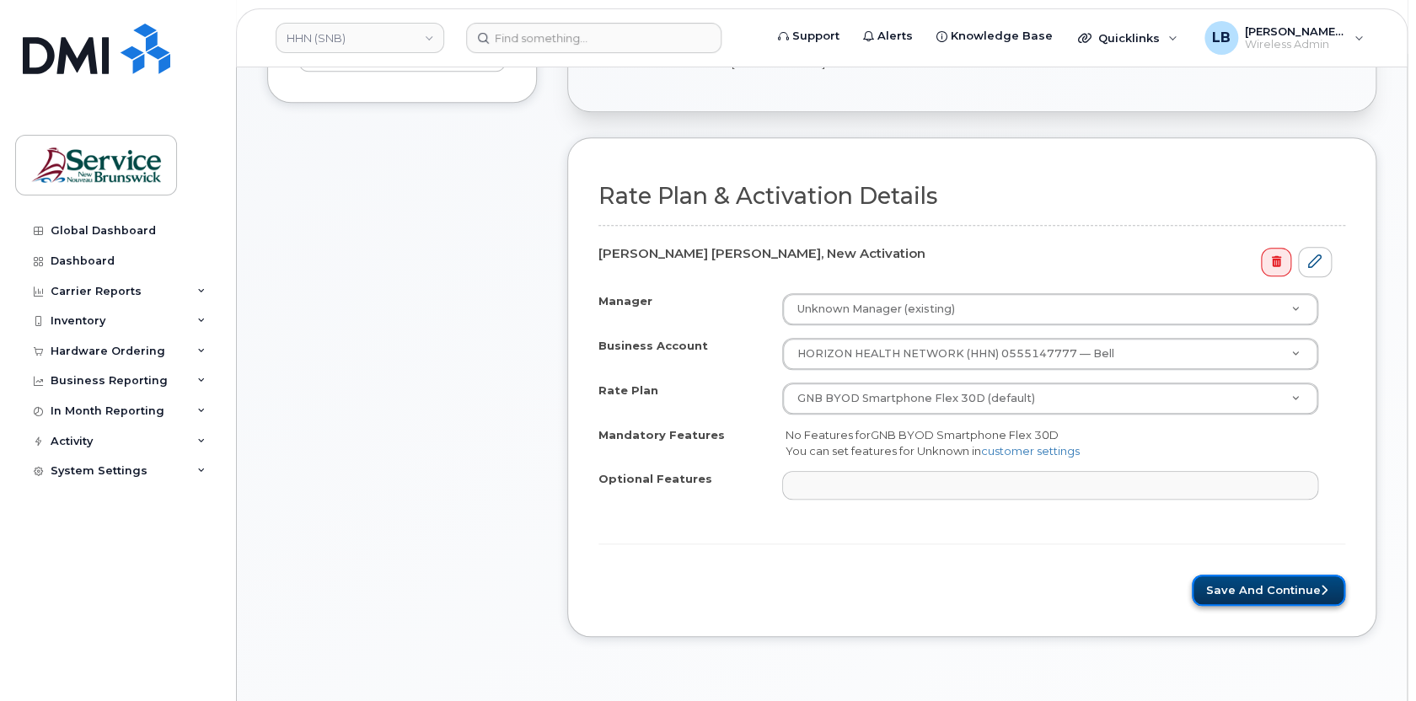
click at [1269, 605] on button "Save and Continue" at bounding box center [1268, 590] width 153 height 31
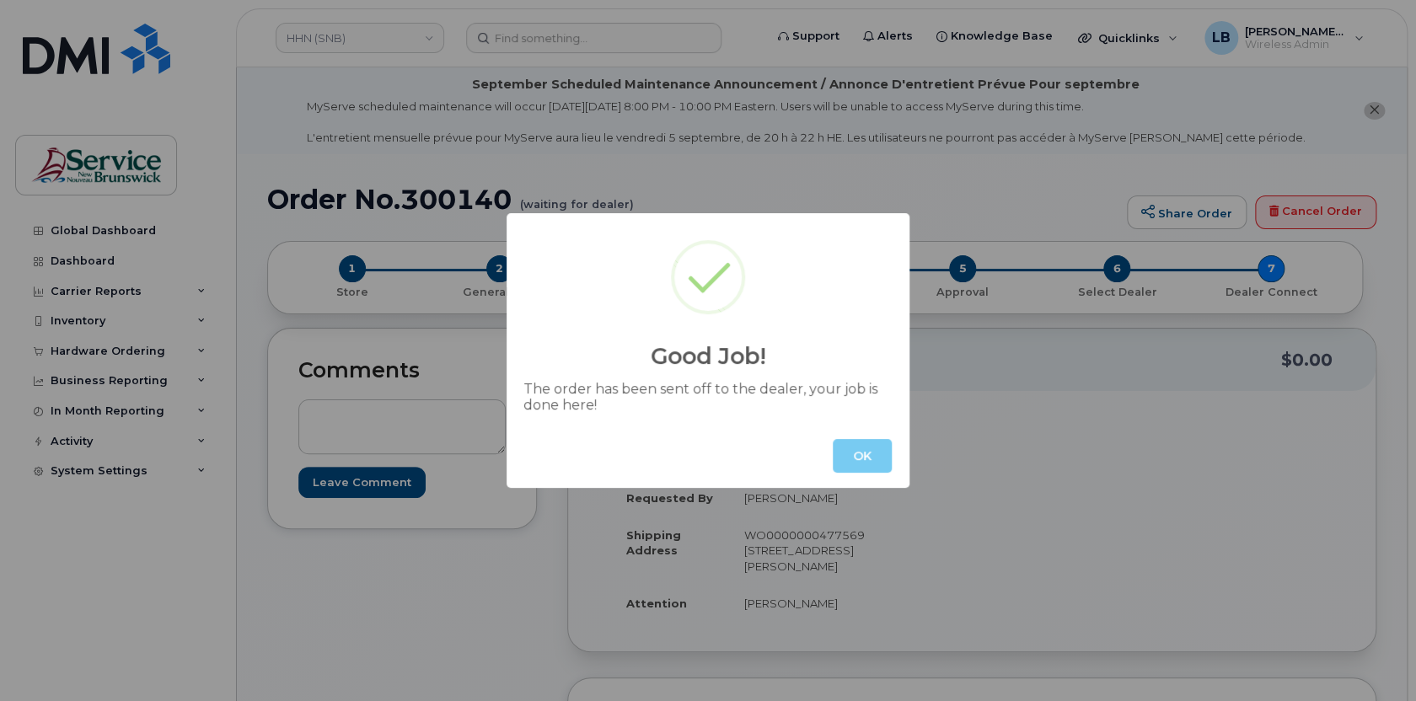
click at [880, 448] on button "OK" at bounding box center [862, 456] width 59 height 34
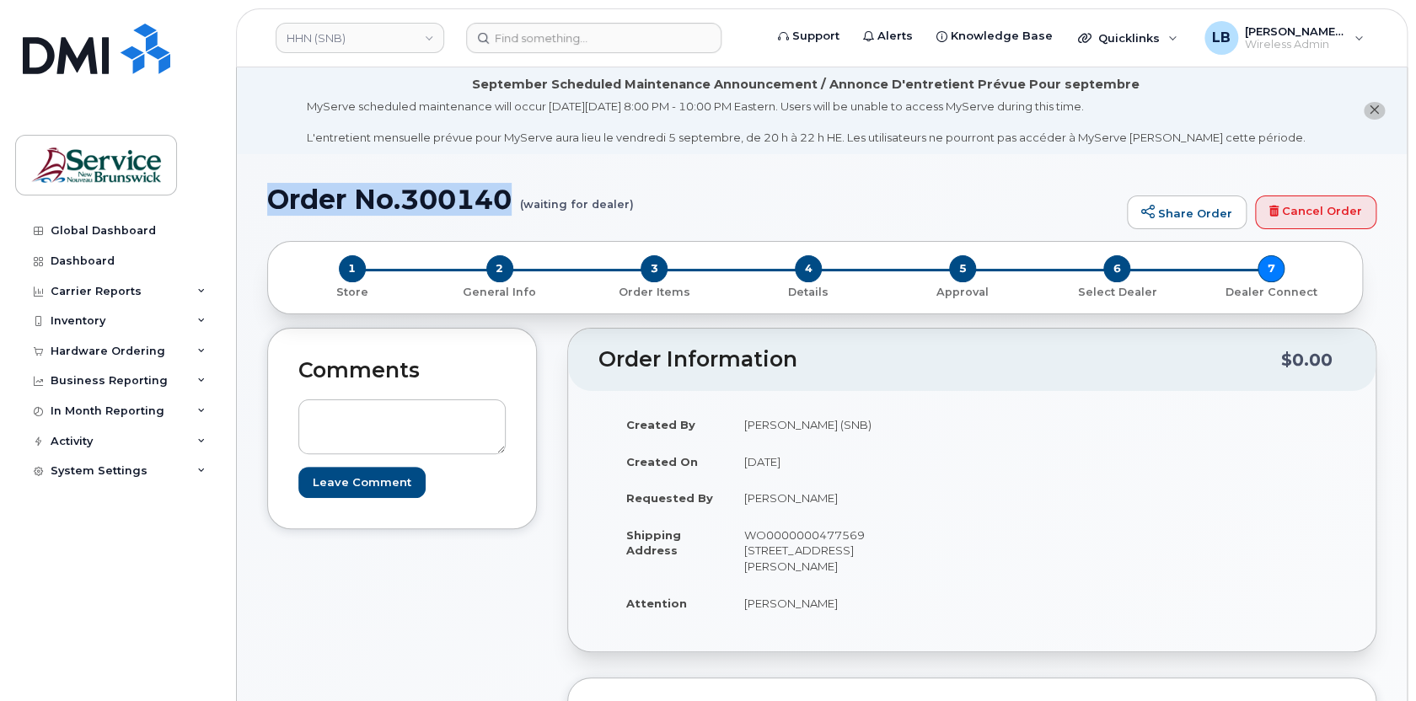
drag, startPoint x: 512, startPoint y: 199, endPoint x: 263, endPoint y: 189, distance: 248.9
copy h1 "Order No.300140"
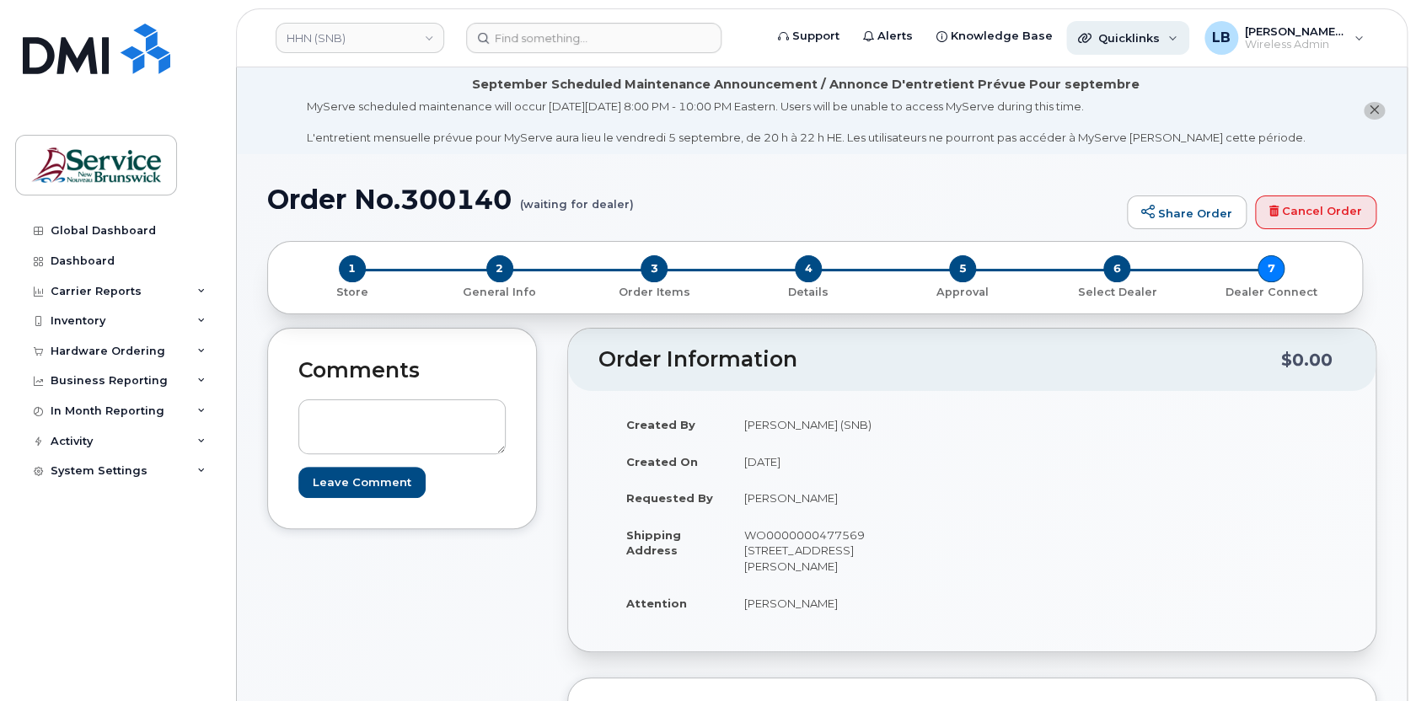
click at [1156, 39] on span "Quicklinks" at bounding box center [1130, 37] width 62 height 13
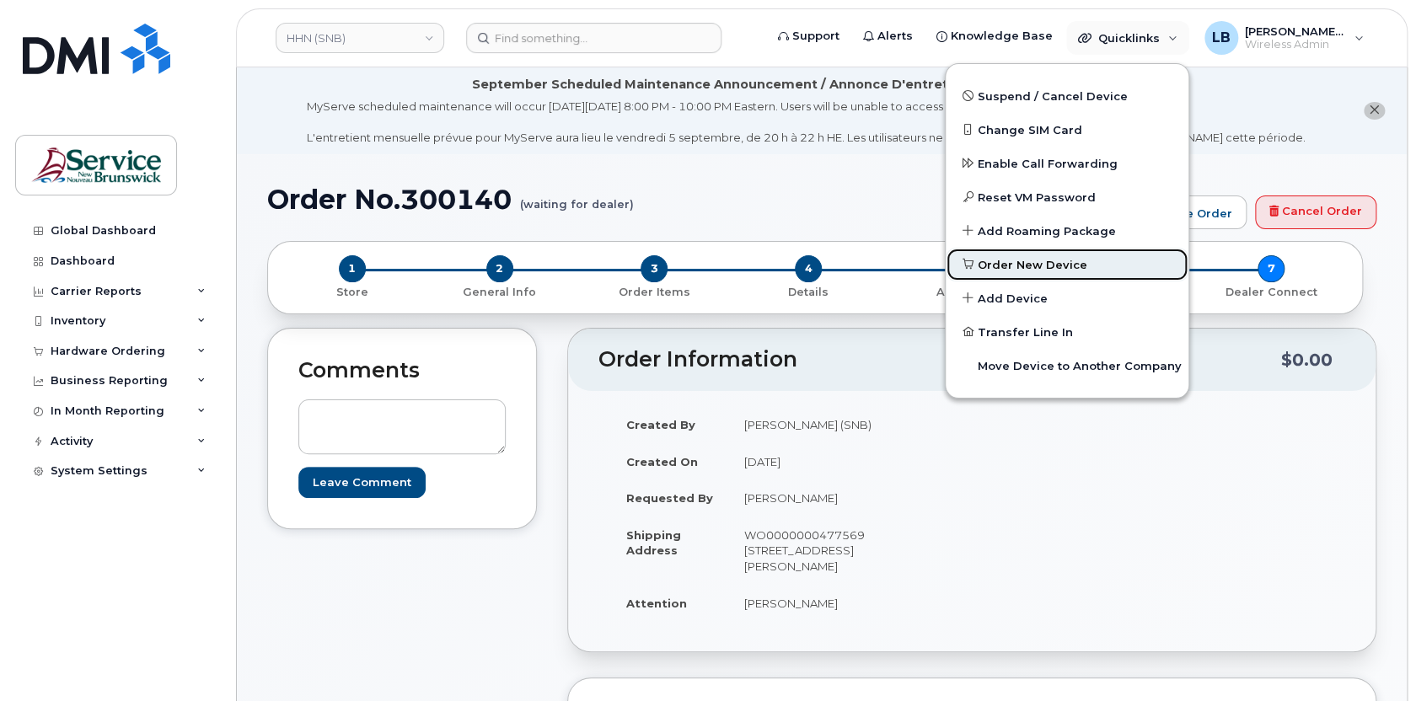
click at [1004, 268] on span "Order New Device" at bounding box center [1033, 265] width 110 height 17
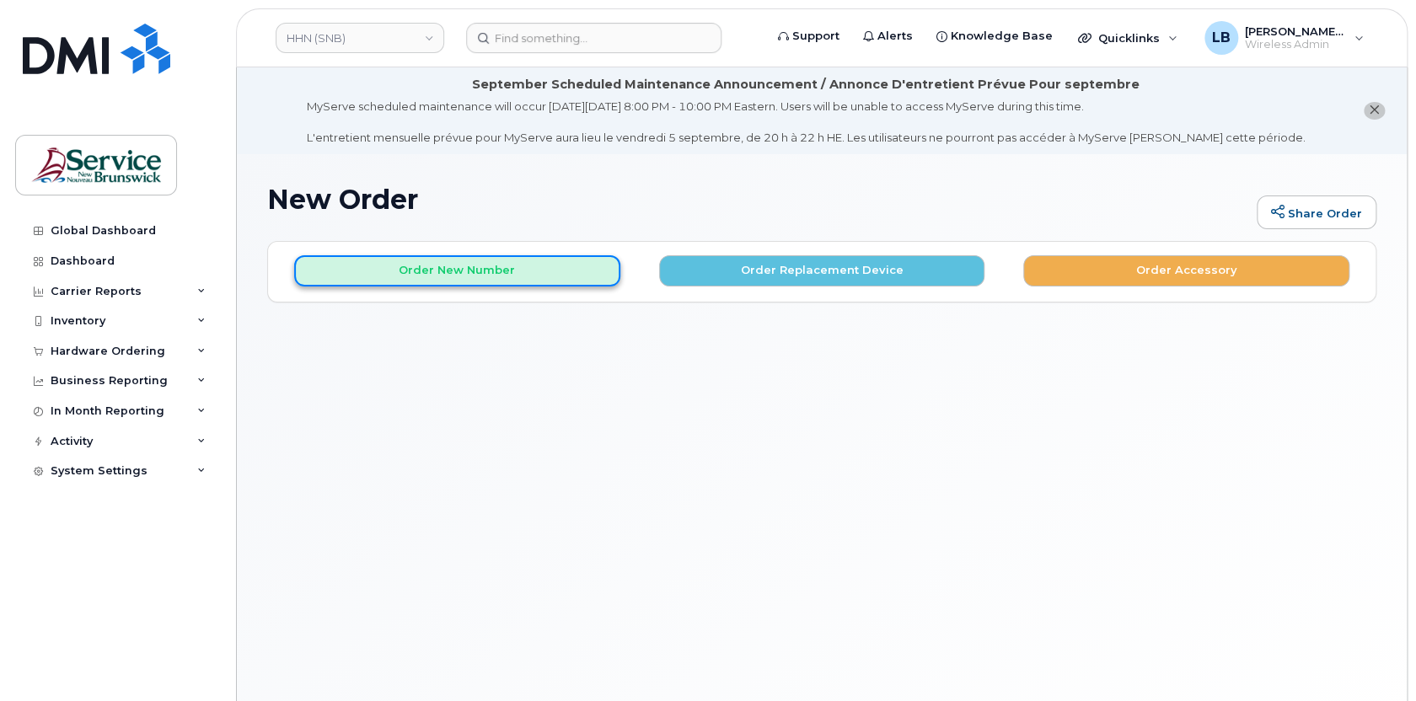
click at [534, 265] on button "Order New Number" at bounding box center [457, 270] width 326 height 31
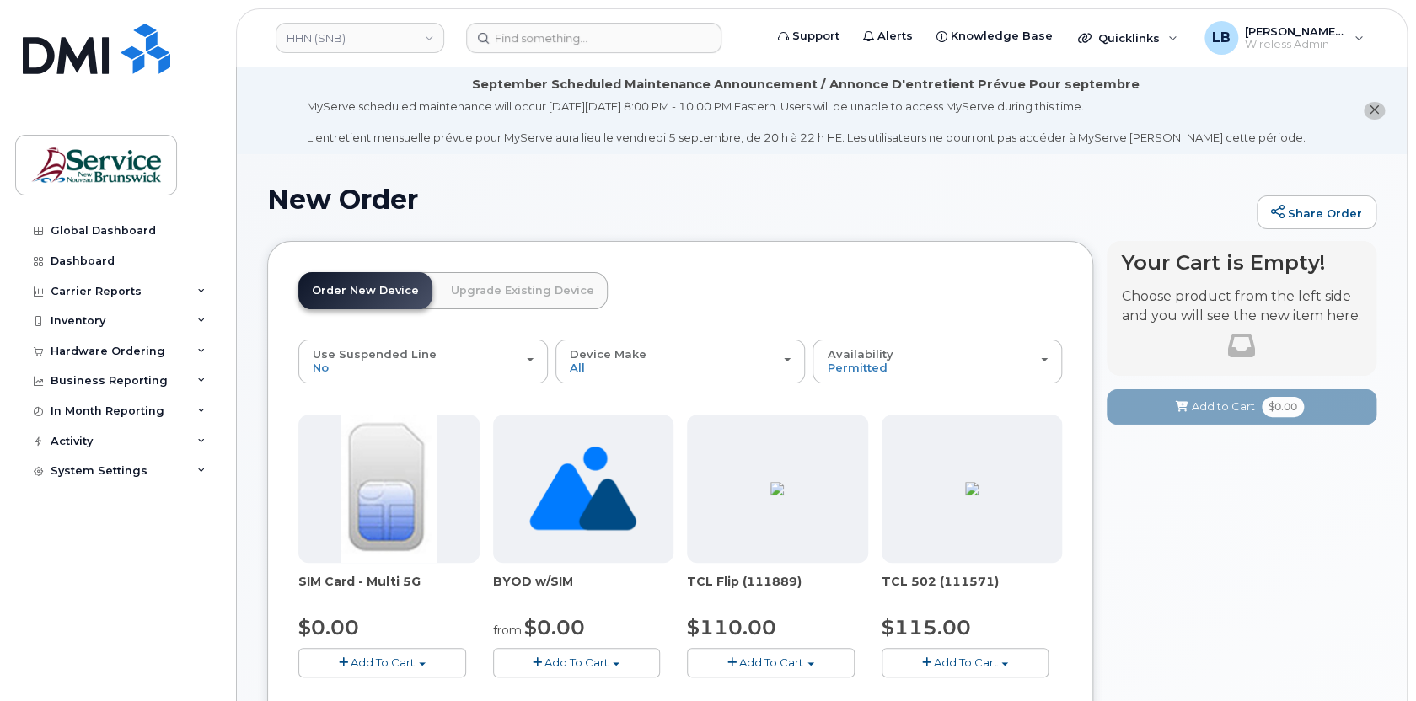
click at [562, 531] on img at bounding box center [582, 489] width 107 height 148
click at [610, 670] on button "Add To Cart" at bounding box center [577, 663] width 168 height 30
click at [608, 689] on link "$0.00 - New Activation" at bounding box center [584, 694] width 175 height 21
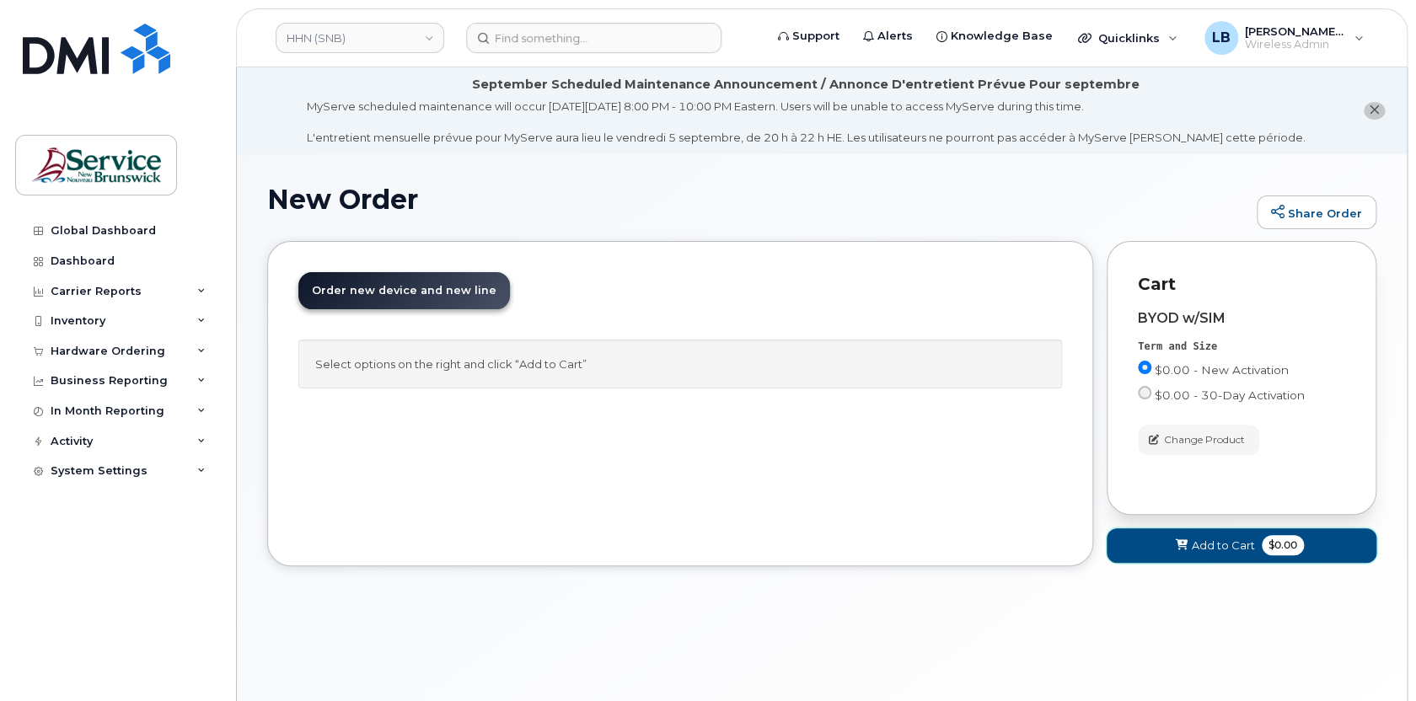
click at [1237, 553] on span "Add to Cart" at bounding box center [1223, 546] width 63 height 16
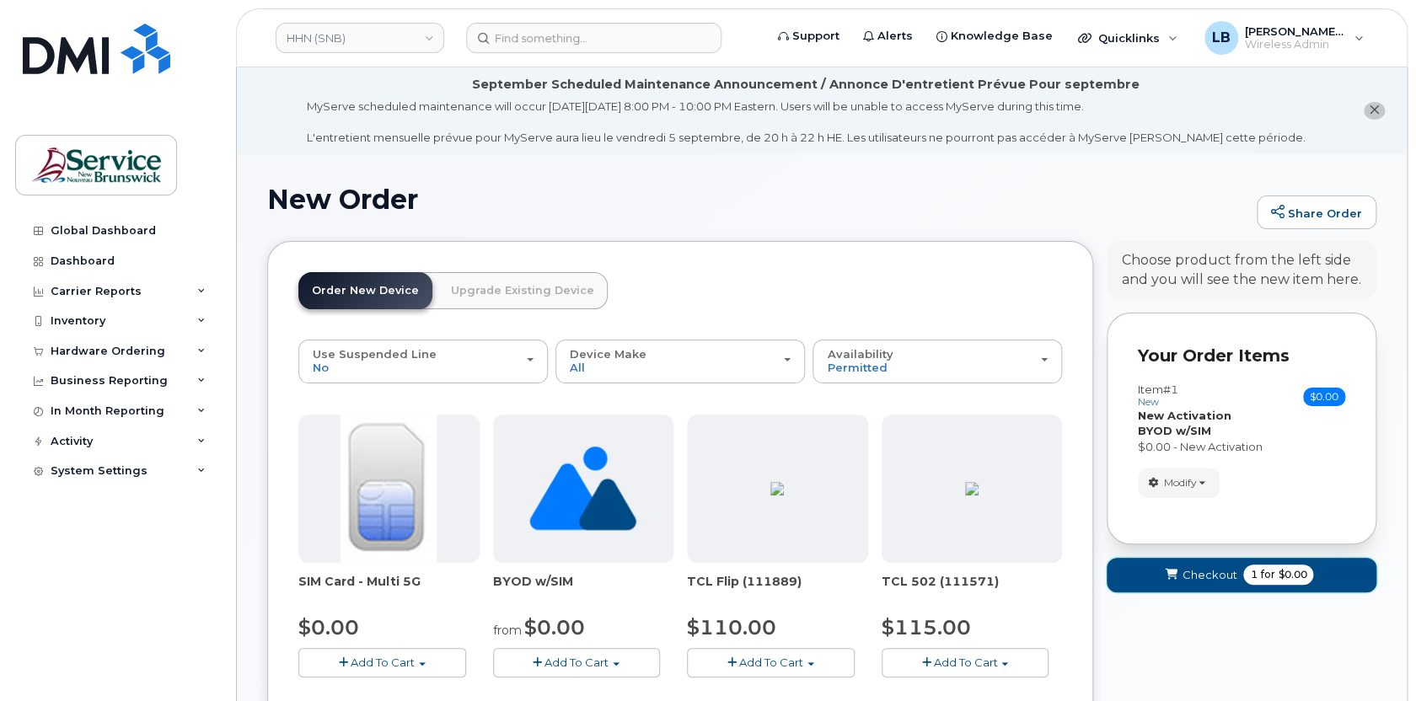
click at [1217, 583] on button "Checkout 1 for $0.00" at bounding box center [1242, 575] width 270 height 35
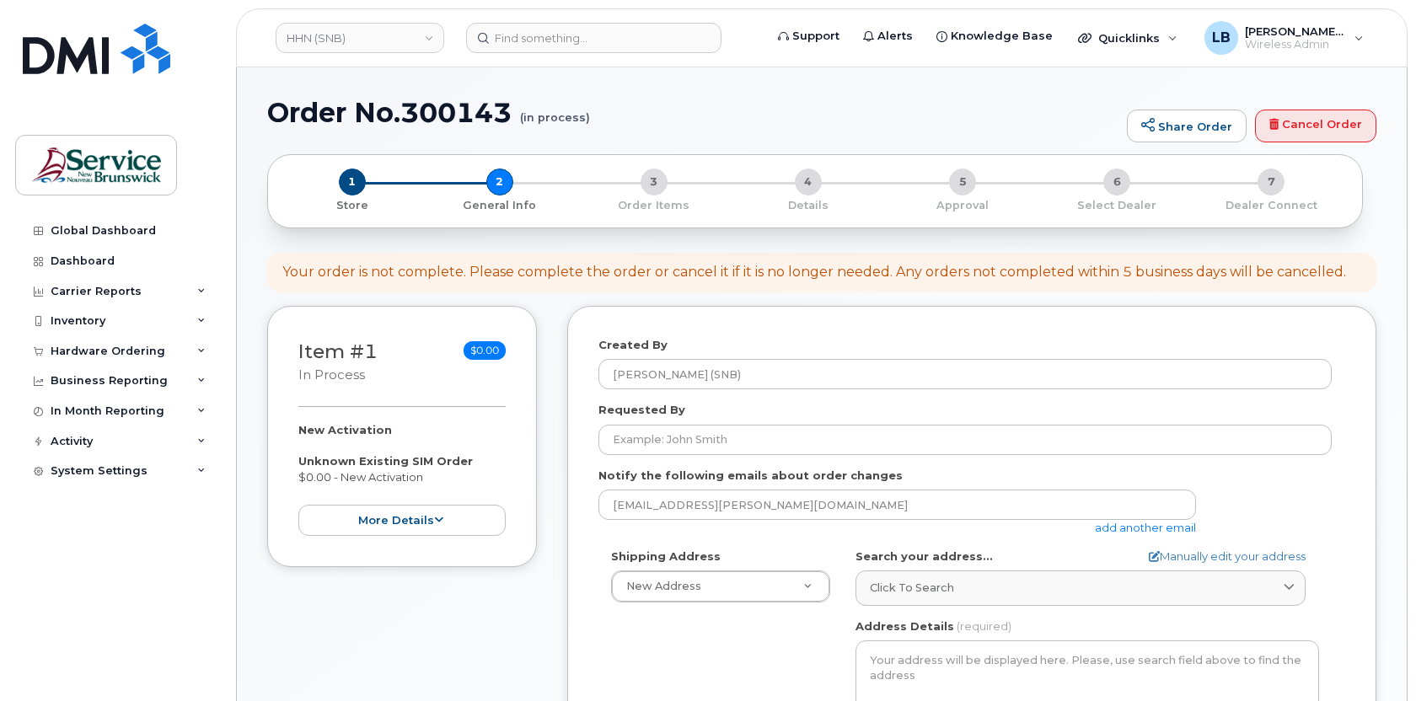
select select
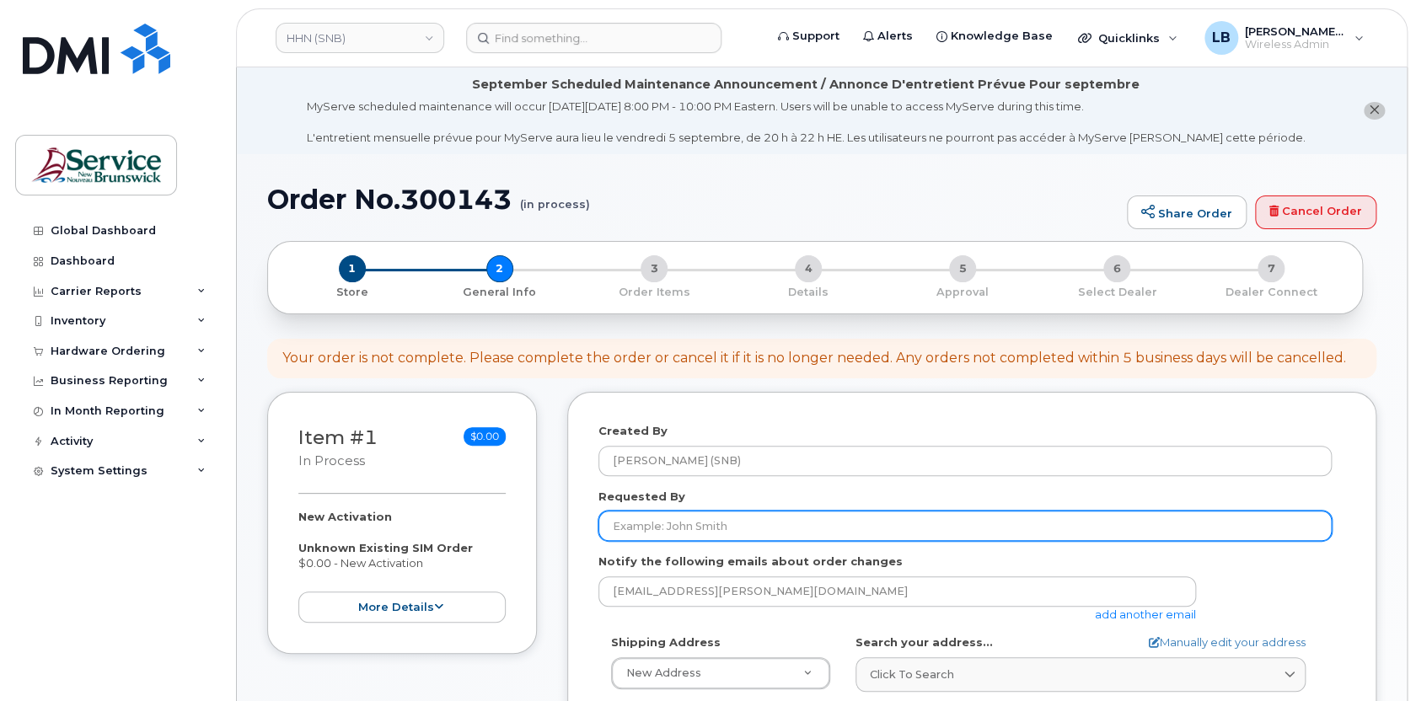
click at [808, 524] on input "Requested By" at bounding box center [966, 526] width 734 height 30
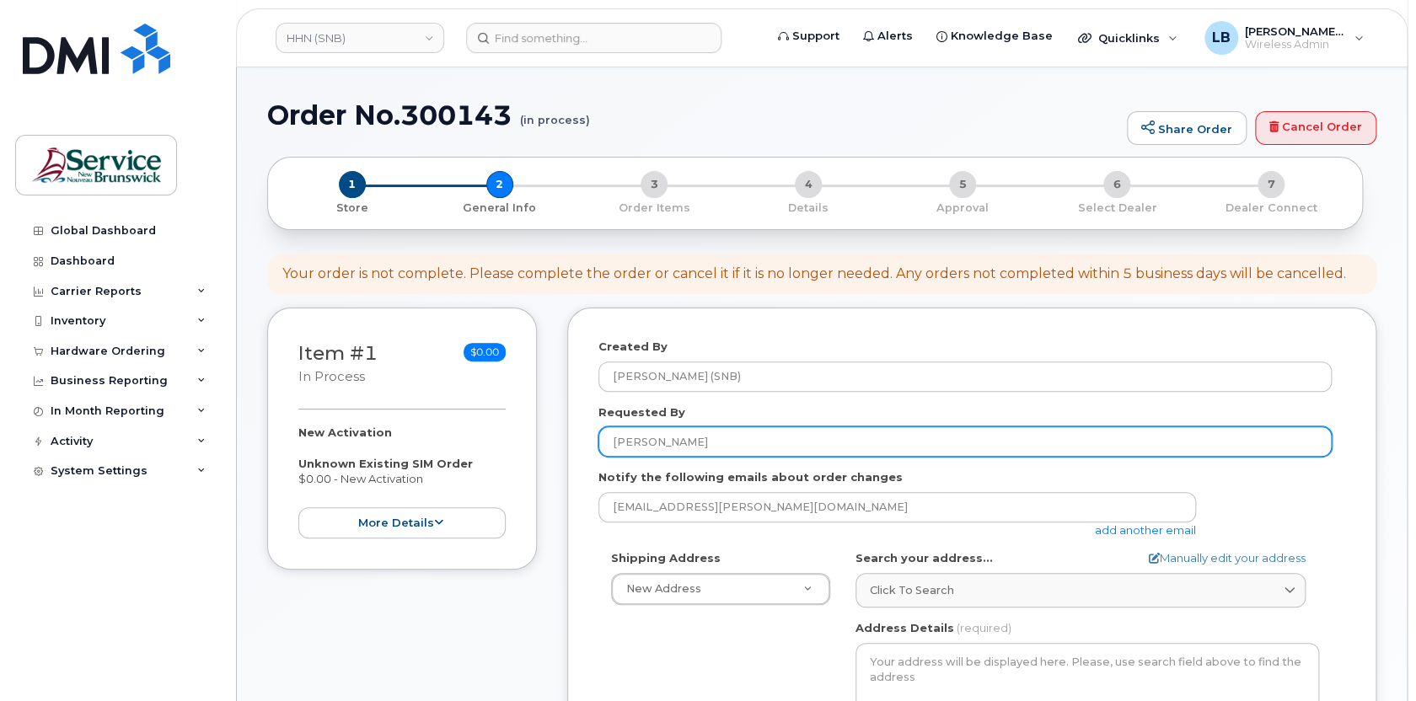
scroll to position [153, 0]
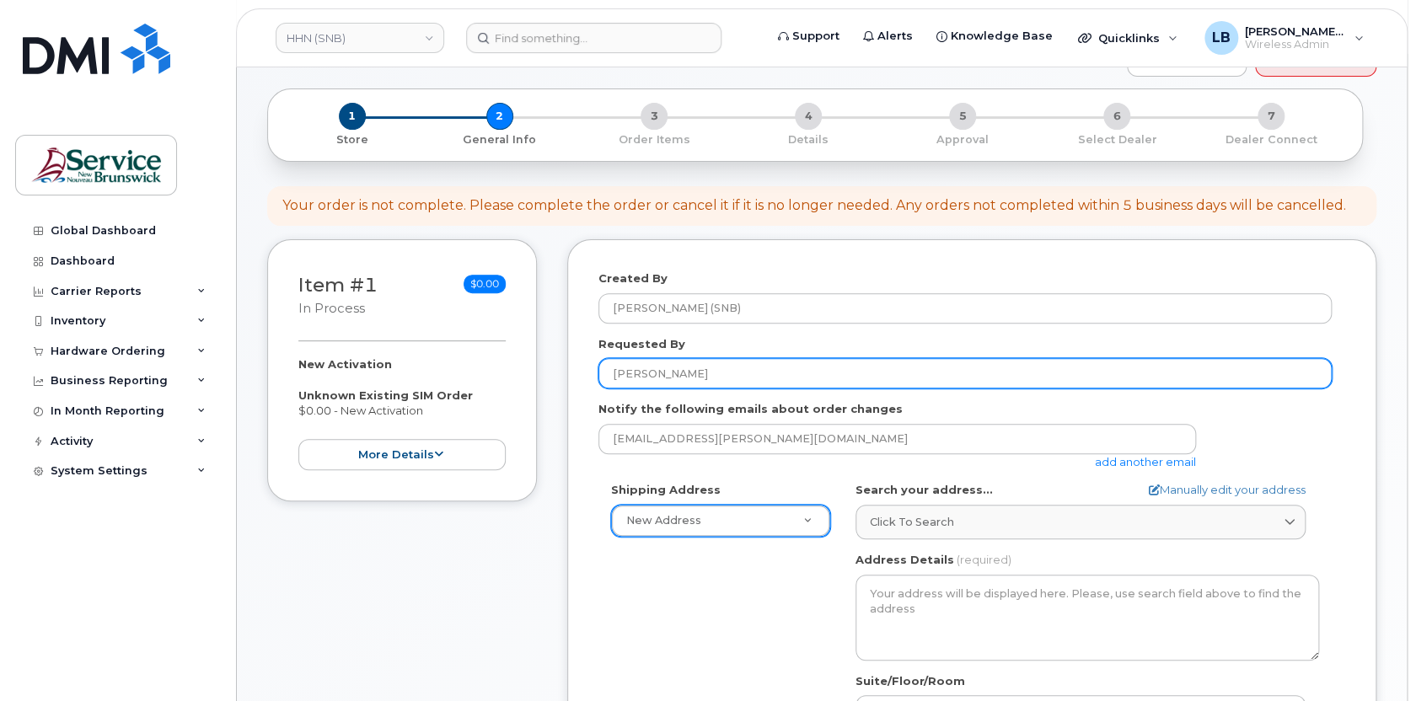
type input "[PERSON_NAME]"
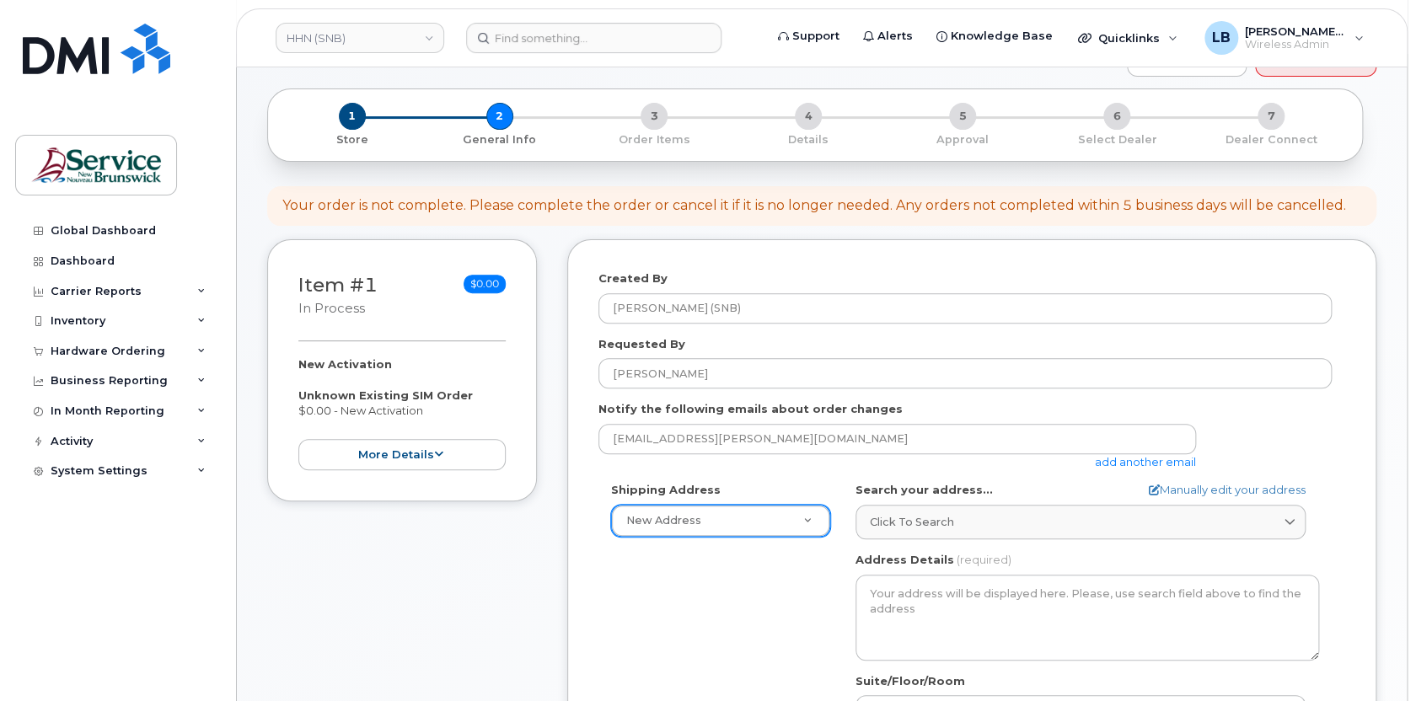
type input "d"
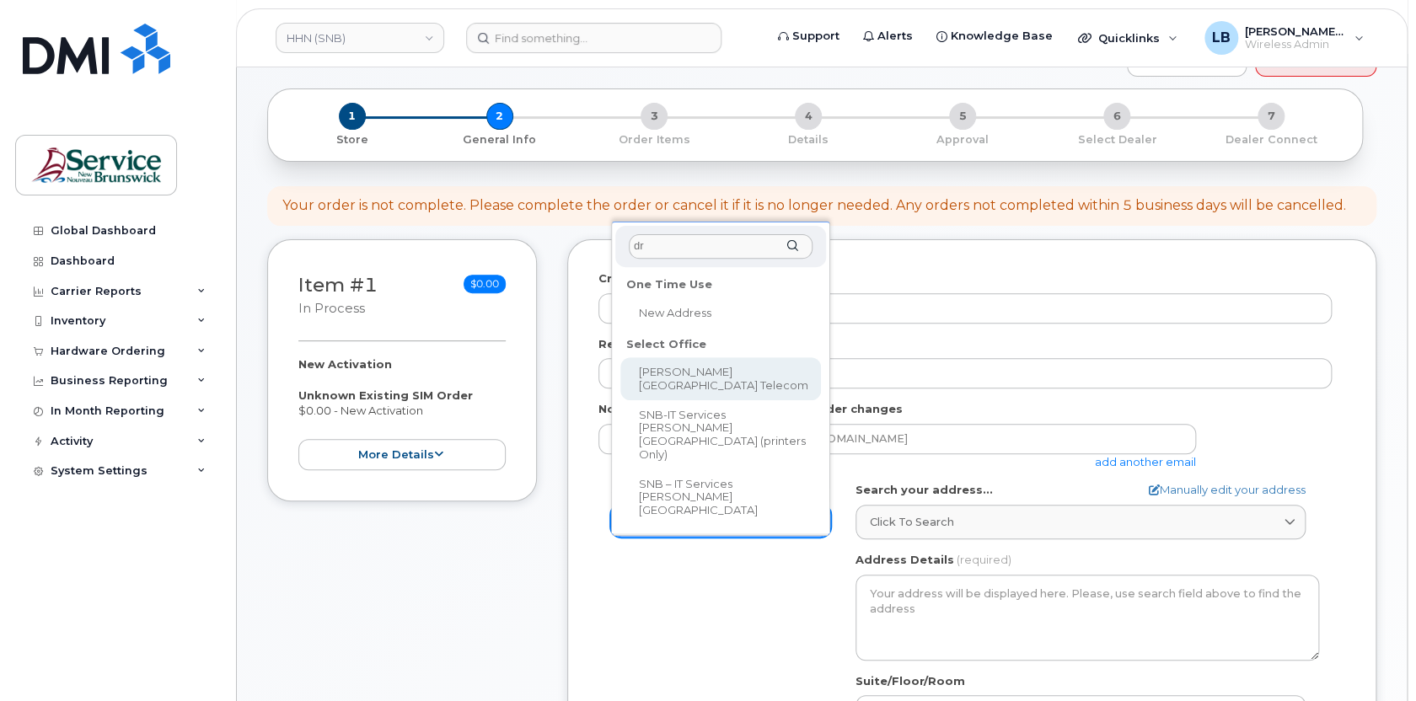
type input "dr"
select select
type textarea "985 College Hill Rd Fredericton New Brunswick E3B 4J7"
type input "[PERSON_NAME]"
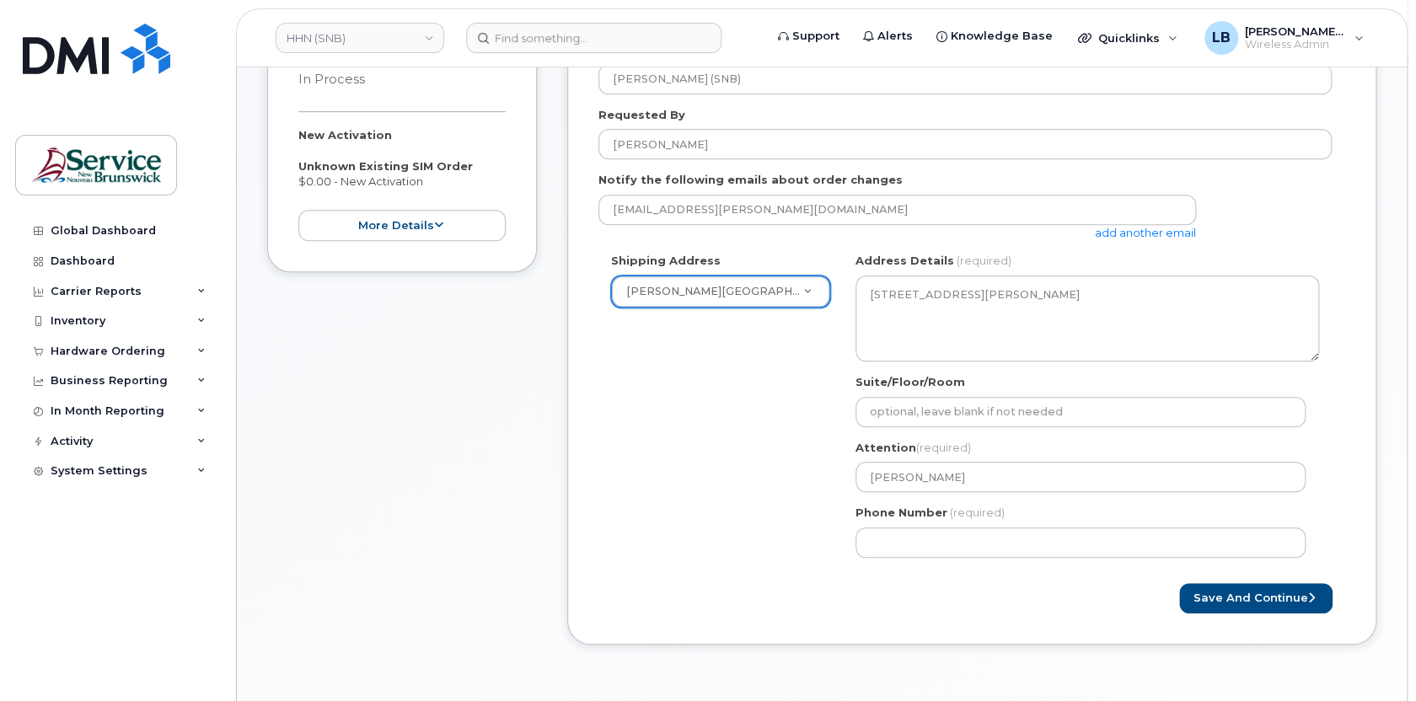
scroll to position [383, 0]
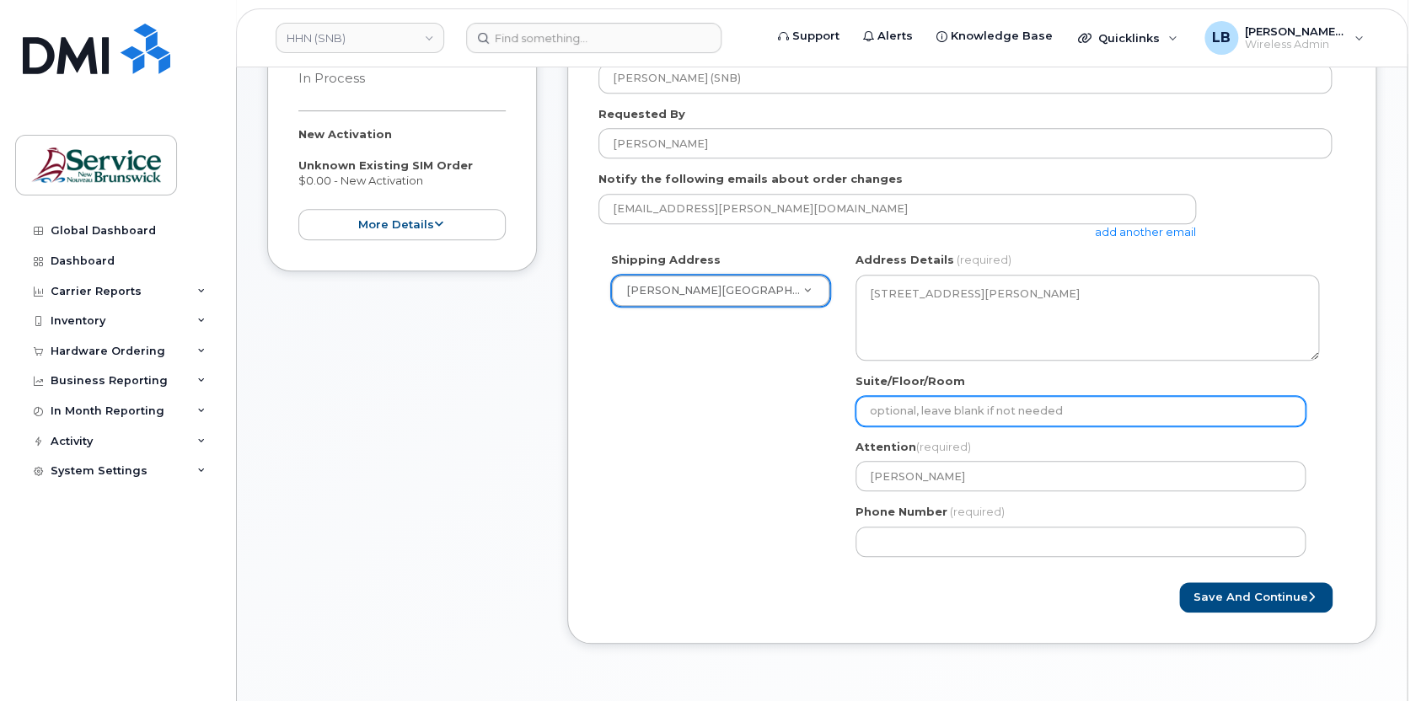
click at [973, 413] on input "Suite/Floor/Room" at bounding box center [1081, 411] width 450 height 30
paste input "WO0000000388026"
select select
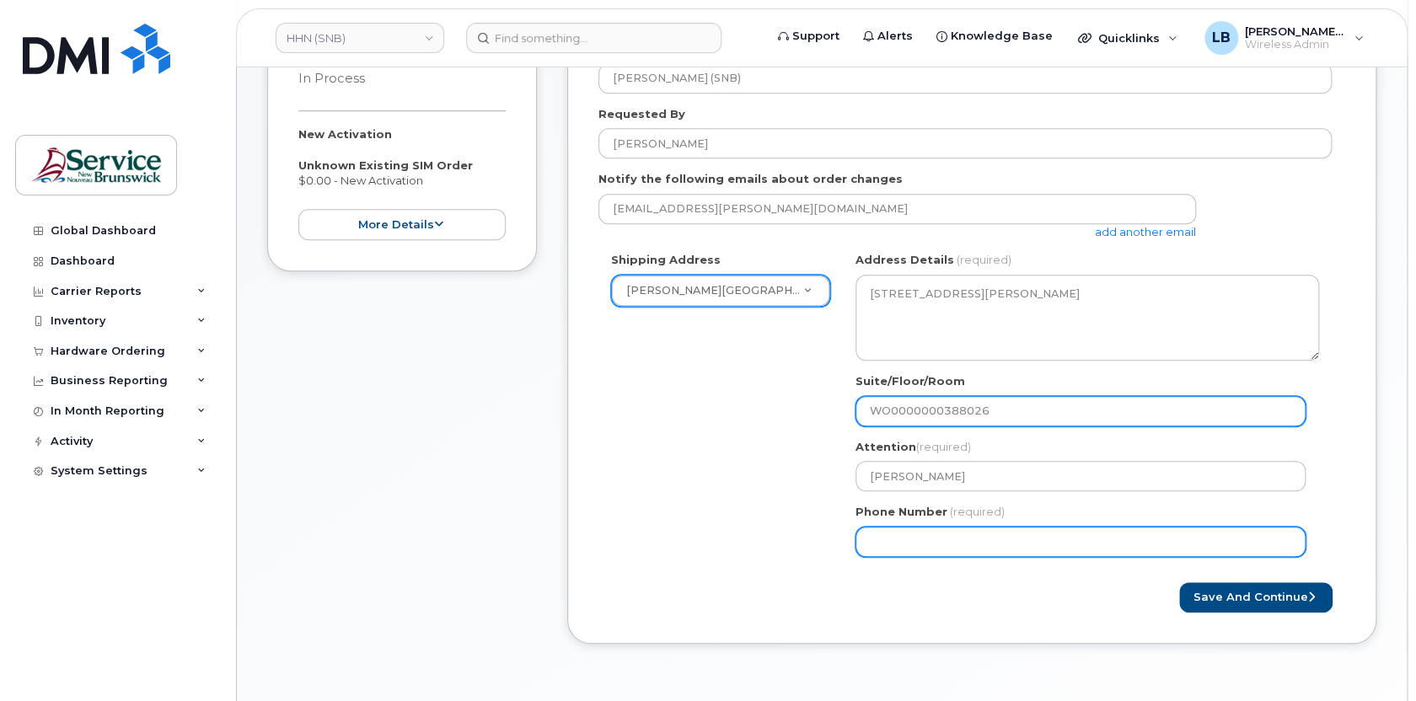
type input "WO0000000388026"
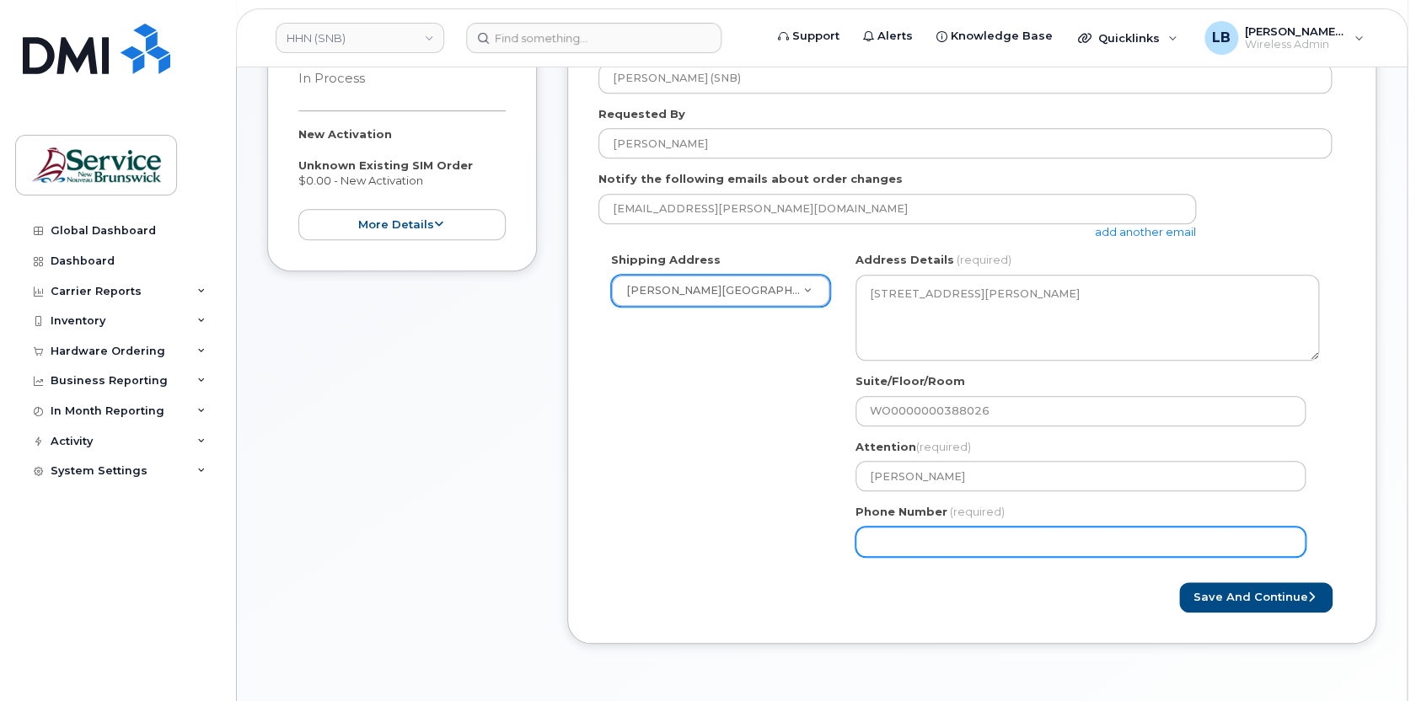
click at [972, 543] on input "Phone Number" at bounding box center [1081, 542] width 450 height 30
select select
type input "506233396"
select select
type input "5062333965"
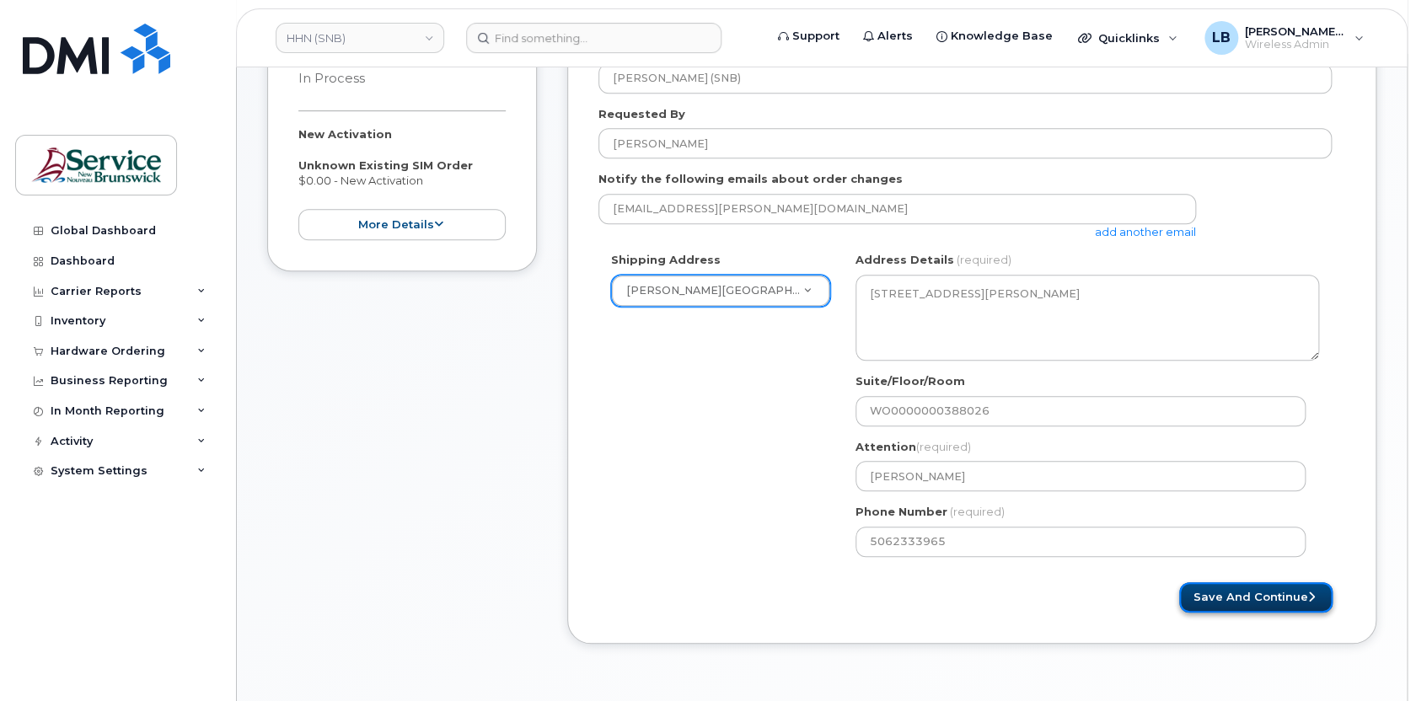
click at [1231, 596] on button "Save and Continue" at bounding box center [1256, 598] width 153 height 31
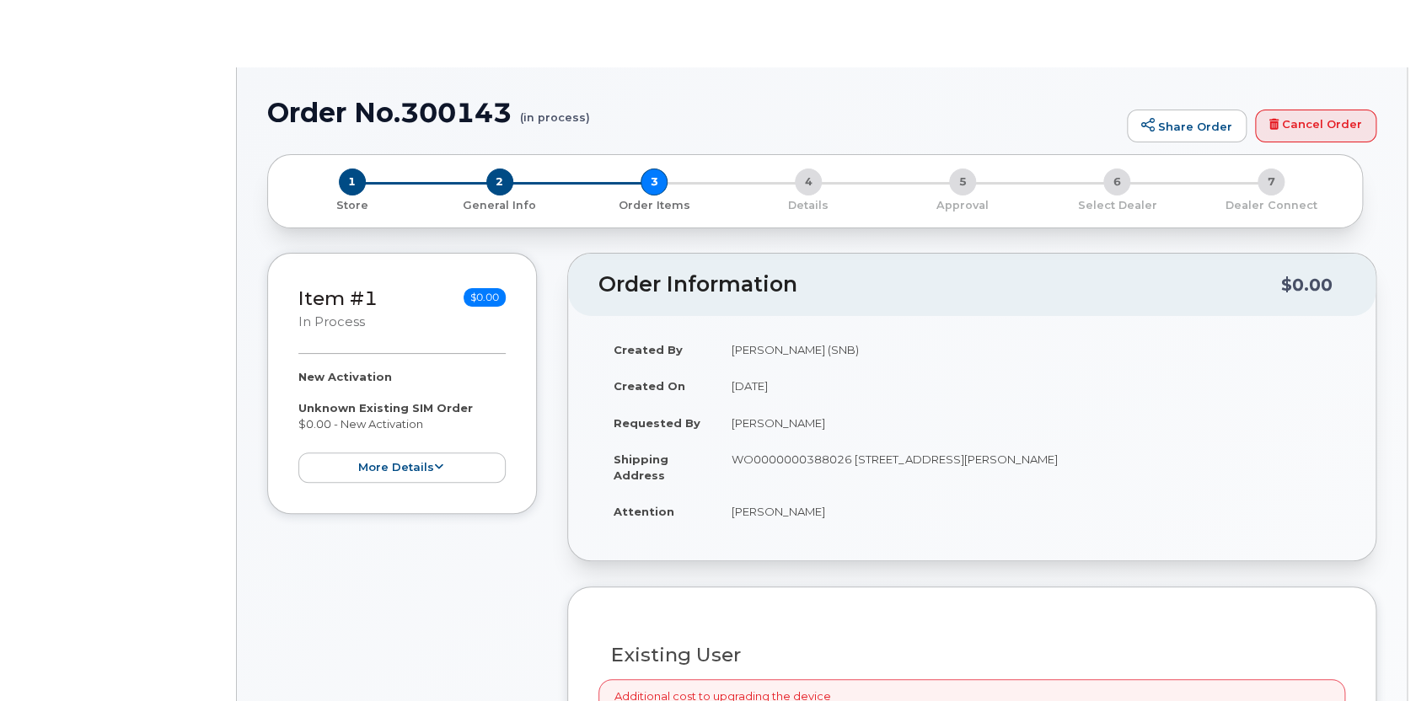
radio input "true"
select select
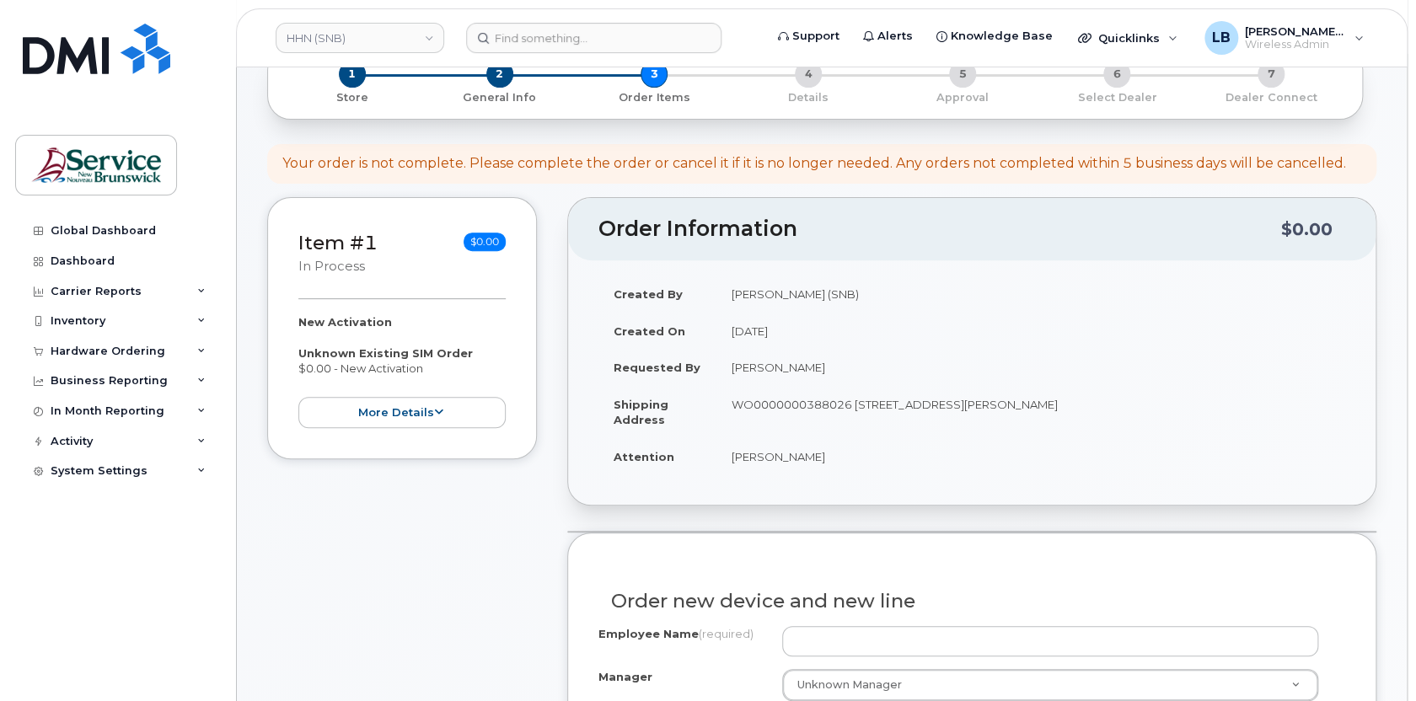
scroll to position [306, 0]
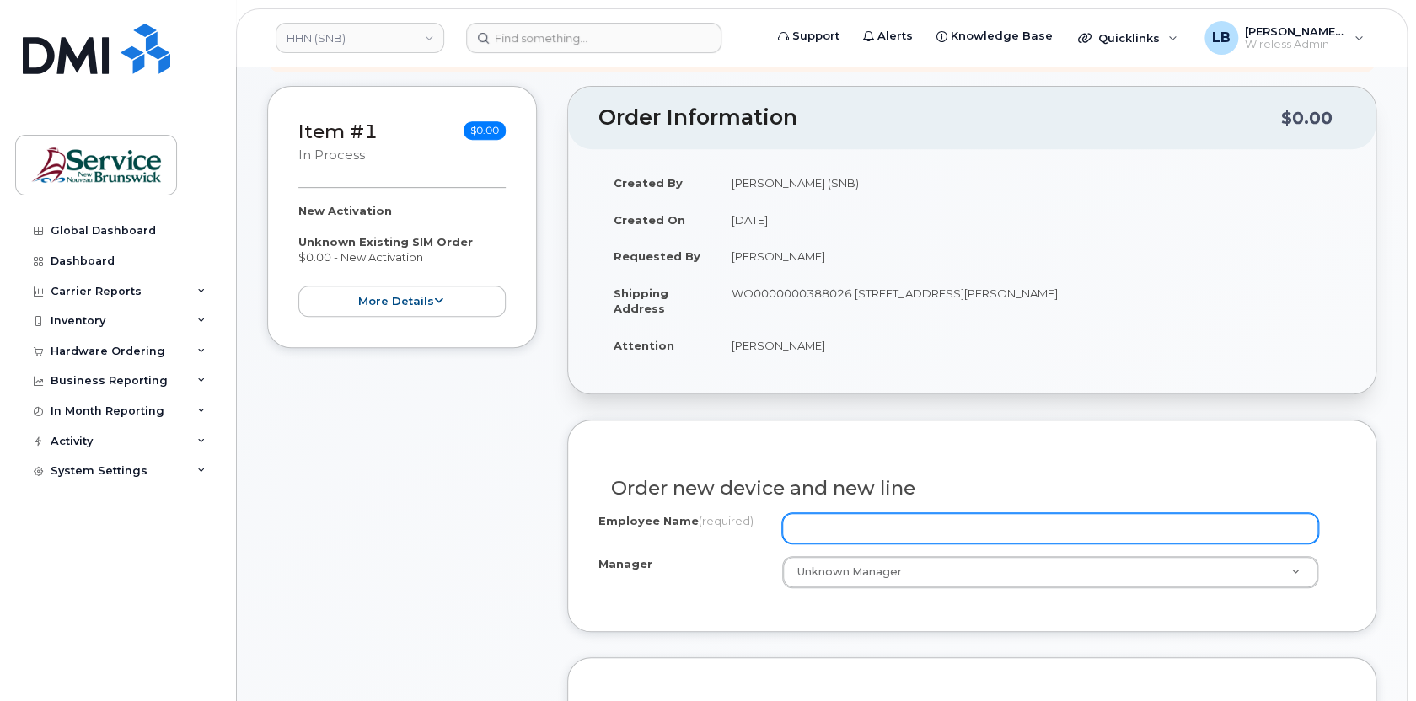
click at [909, 521] on input "Employee Name (required)" at bounding box center [1050, 528] width 537 height 30
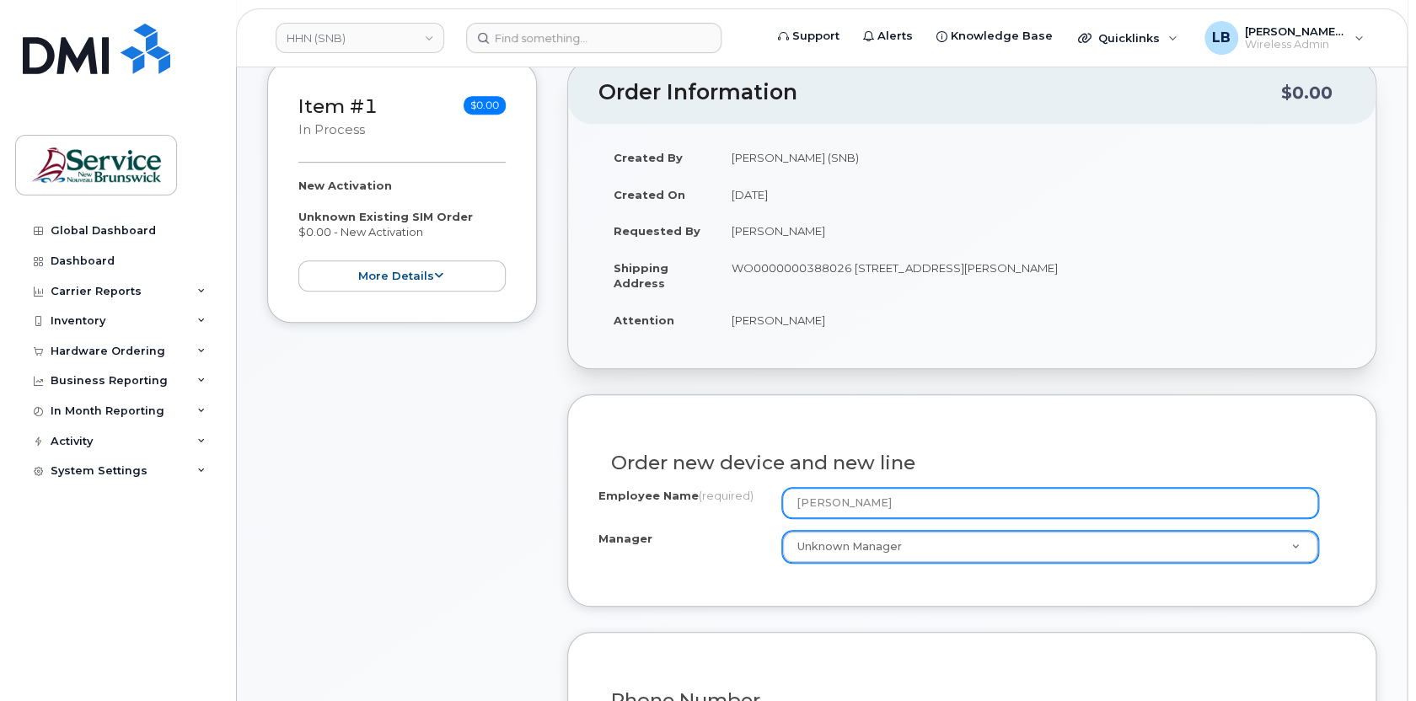
scroll to position [613, 0]
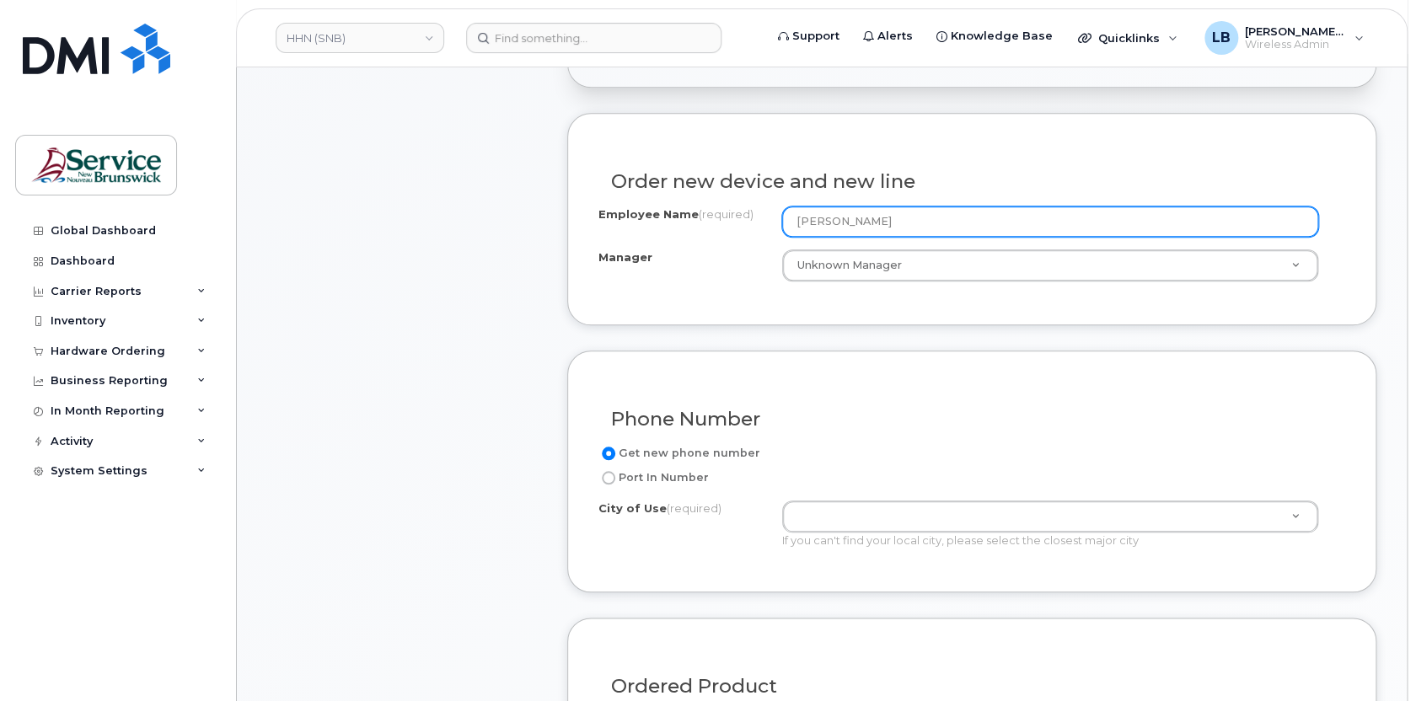
type input "[PERSON_NAME]"
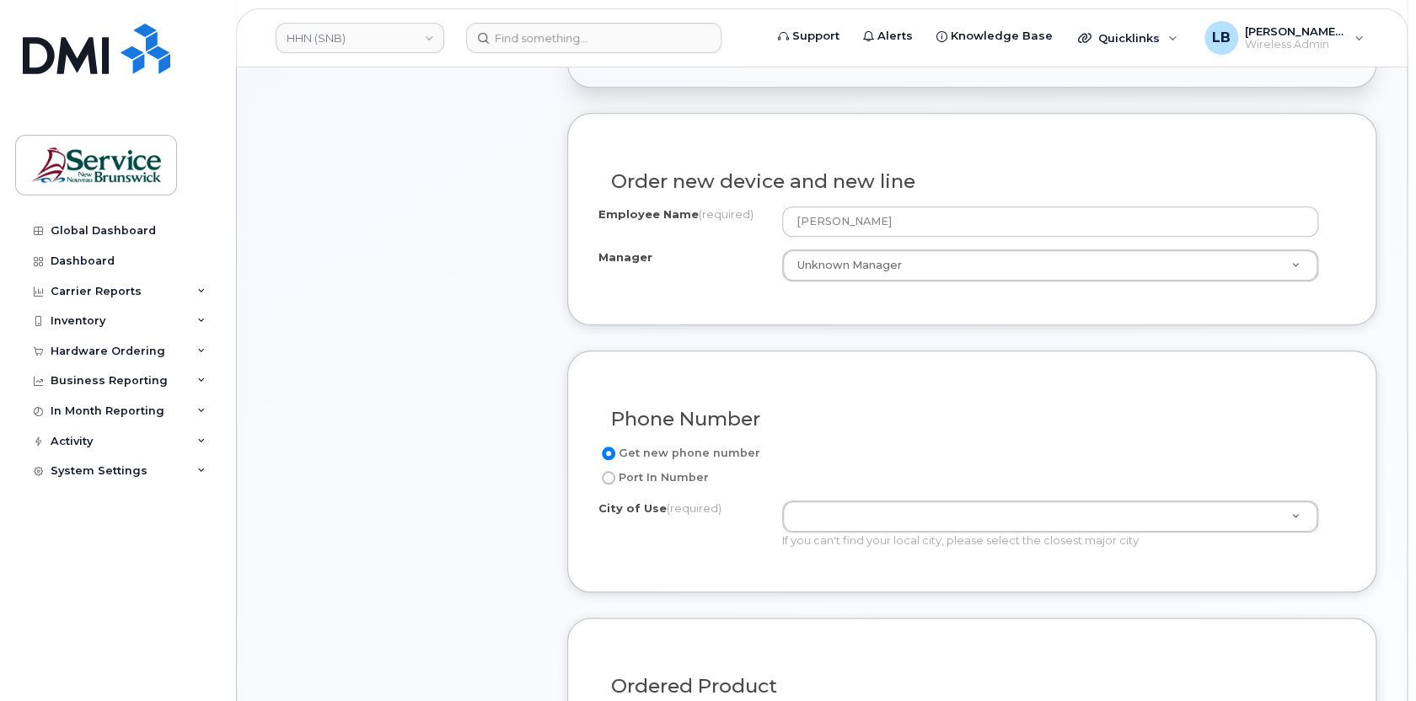
click at [655, 479] on label "Port In Number" at bounding box center [654, 478] width 110 height 20
click at [615, 479] on input "Port In Number" at bounding box center [608, 477] width 13 height 13
radio input "true"
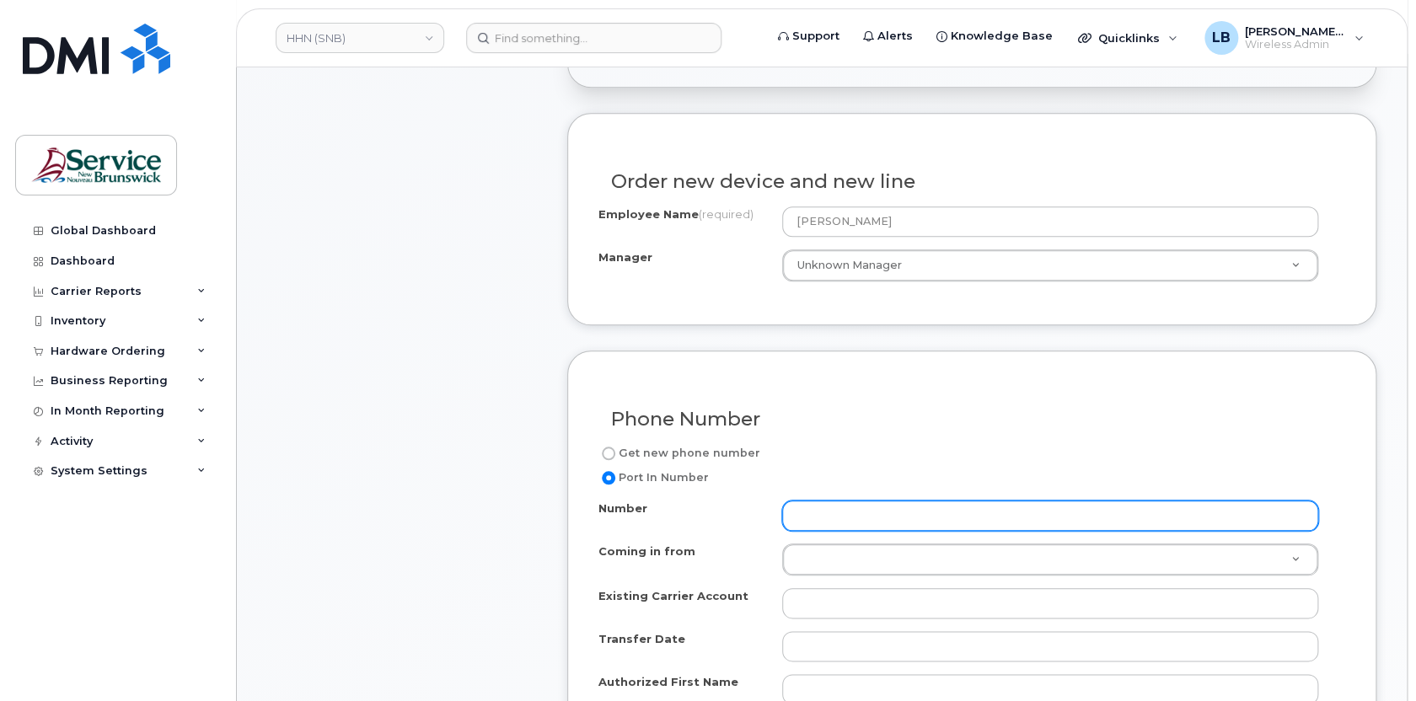
click at [857, 519] on input "Number" at bounding box center [1050, 516] width 537 height 30
paste input "5064474076"
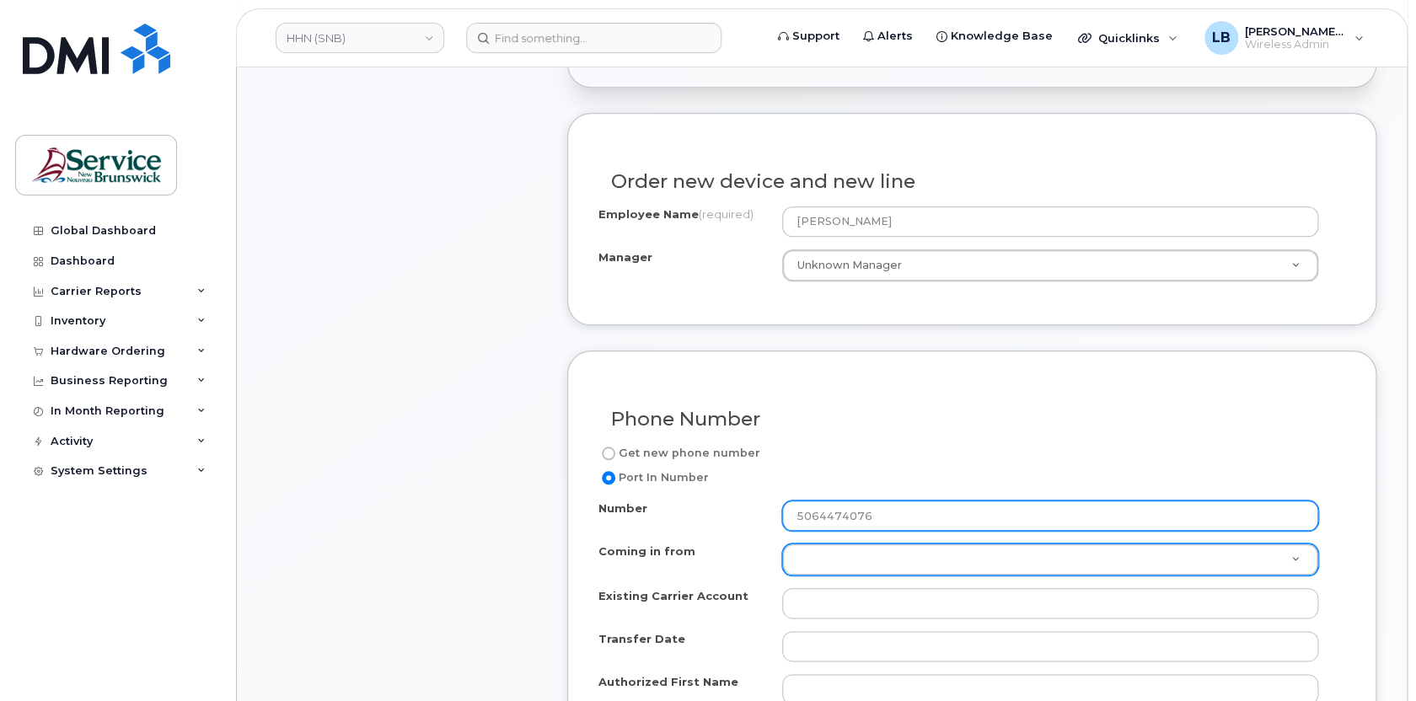
type input "5064474076"
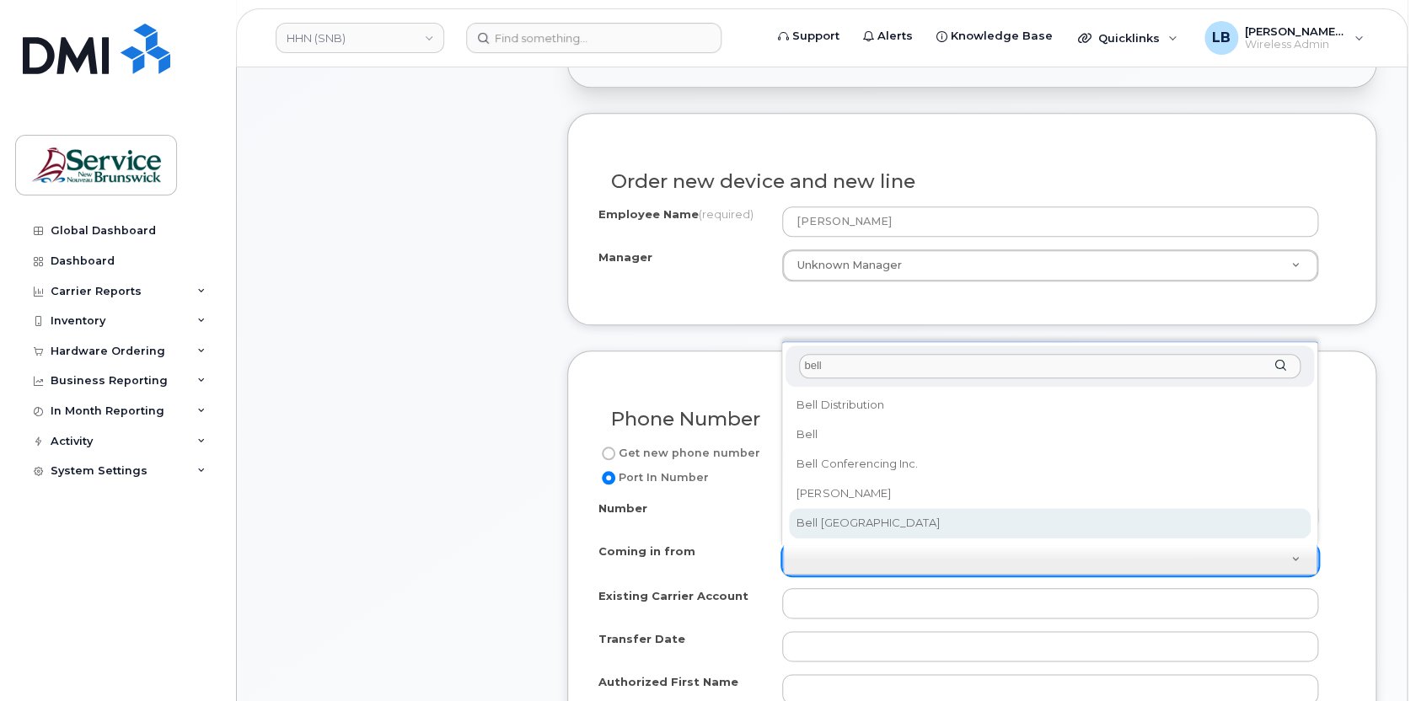
type input "bell"
select select "Bell [GEOGRAPHIC_DATA]"
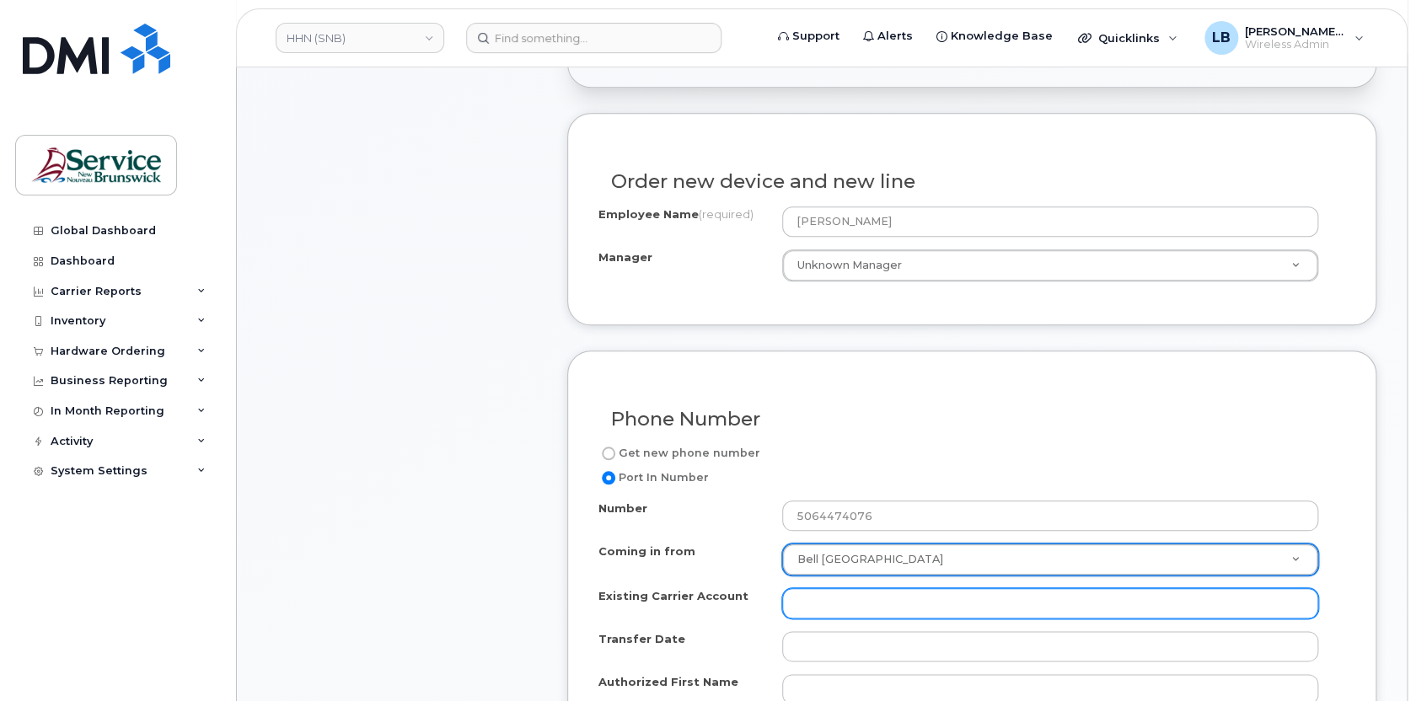
click at [977, 602] on input "Existing Carrier Account" at bounding box center [1050, 604] width 537 height 30
paste input "499401"
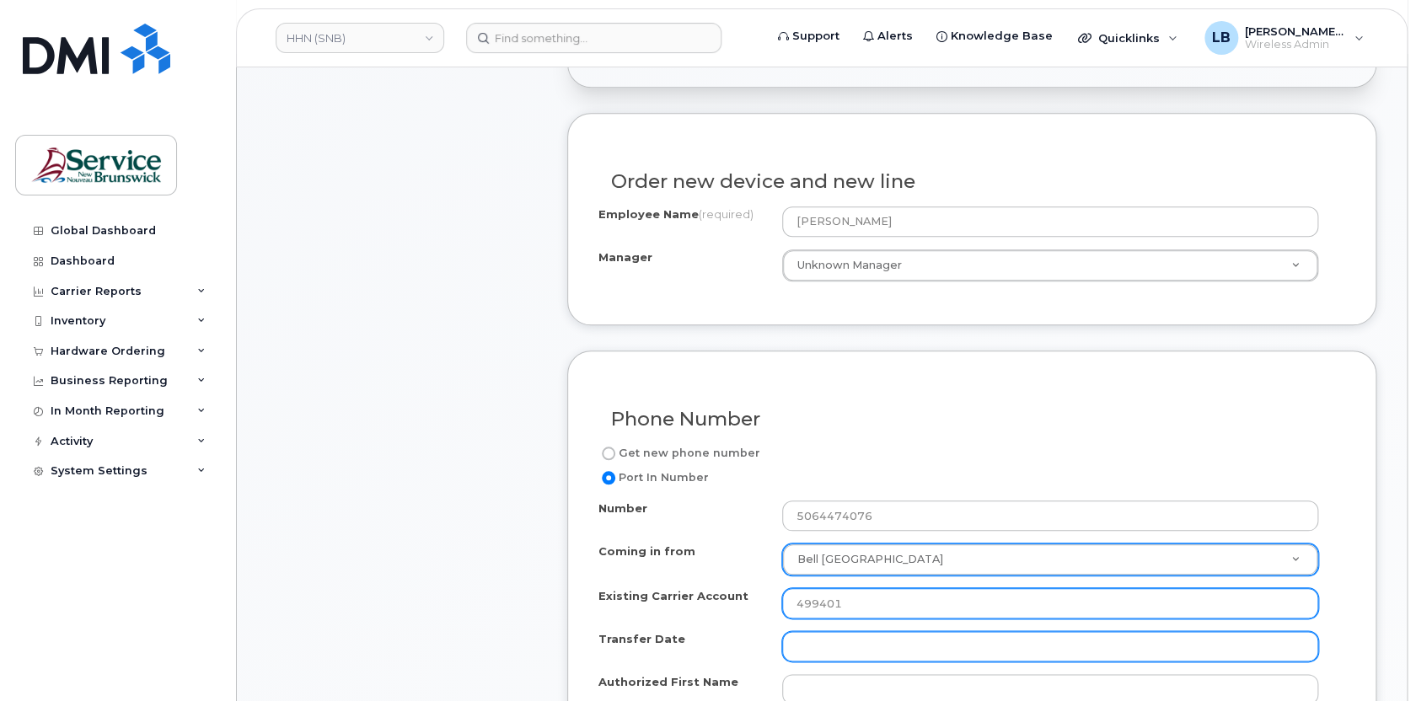
type input "499401"
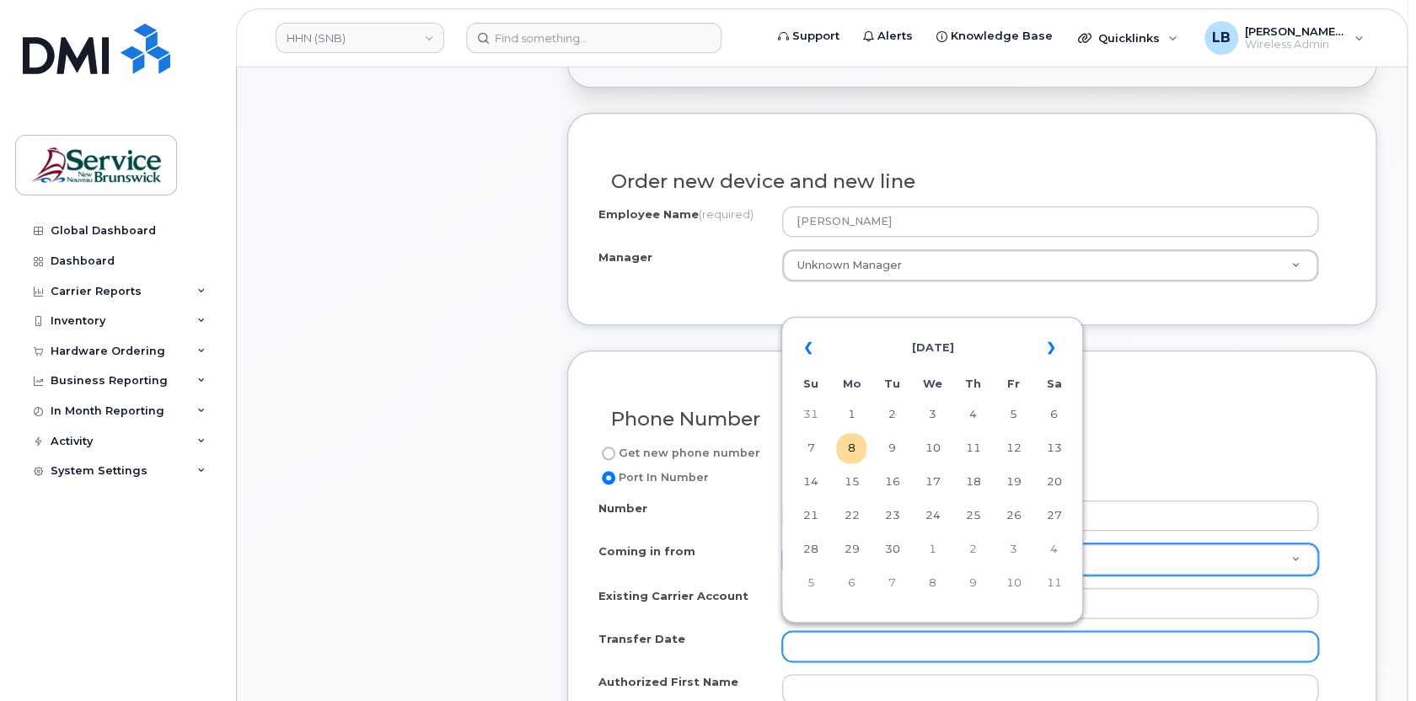
click at [953, 650] on input "Transfer Date" at bounding box center [1050, 647] width 537 height 30
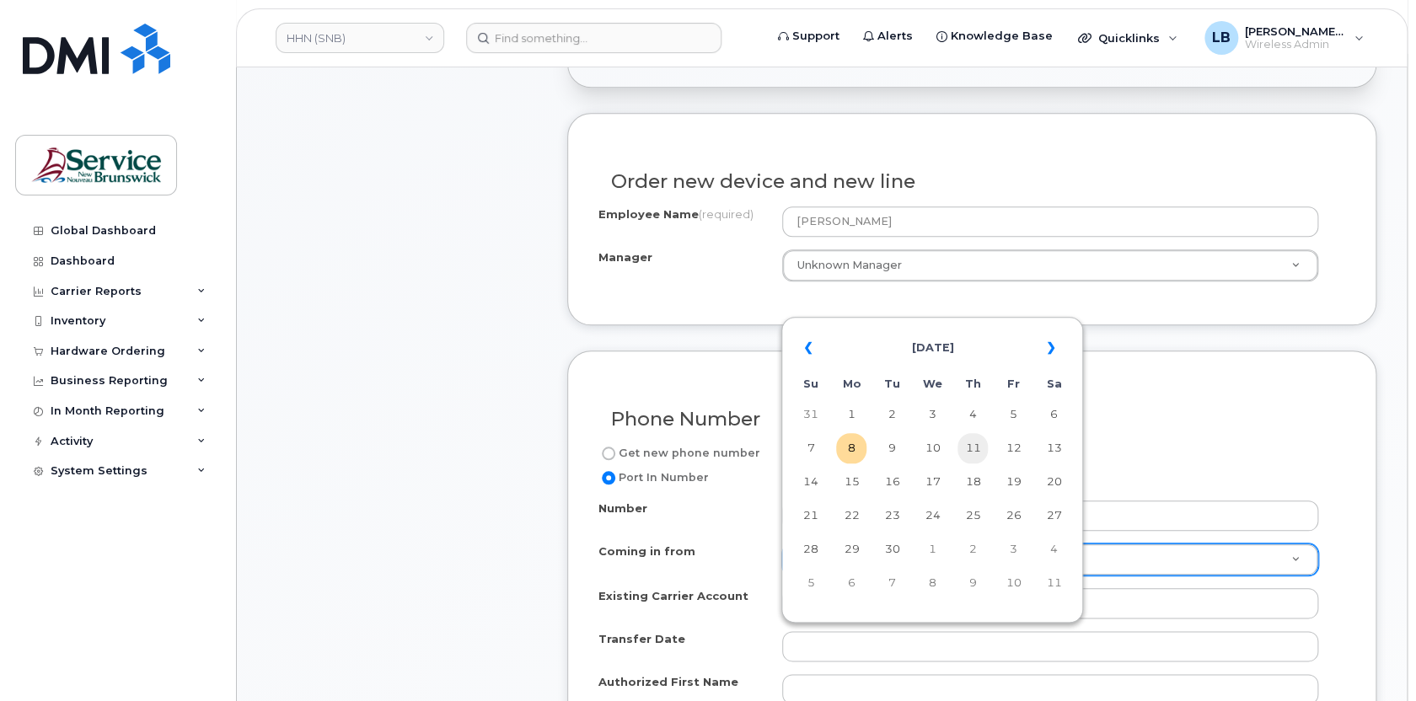
click at [968, 455] on td "11" at bounding box center [973, 448] width 30 height 30
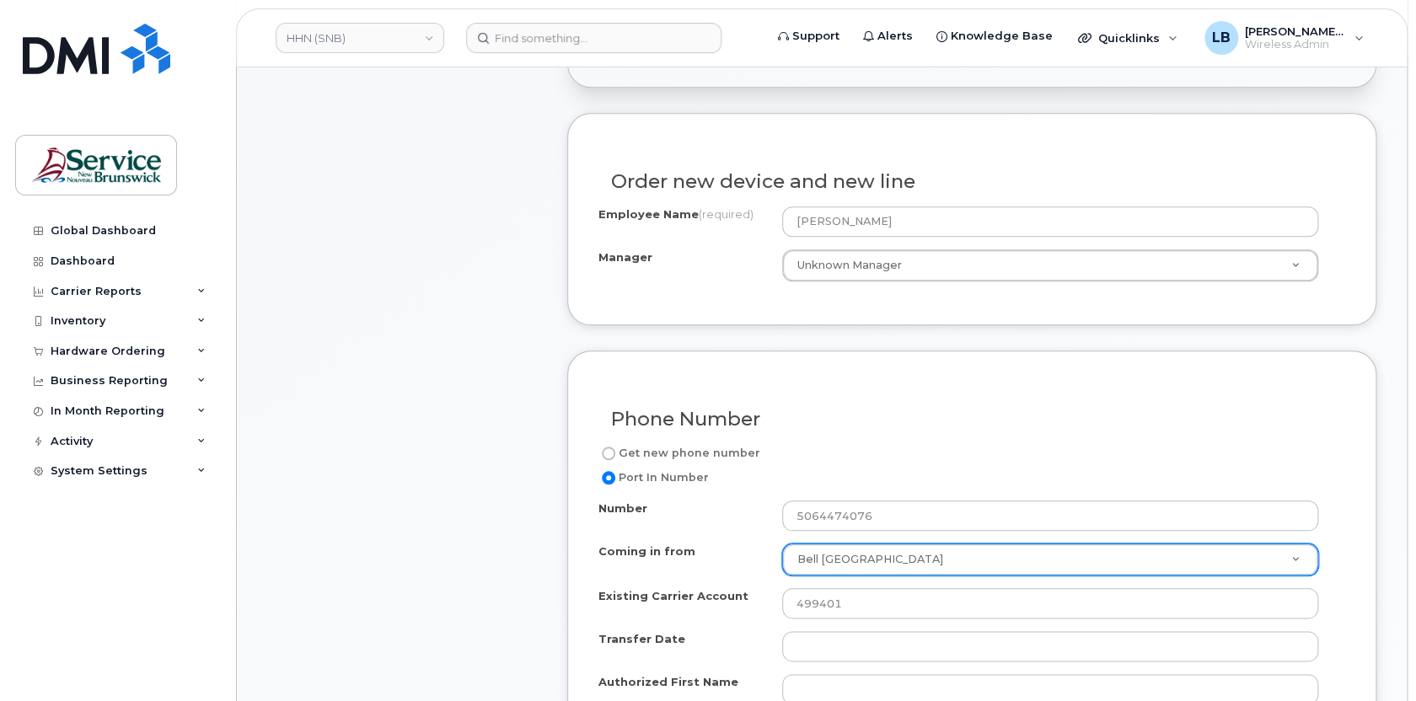
type input "2025-09-11"
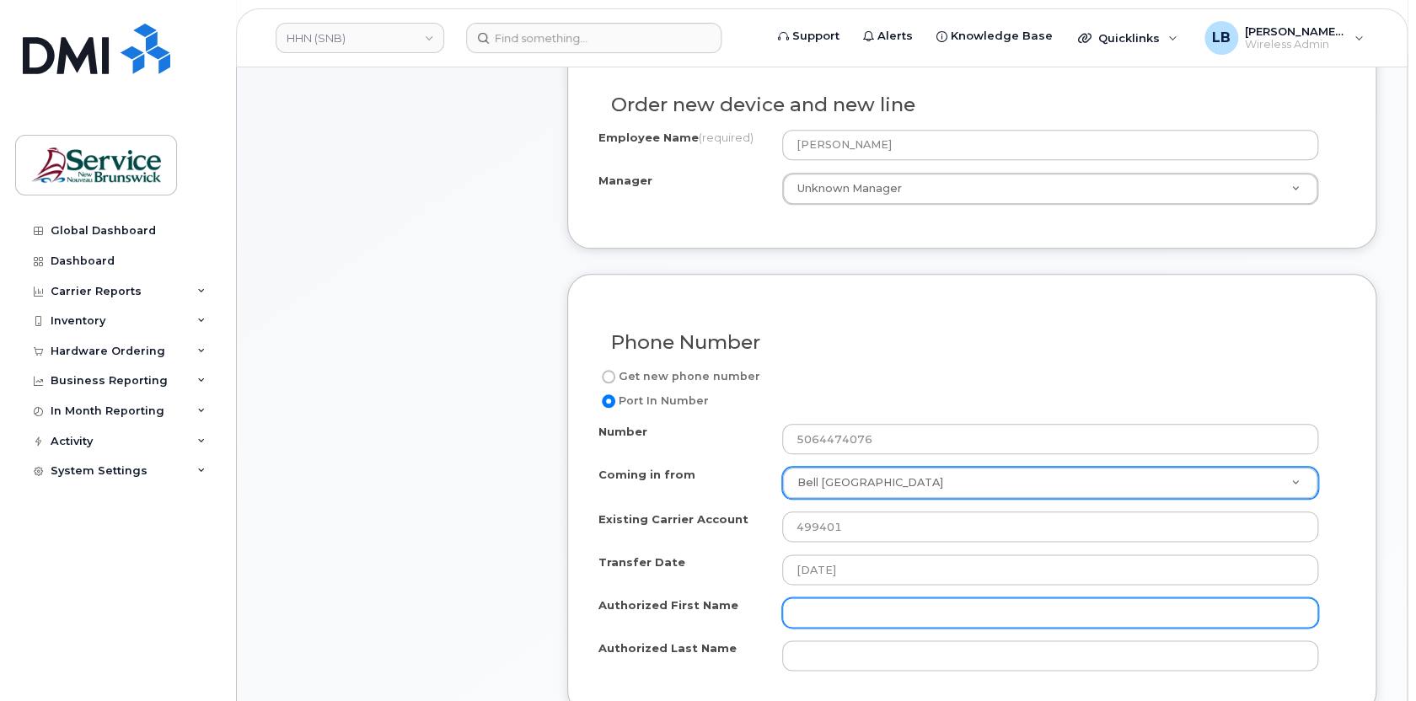
click at [825, 611] on input "Authorized First Name" at bounding box center [1050, 613] width 537 height 30
type input "Ben"
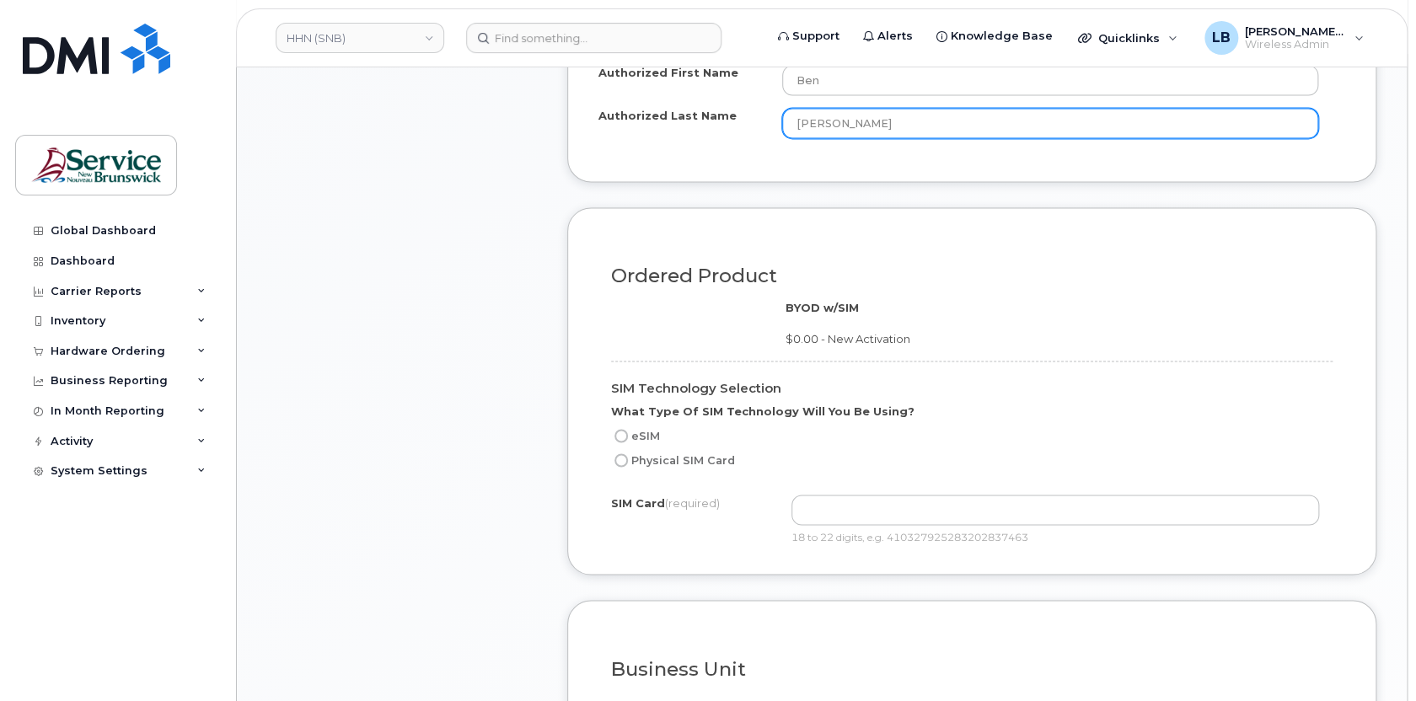
scroll to position [1226, 0]
type input "LeBlanc"
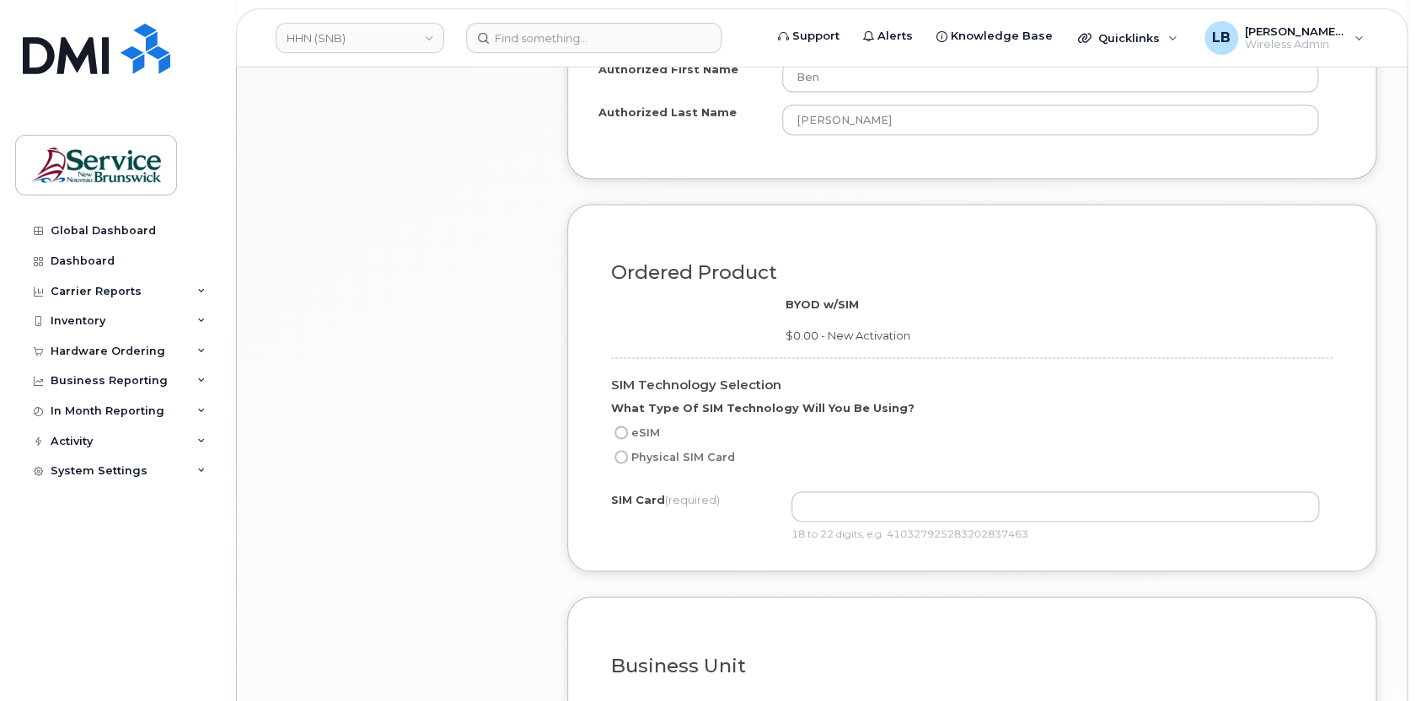
click at [621, 432] on input "eSIM" at bounding box center [621, 432] width 13 height 13
radio input "true"
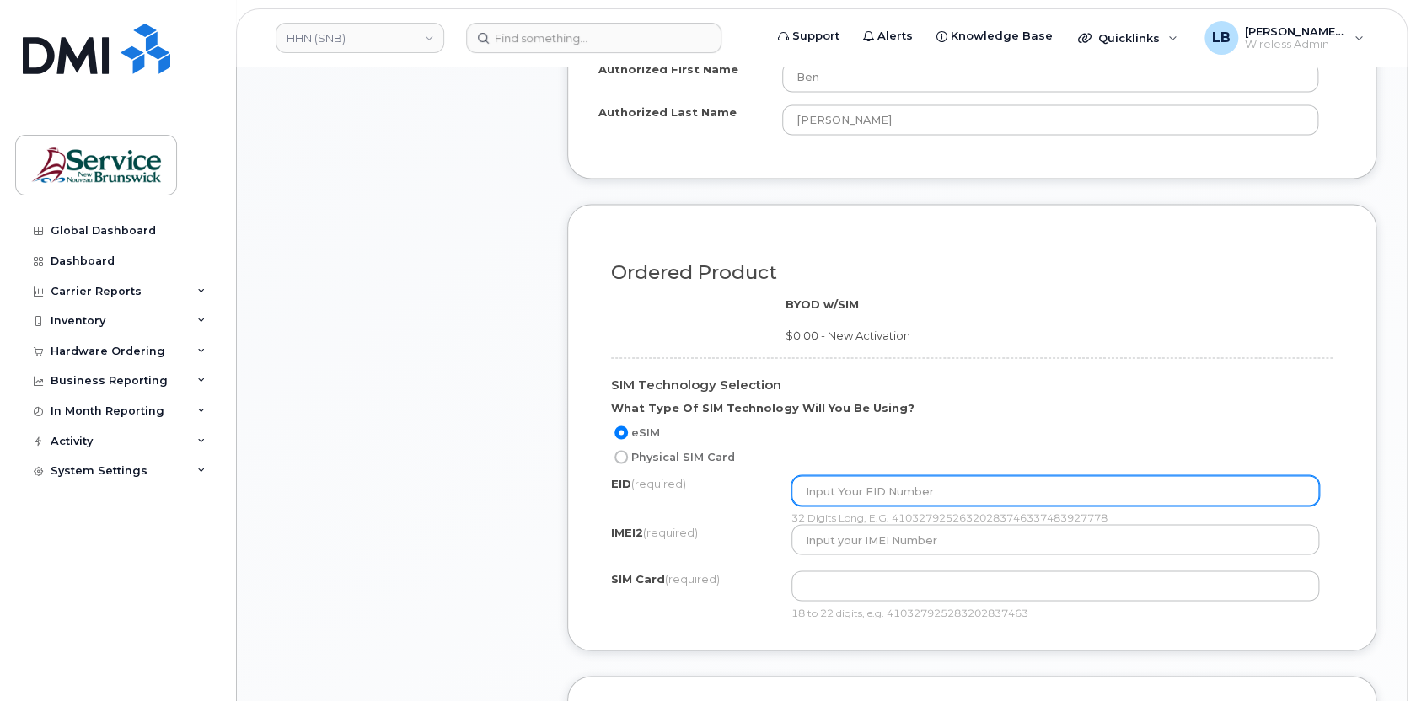
click at [965, 480] on input "text" at bounding box center [1056, 491] width 528 height 30
paste input "89043051202300836224014565794161"
type input "89043051202300836224014565794161"
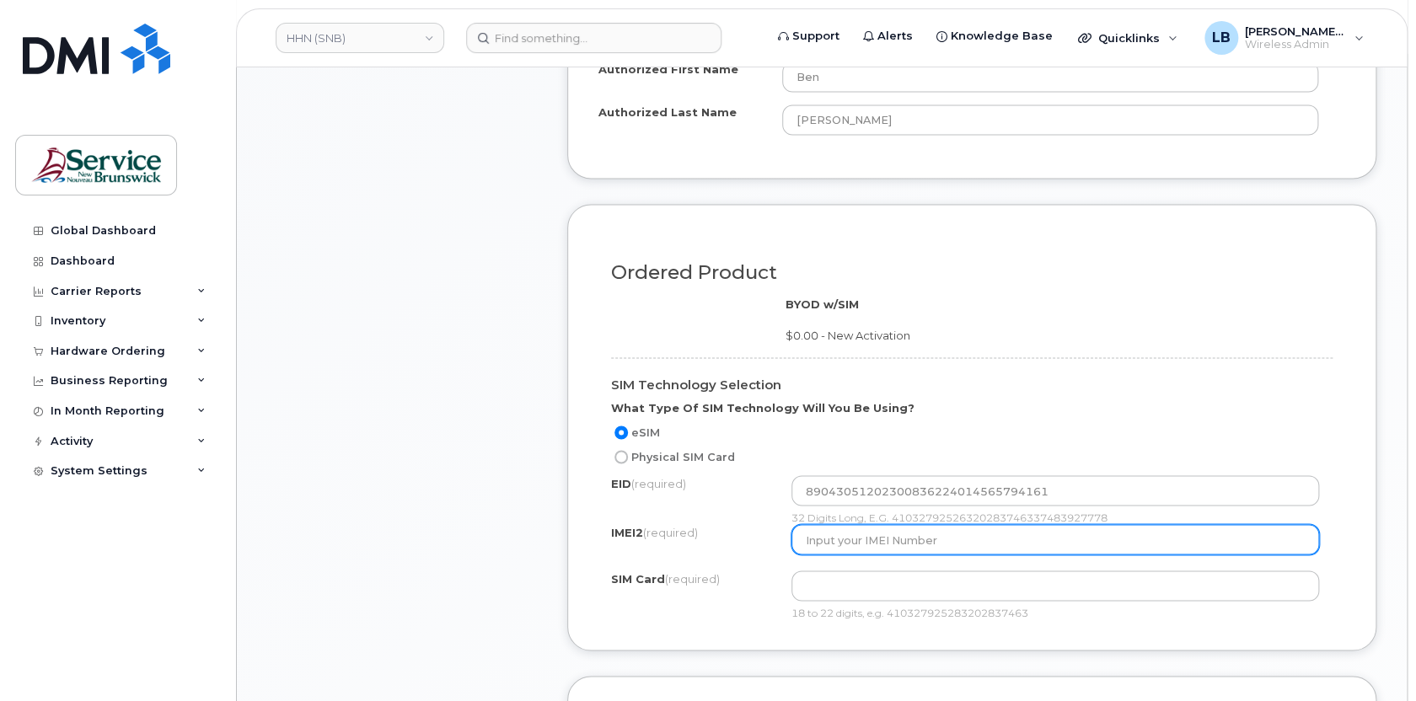
click at [994, 541] on input "text" at bounding box center [1056, 539] width 528 height 30
paste input "359556570908440"
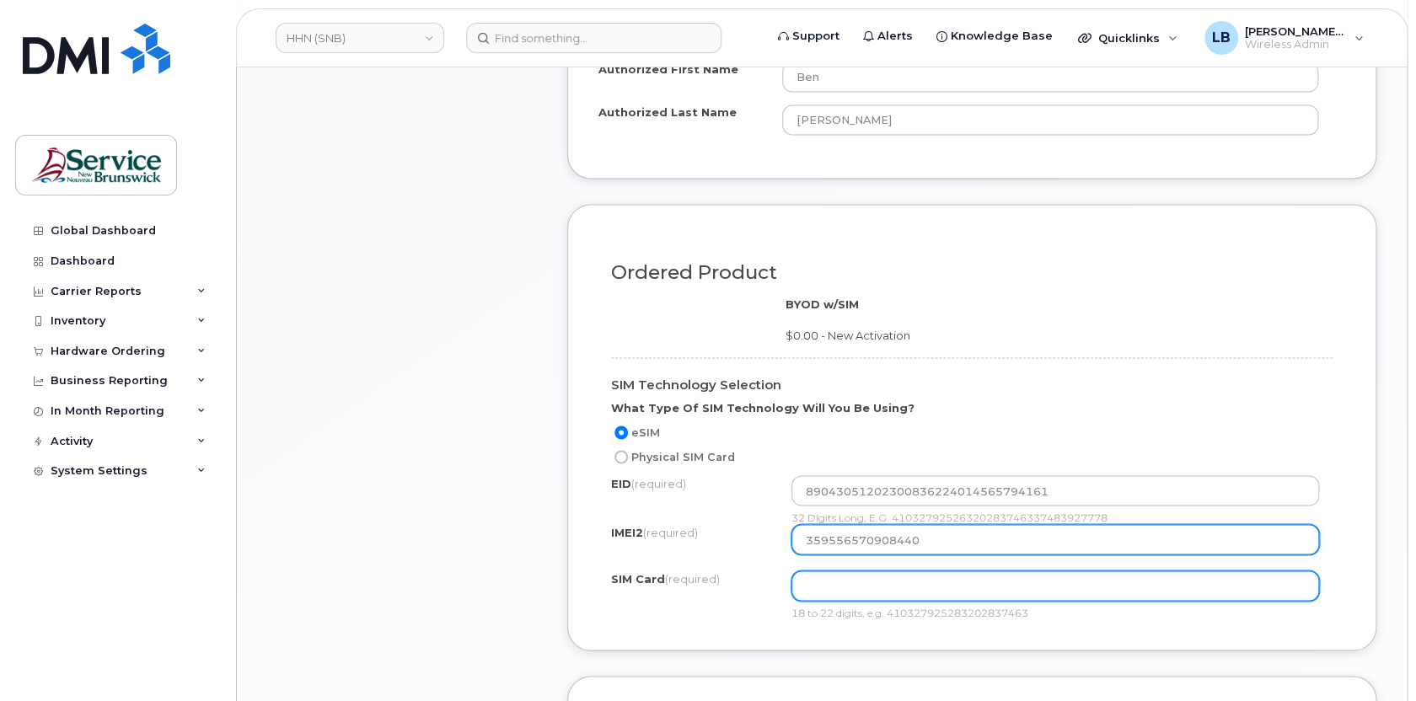
type input "359556570908440"
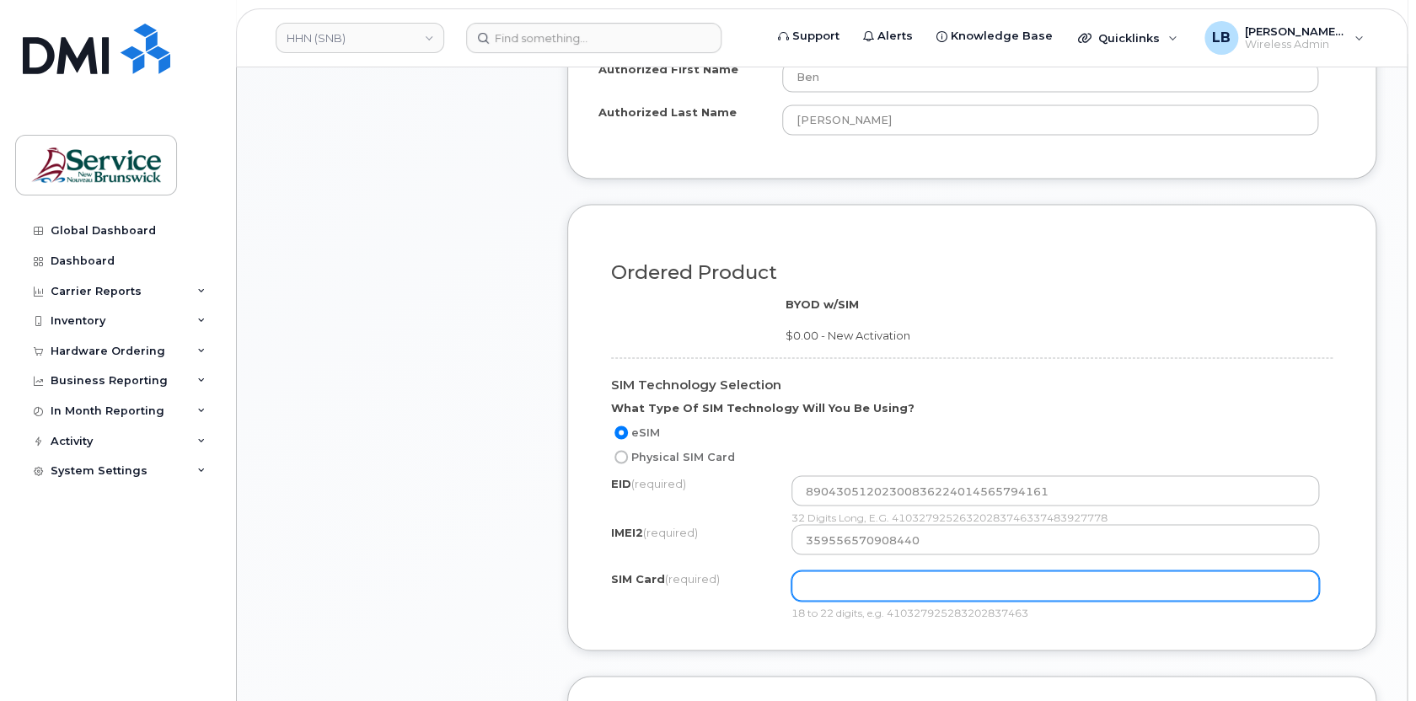
click at [987, 583] on input "text" at bounding box center [1056, 586] width 528 height 30
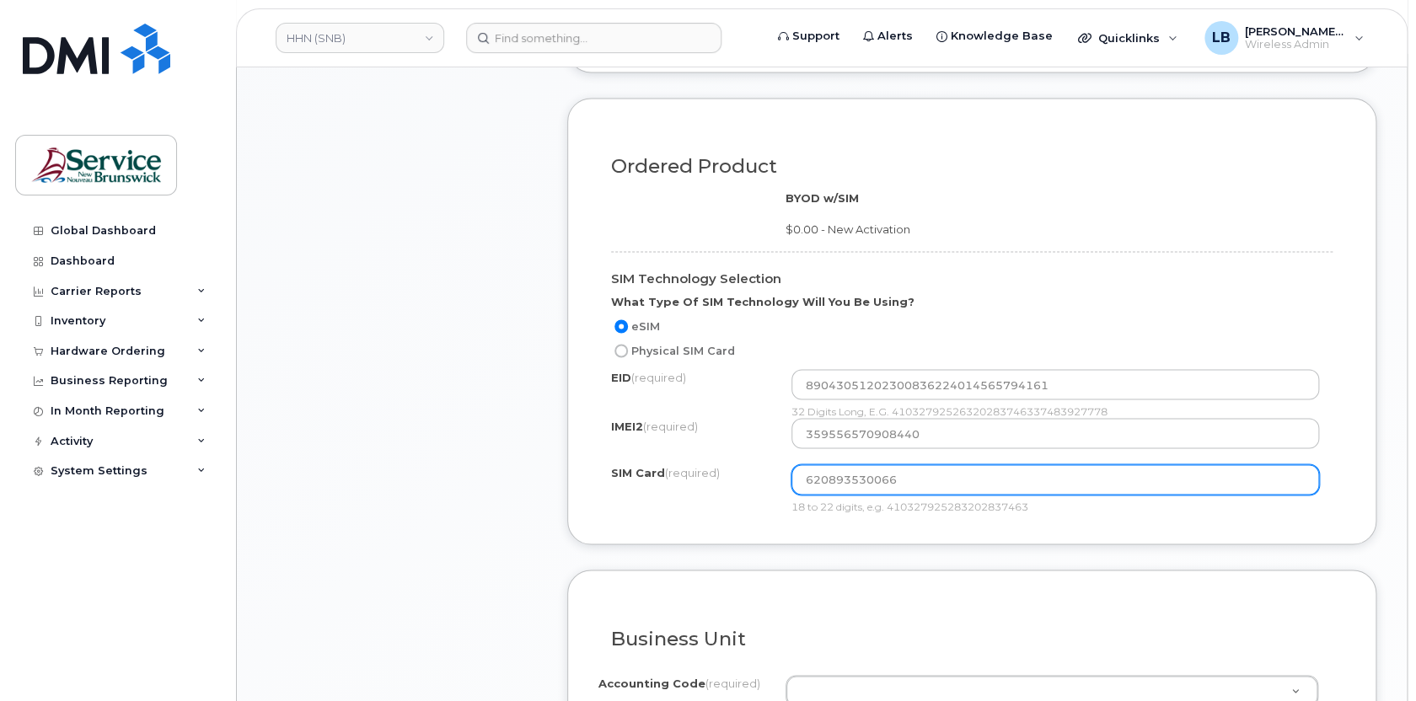
scroll to position [1456, 0]
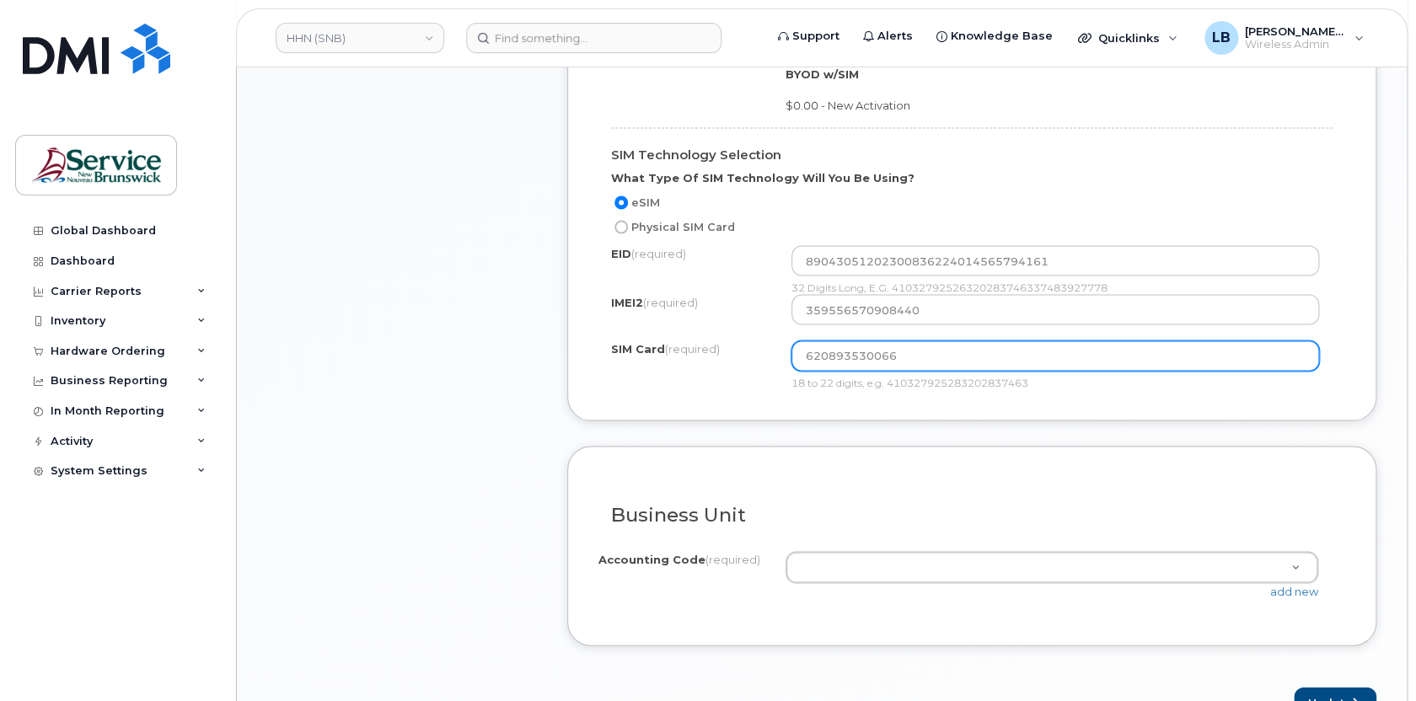
type input "620893530066"
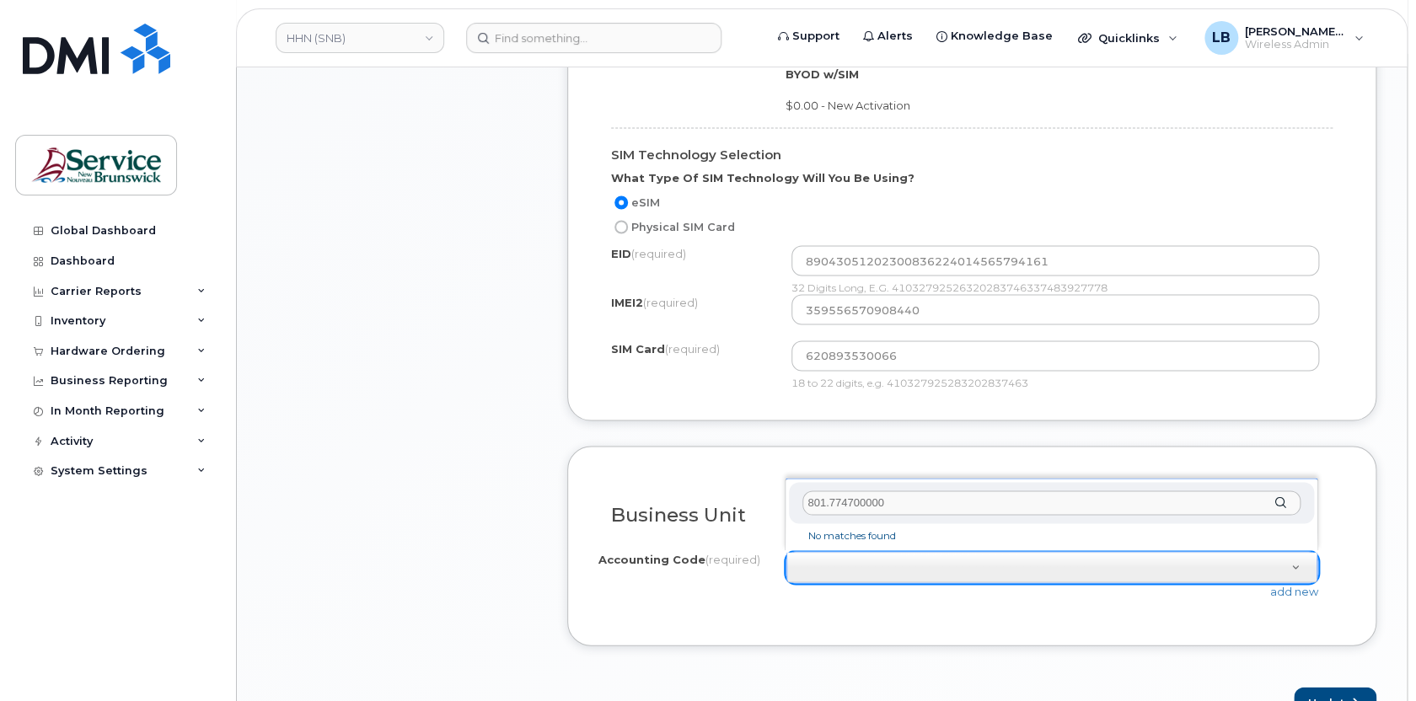
click at [825, 500] on input "801.774700000" at bounding box center [1052, 503] width 498 height 24
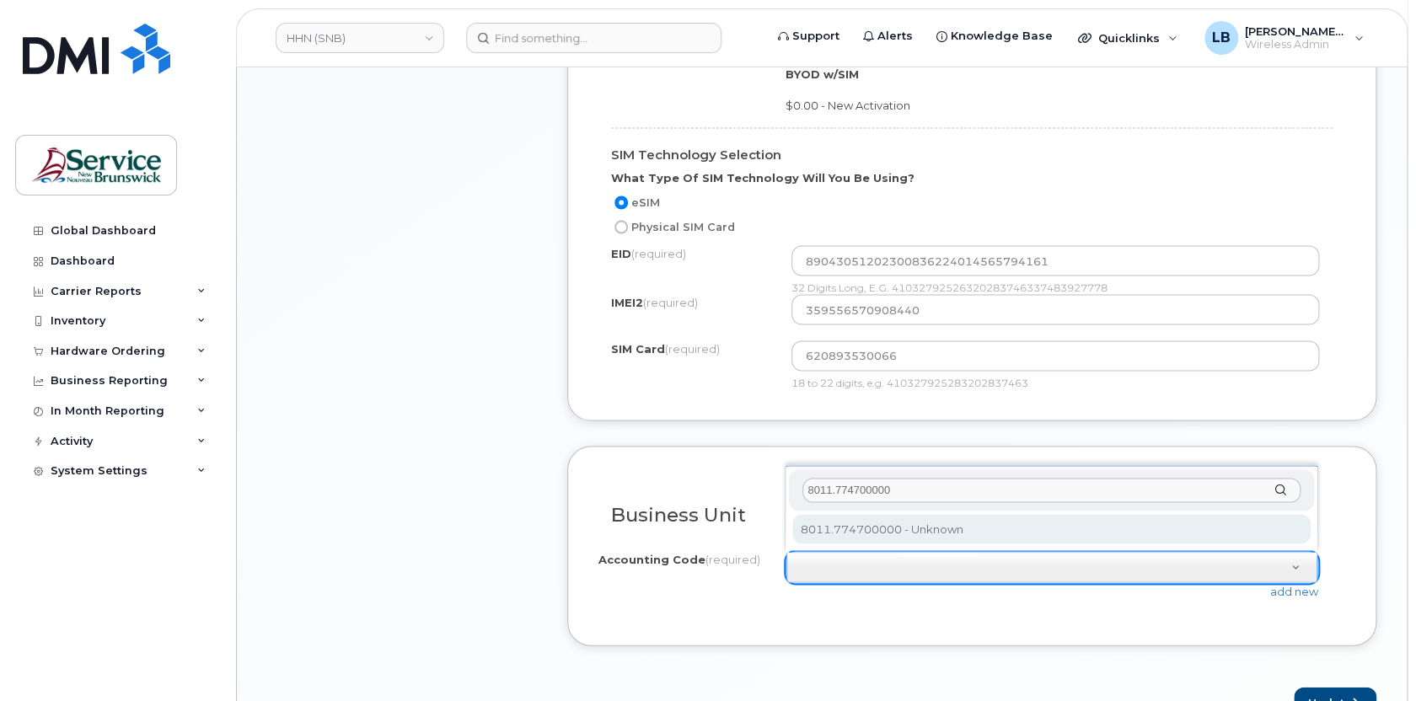
type input "8011.774700000"
select select "8011.774700000"
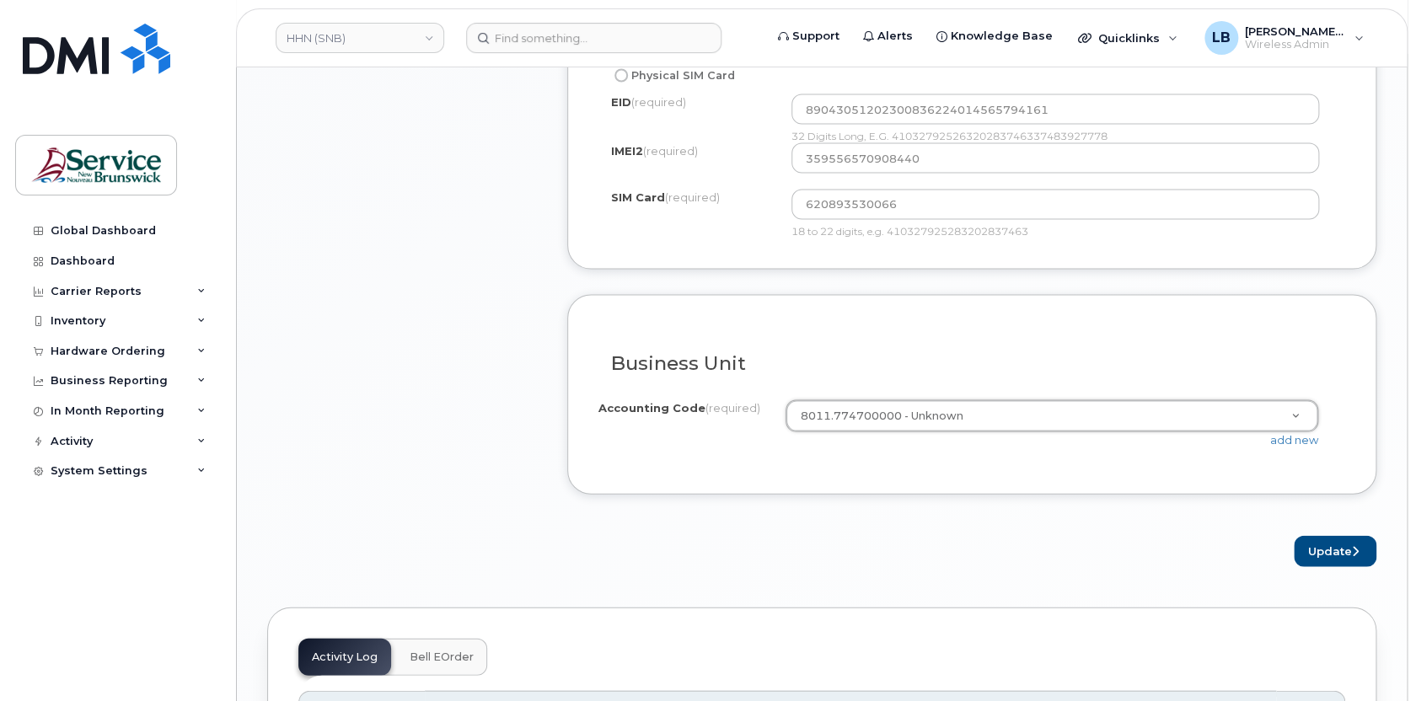
scroll to position [1610, 0]
click at [1320, 546] on button "Update" at bounding box center [1335, 549] width 83 height 31
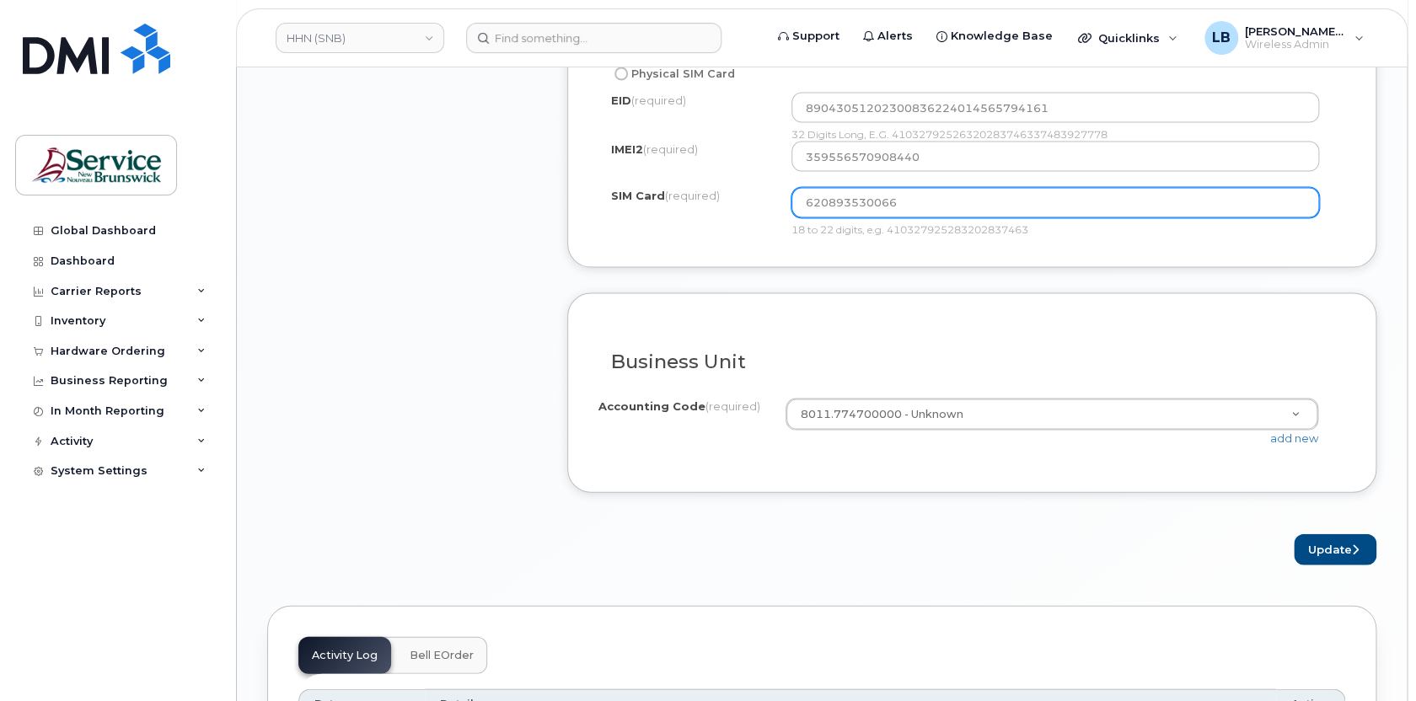
drag, startPoint x: 926, startPoint y: 207, endPoint x: 769, endPoint y: 201, distance: 157.0
click at [769, 201] on div "SIM Card (required) 620893530066 18 to 22 digits, e.g. 410327925283202837463" at bounding box center [972, 211] width 722 height 49
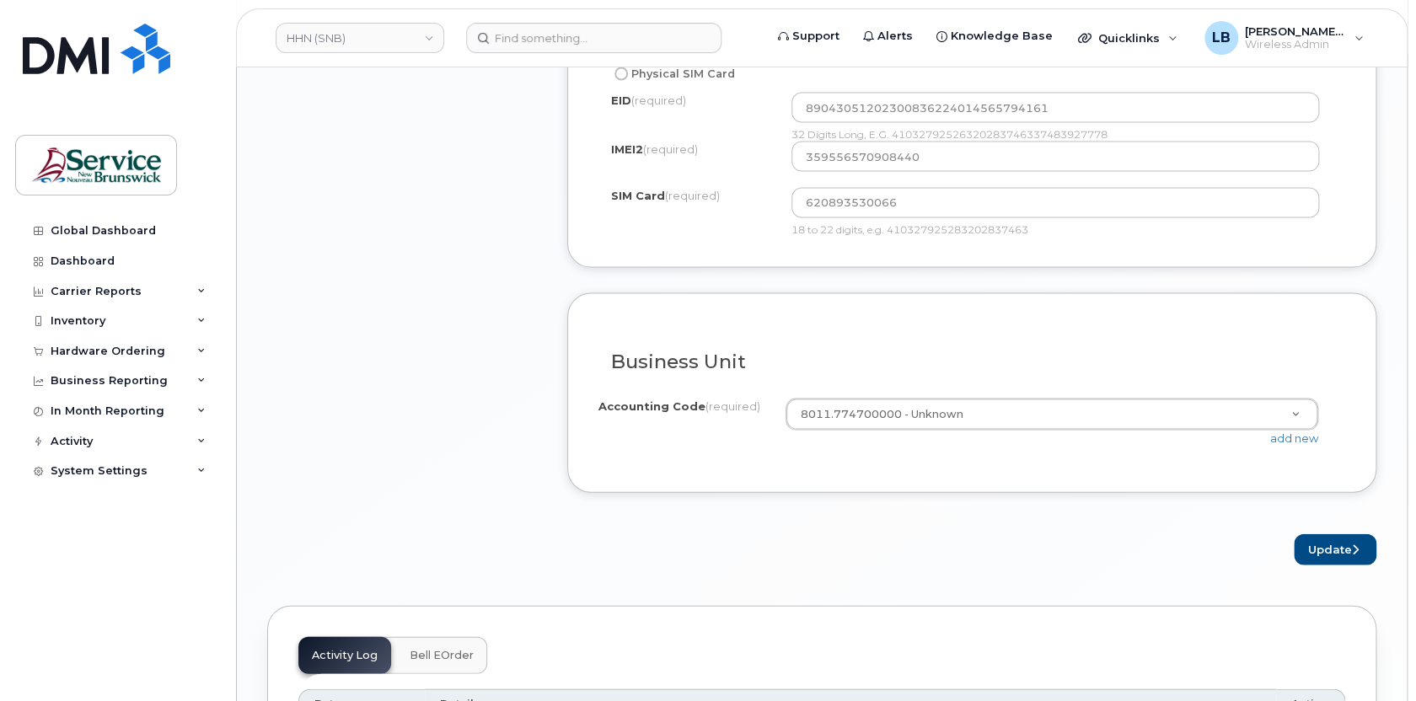
click at [909, 252] on div "Ordered Product BYOD w/SIM $0.00 - New Activation SIM Technology Selection What…" at bounding box center [971, 43] width 809 height 447
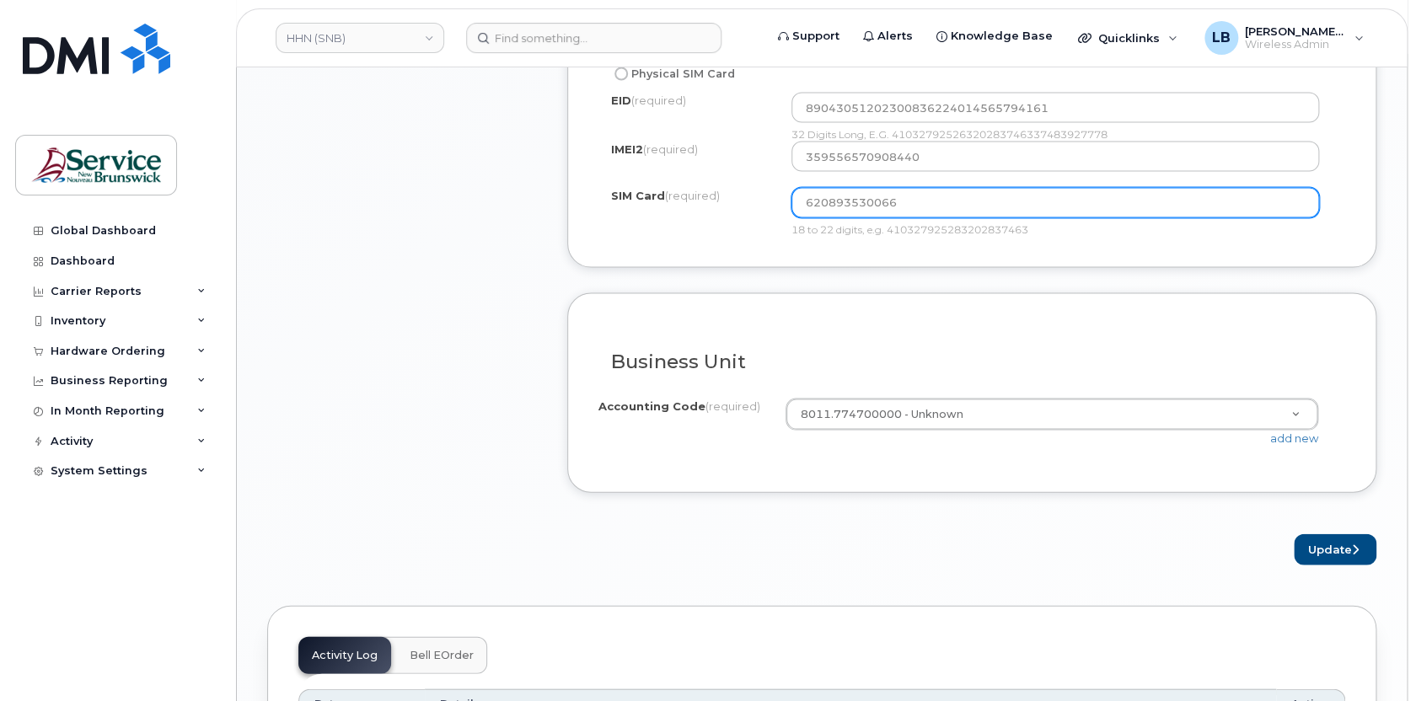
drag, startPoint x: 915, startPoint y: 198, endPoint x: 726, endPoint y: 184, distance: 189.4
click at [726, 187] on div "SIM Card (required) 620893530066 18 to 22 digits, e.g. 410327925283202837463" at bounding box center [972, 211] width 722 height 49
type input "8930261027729537719"
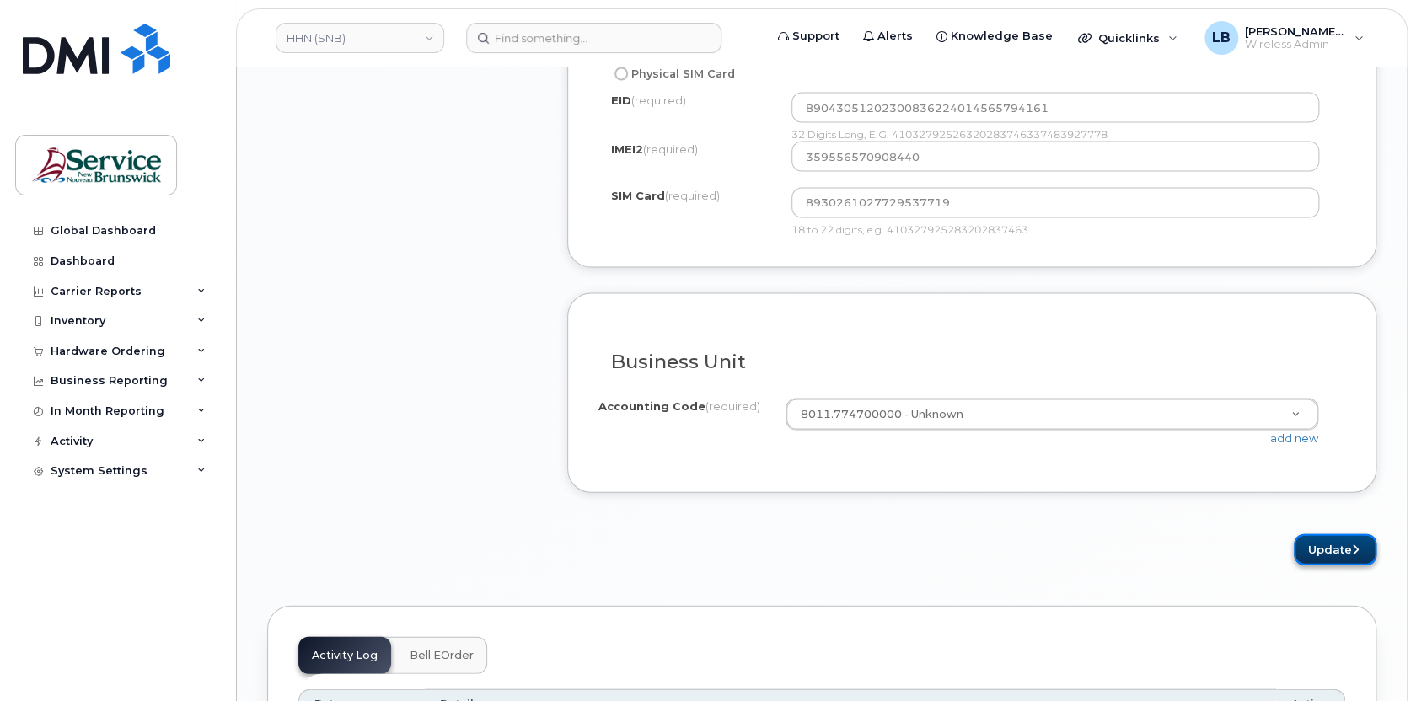
click at [1335, 541] on button "Update" at bounding box center [1335, 549] width 83 height 31
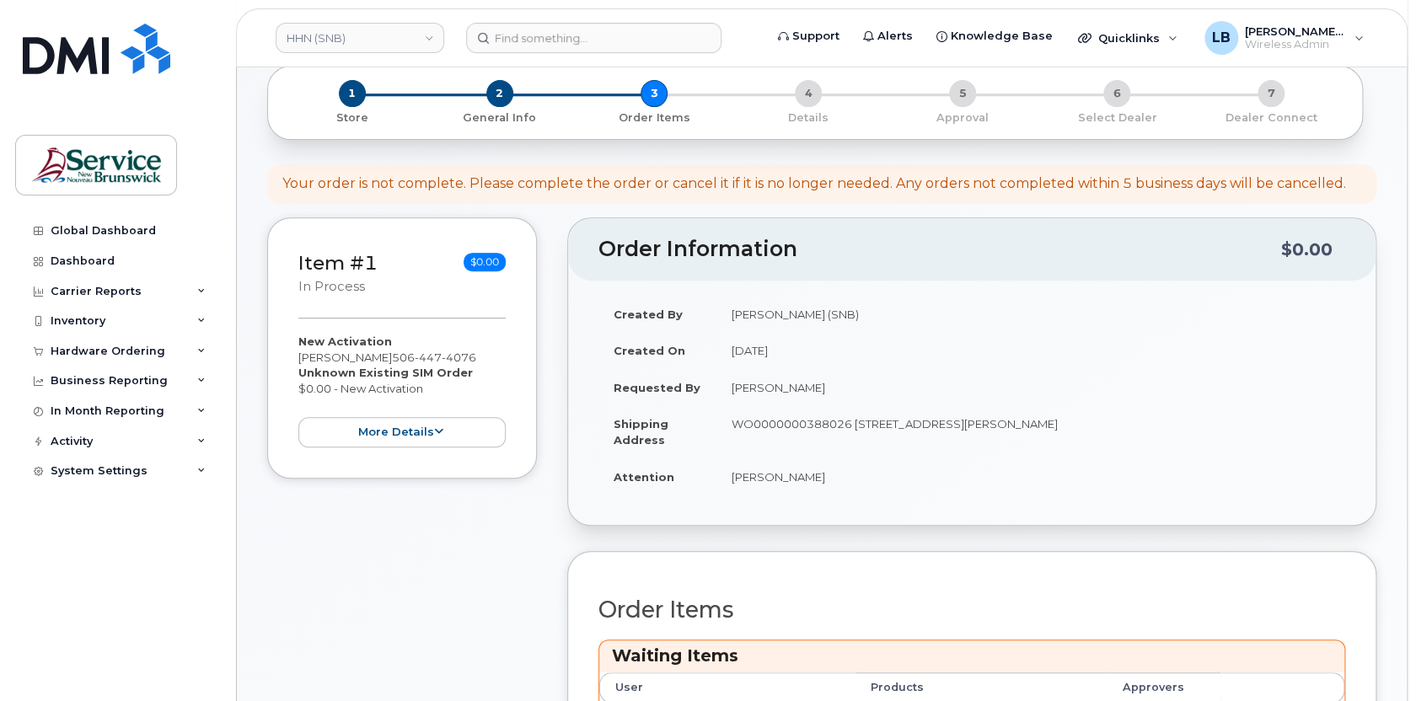
scroll to position [460, 0]
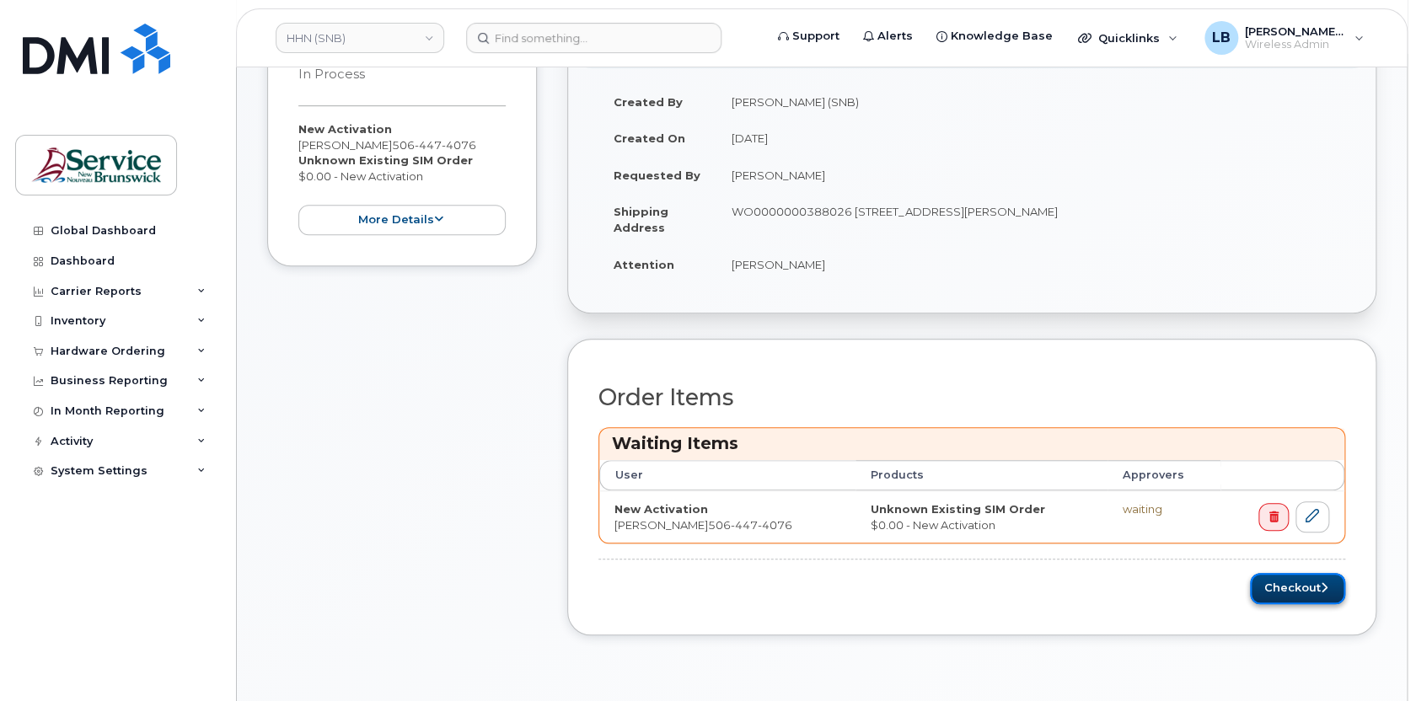
click at [1282, 585] on button "Checkout" at bounding box center [1297, 588] width 95 height 31
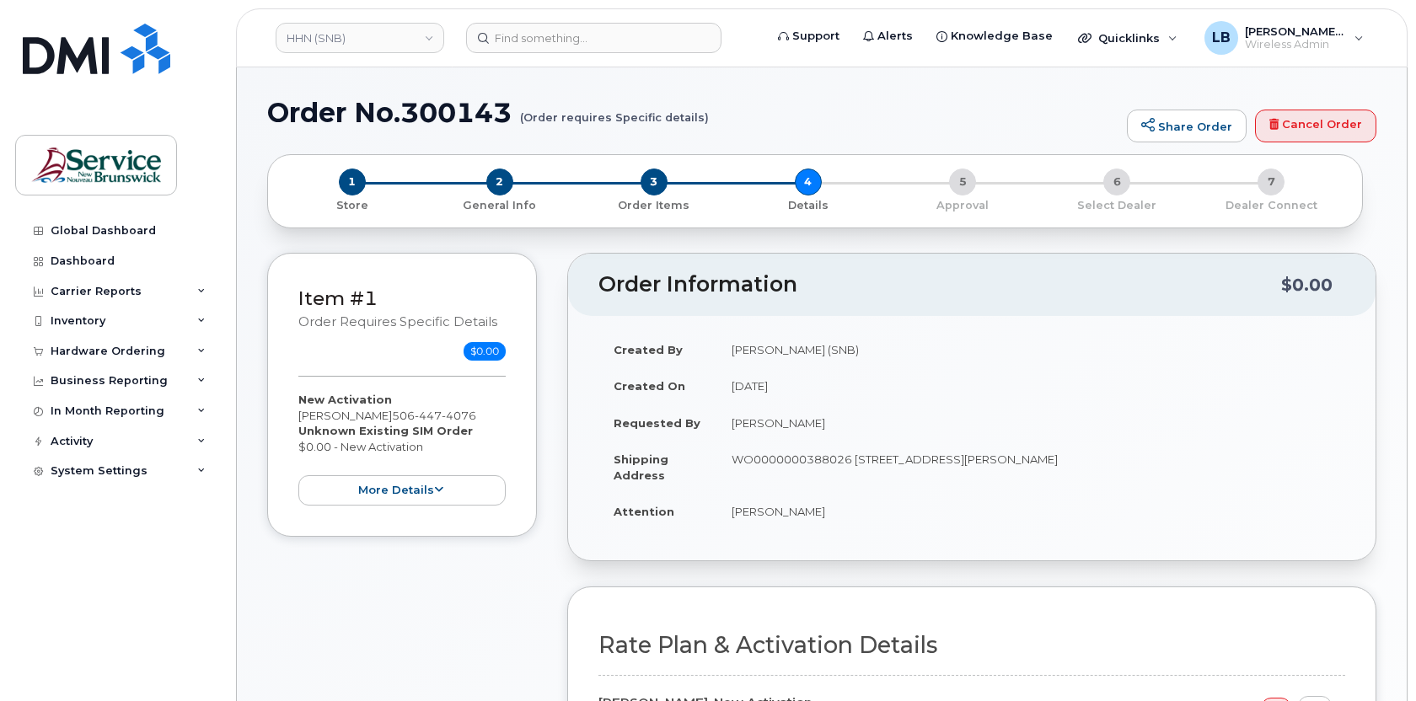
select select
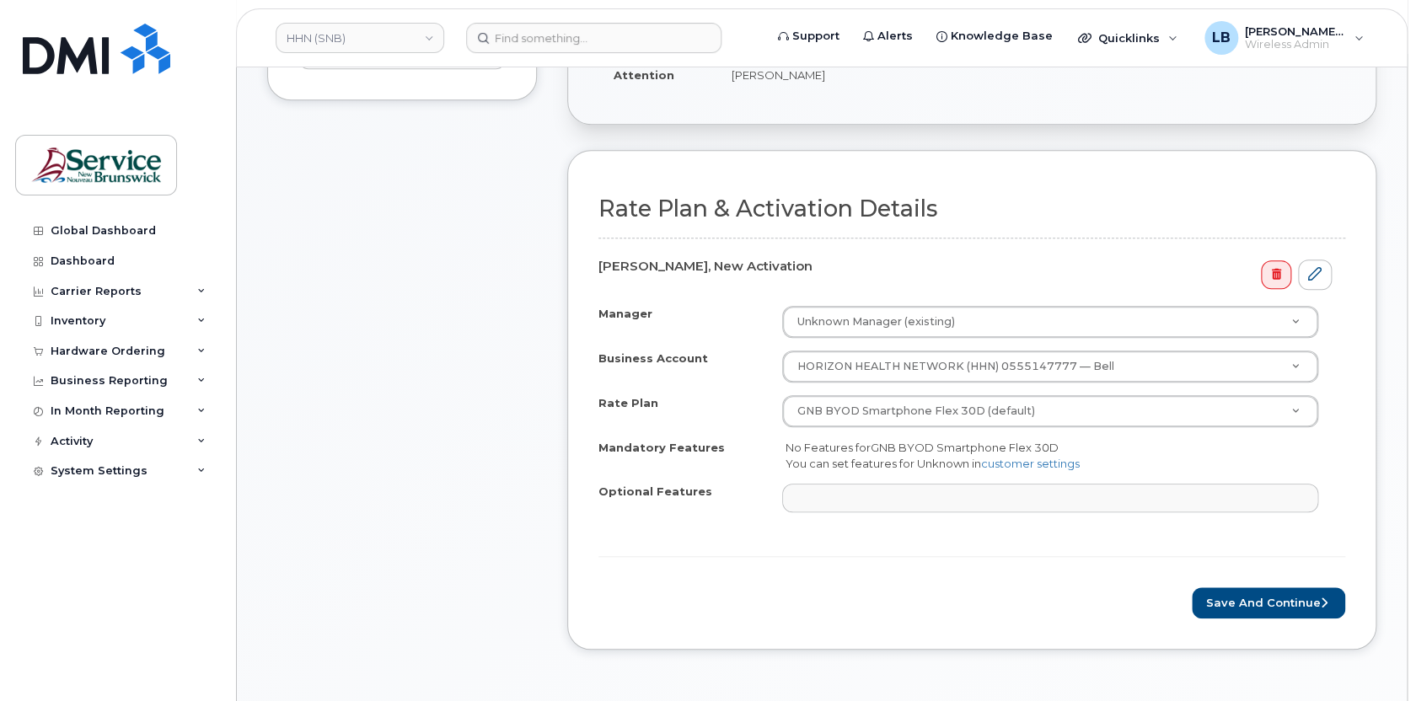
scroll to position [690, 0]
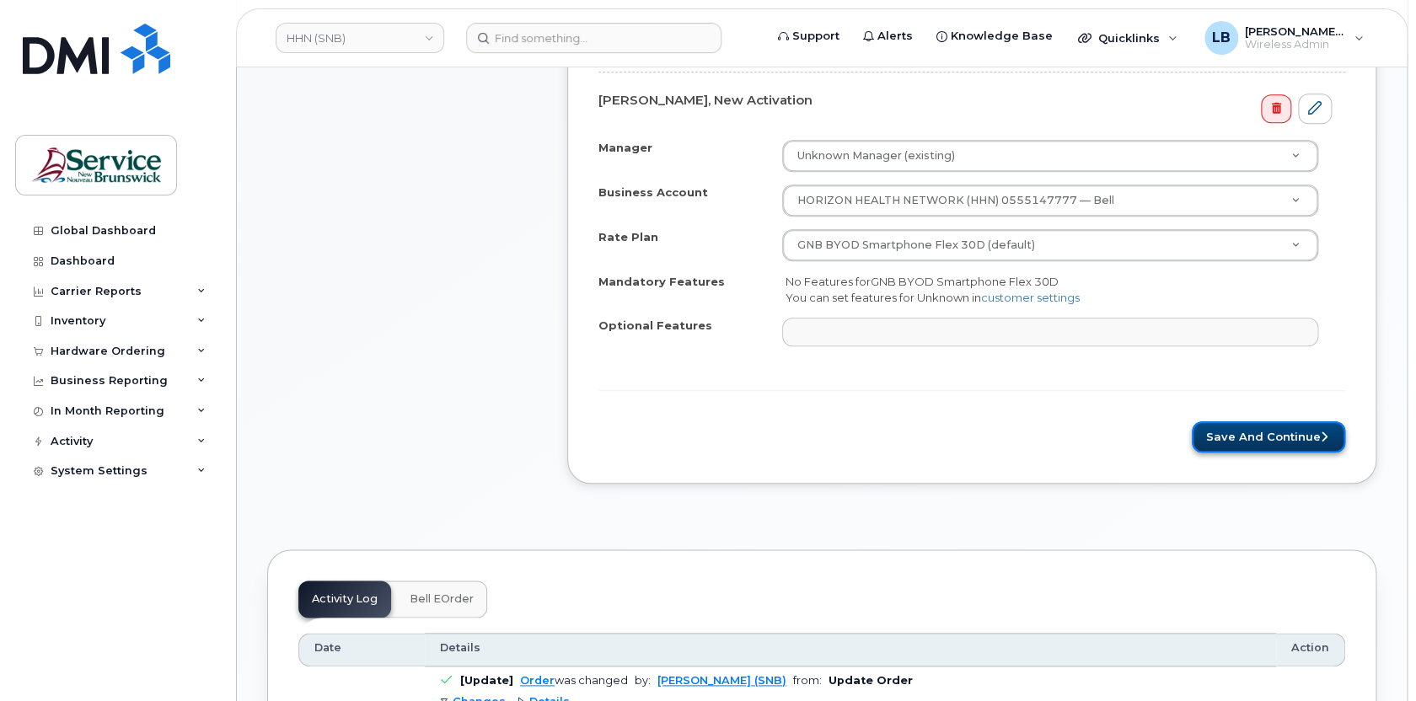
click at [1238, 453] on button "Save and Continue" at bounding box center [1268, 437] width 153 height 31
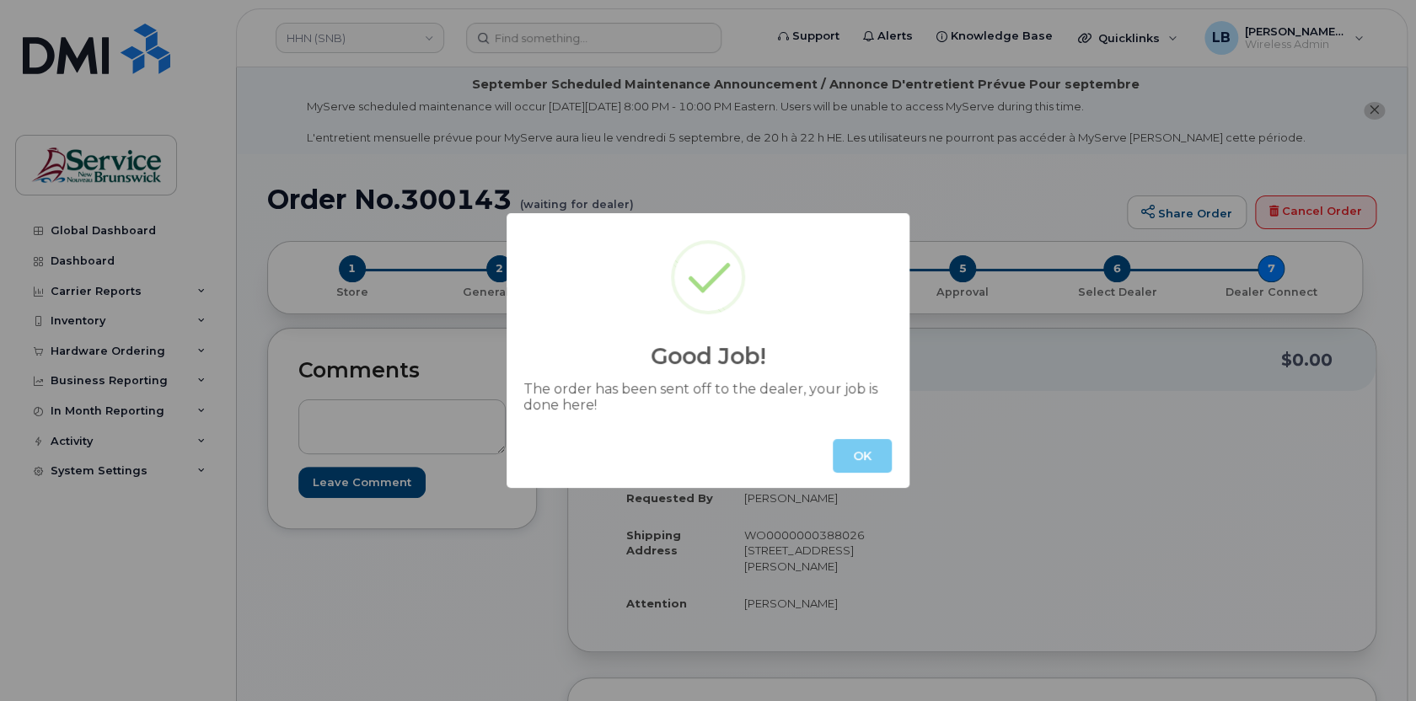
click at [866, 444] on button "OK" at bounding box center [862, 456] width 59 height 34
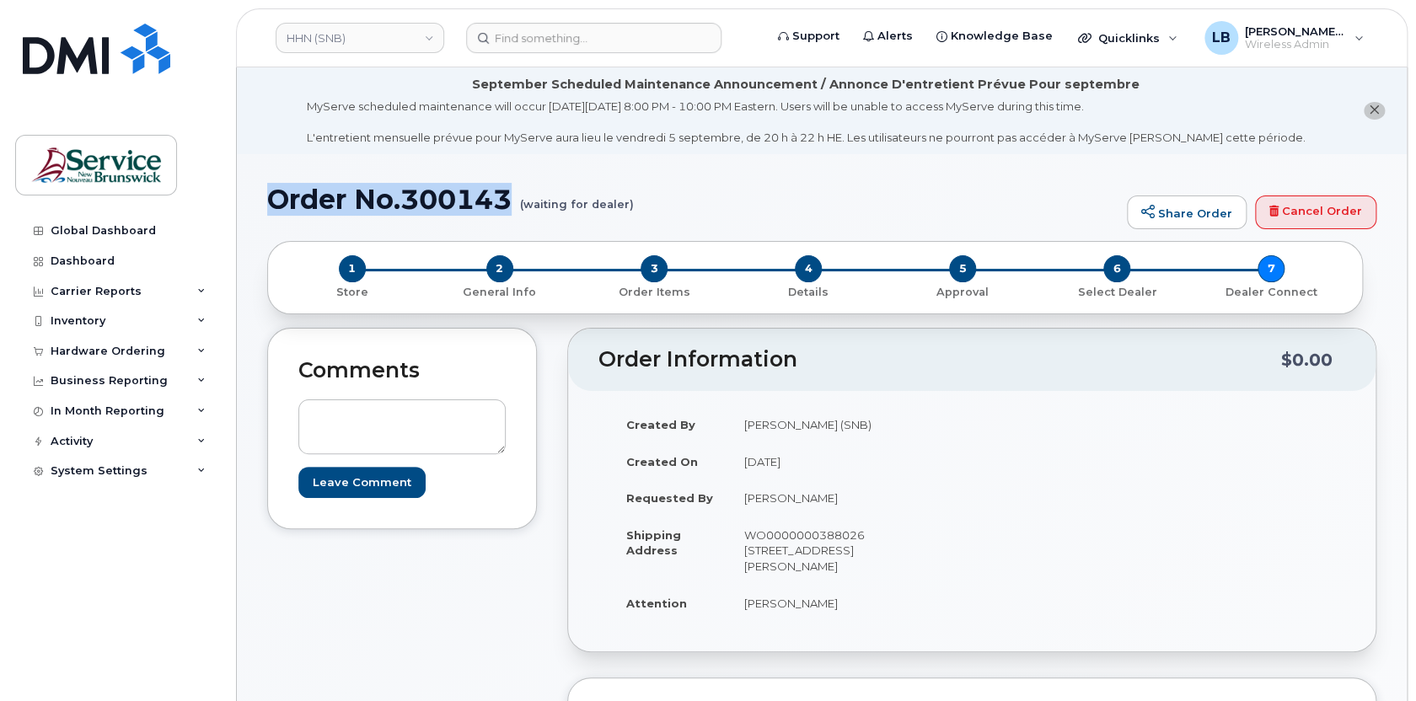
drag, startPoint x: 512, startPoint y: 198, endPoint x: 245, endPoint y: 189, distance: 267.4
copy h1 "Order No.300143"
